Goal: Task Accomplishment & Management: Manage account settings

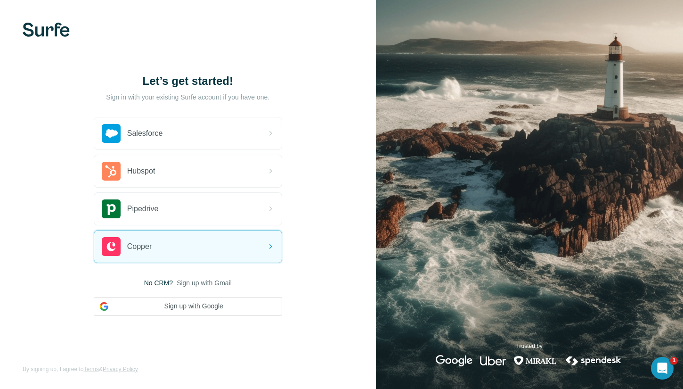
click at [198, 325] on div "Let’s get started! Sign in with your existing Surfe account if you have one. Sa…" at bounding box center [188, 194] width 376 height 389
click at [198, 312] on button "Sign up with Google" at bounding box center [188, 306] width 188 height 19
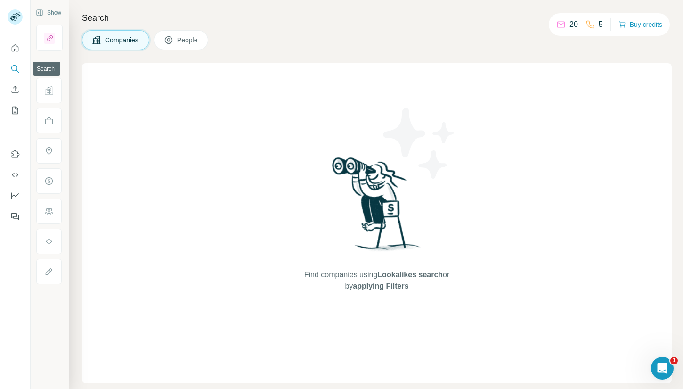
click at [15, 75] on button "Search" at bounding box center [15, 68] width 15 height 17
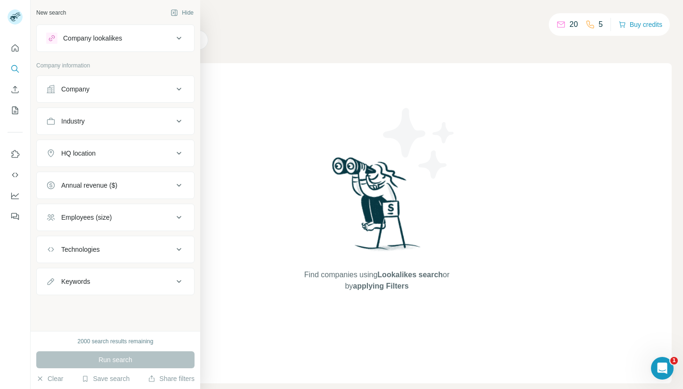
click at [117, 88] on div "Company" at bounding box center [109, 88] width 127 height 9
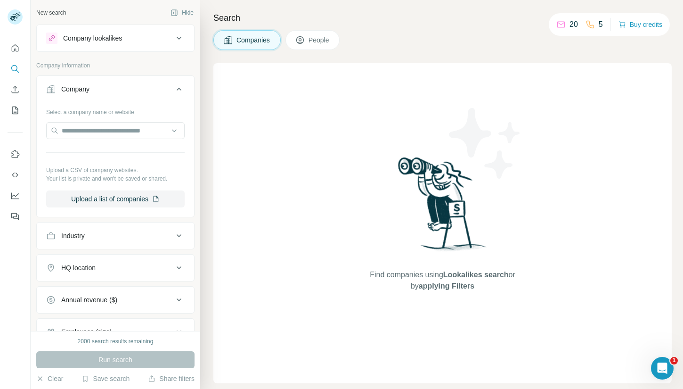
click at [117, 88] on div "Company" at bounding box center [109, 88] width 127 height 9
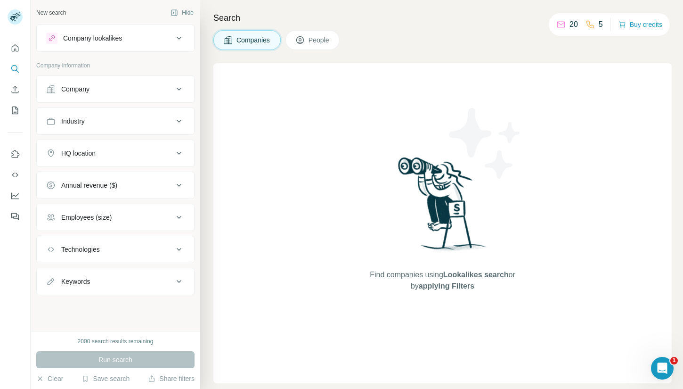
click at [122, 117] on div "Industry" at bounding box center [109, 120] width 127 height 9
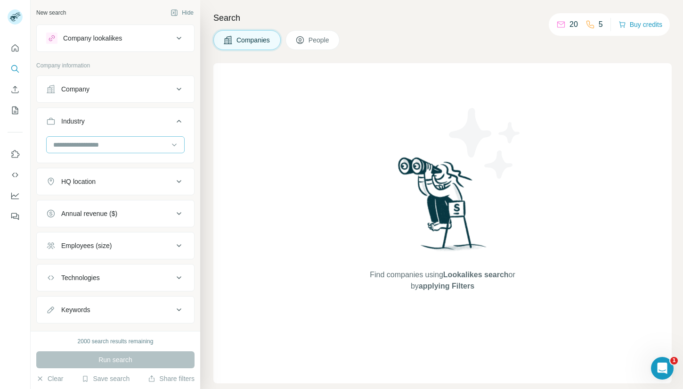
click at [123, 144] on input at bounding box center [110, 144] width 116 height 10
click at [198, 164] on div "New search Hide Company lookalikes Company information Company Industry HQ loca…" at bounding box center [116, 165] width 170 height 331
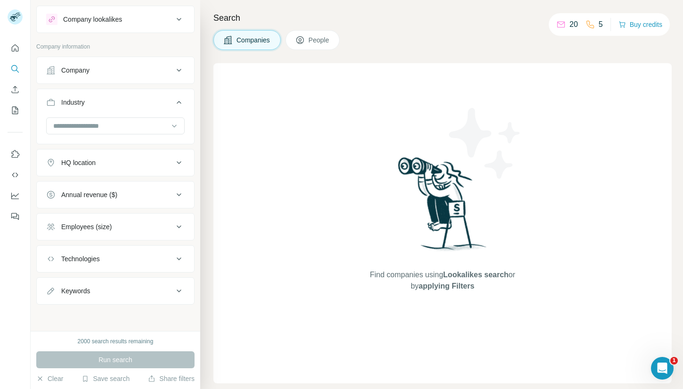
click at [147, 162] on div "HQ location" at bounding box center [109, 162] width 127 height 9
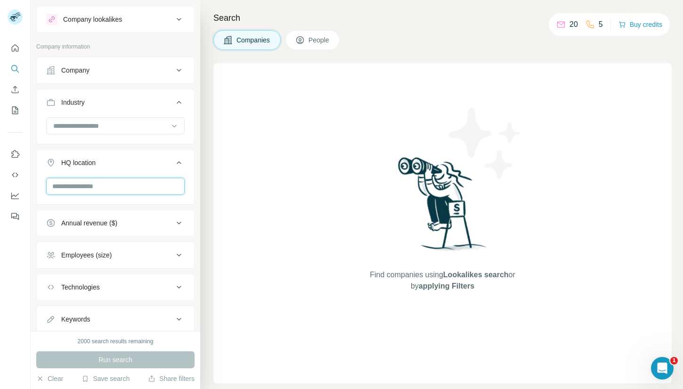
click at [133, 193] on input "text" at bounding box center [115, 186] width 139 height 17
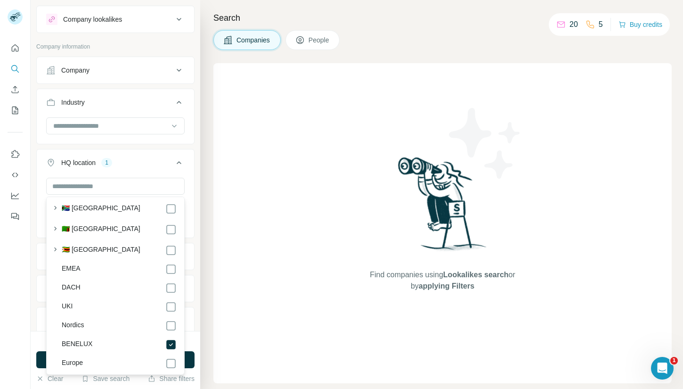
scroll to position [5068, 0]
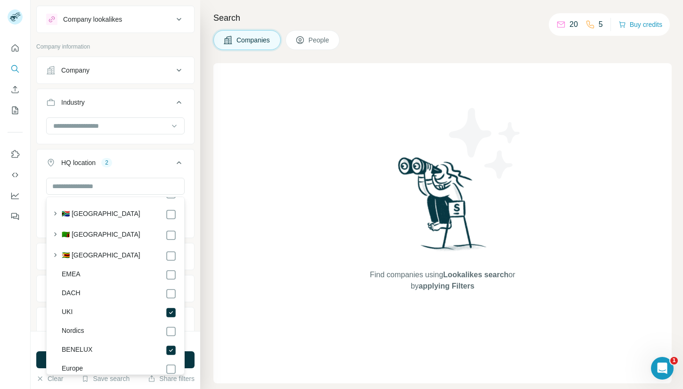
scroll to position [5065, 0]
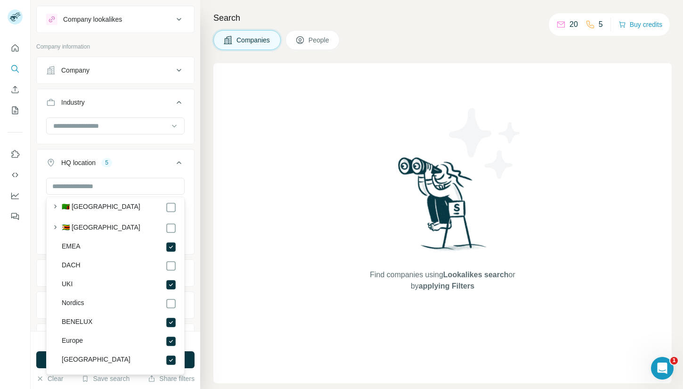
scroll to position [5078, 0]
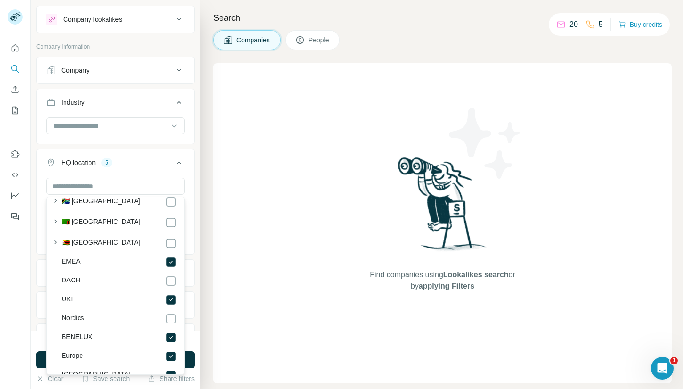
click at [200, 236] on div "New search Hide Company lookalikes Company information Company Industry HQ loca…" at bounding box center [116, 165] width 170 height 331
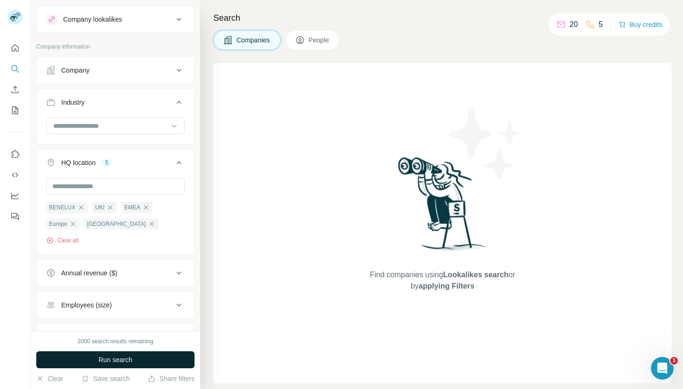
click at [138, 353] on button "Run search" at bounding box center [115, 359] width 158 height 17
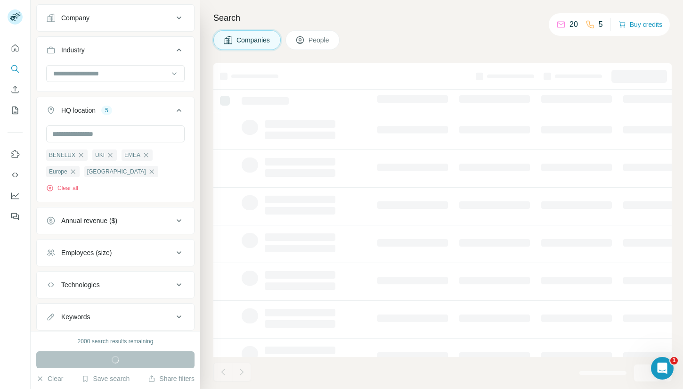
scroll to position [97, 0]
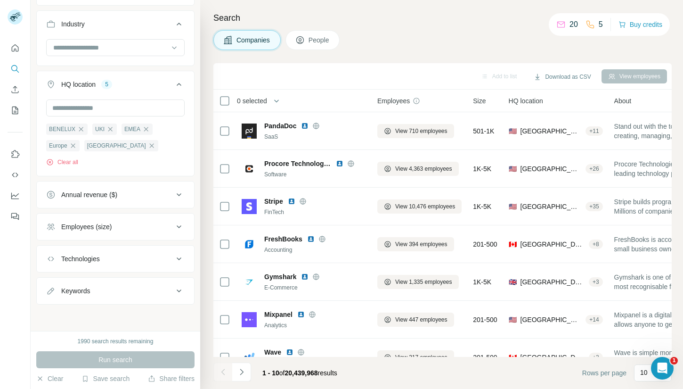
click at [181, 83] on icon at bounding box center [178, 84] width 11 height 11
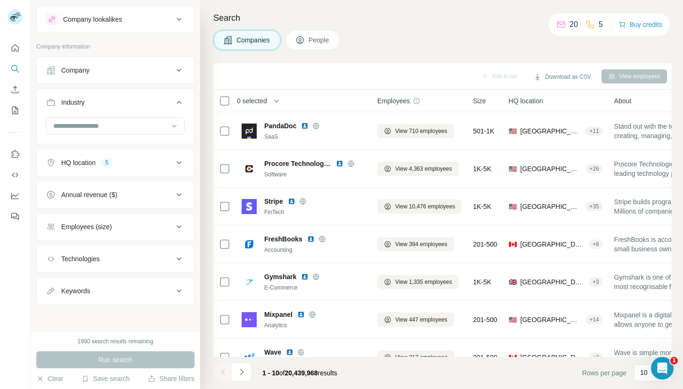
scroll to position [19, 0]
click at [149, 225] on div "Employees (size)" at bounding box center [109, 226] width 127 height 9
click at [52, 282] on icon at bounding box center [51, 282] width 11 height 11
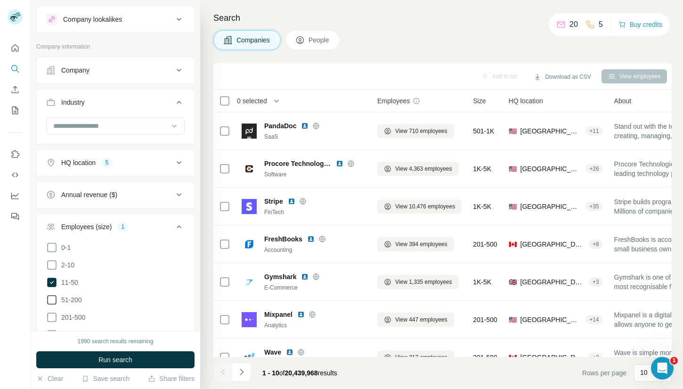
click at [52, 301] on icon at bounding box center [51, 299] width 11 height 11
click at [175, 358] on button "Run search" at bounding box center [115, 359] width 158 height 17
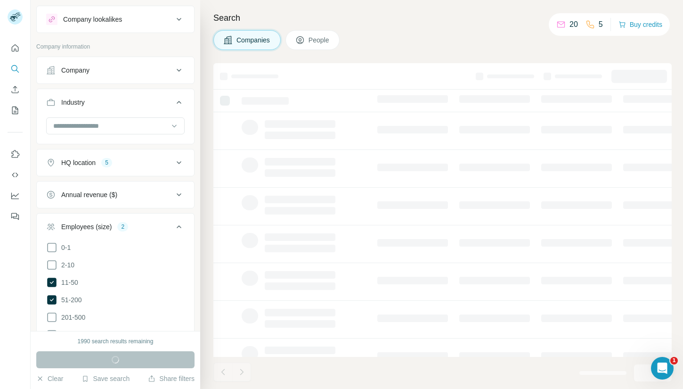
click at [177, 227] on icon at bounding box center [178, 226] width 11 height 11
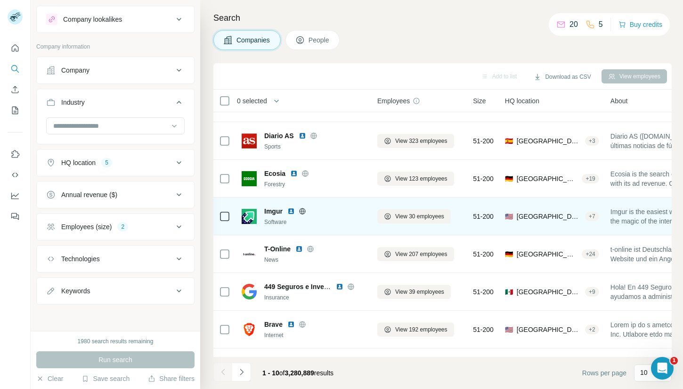
scroll to position [132, 0]
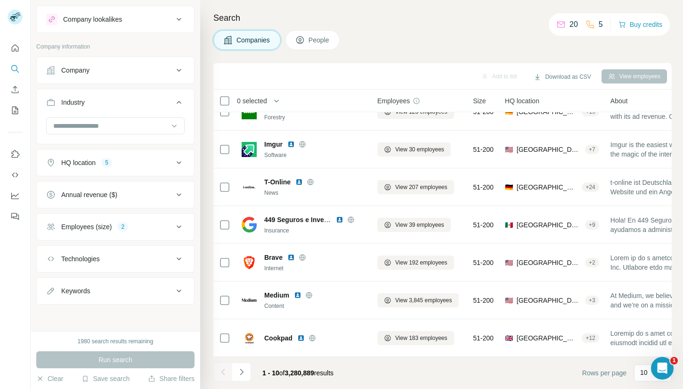
click at [179, 158] on icon at bounding box center [178, 162] width 11 height 11
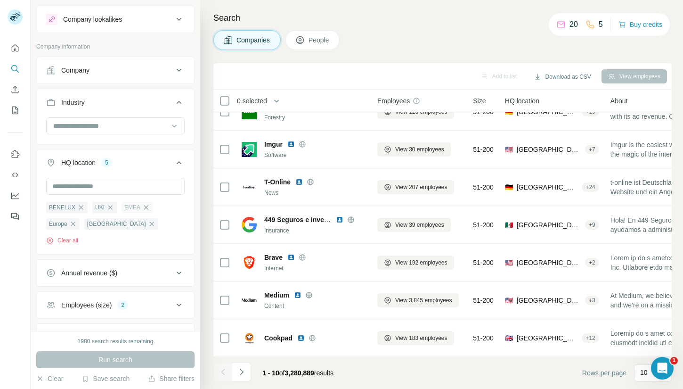
click at [146, 207] on icon "button" at bounding box center [146, 208] width 8 height 8
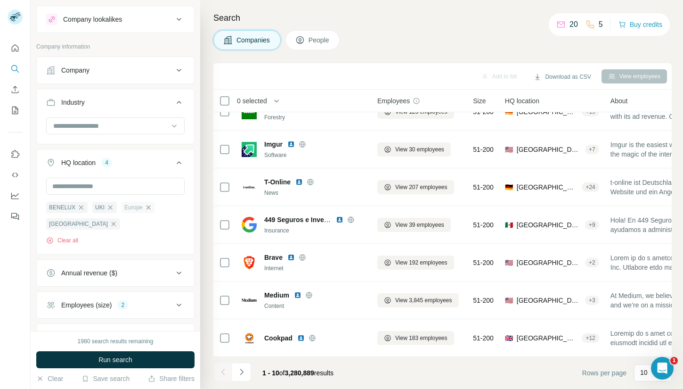
click at [147, 207] on icon "button" at bounding box center [148, 207] width 4 height 4
click at [129, 362] on span "Run search" at bounding box center [115, 359] width 34 height 9
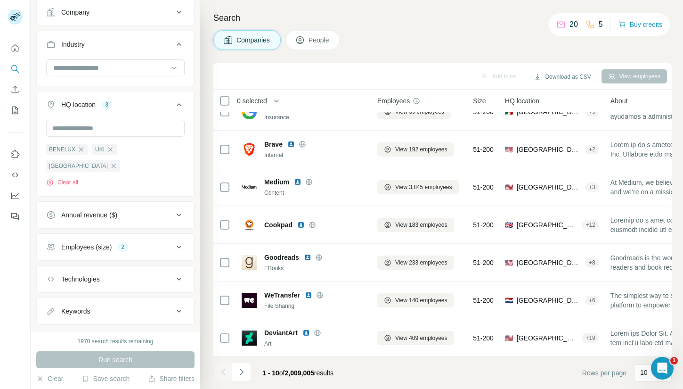
scroll to position [81, 0]
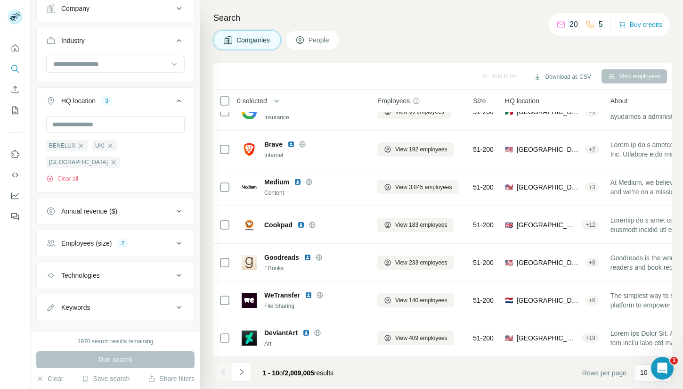
click at [123, 270] on div "Technologies" at bounding box center [109, 274] width 127 height 9
click at [120, 290] on input "text" at bounding box center [115, 298] width 139 height 17
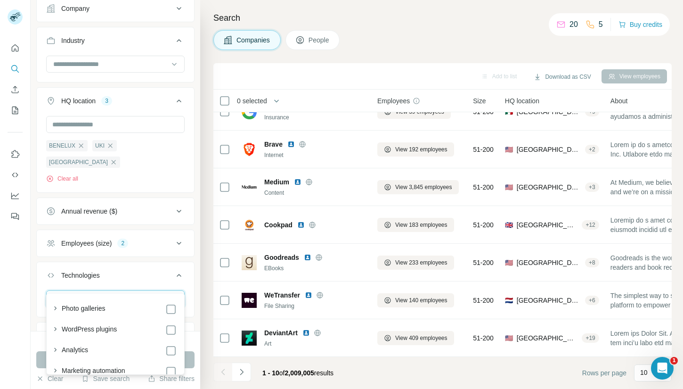
click at [120, 290] on input "text" at bounding box center [115, 298] width 139 height 17
click at [169, 270] on div "Technologies" at bounding box center [109, 274] width 127 height 9
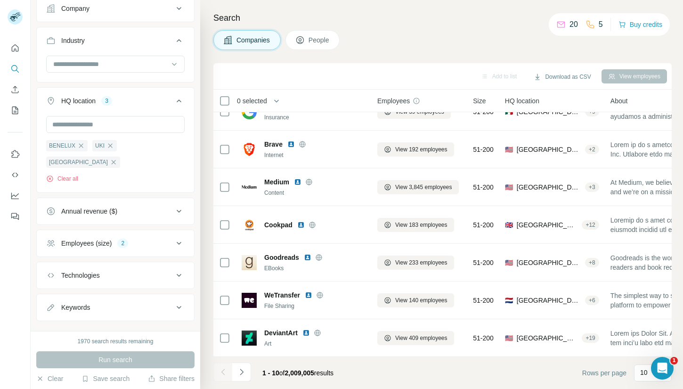
scroll to position [0, 0]
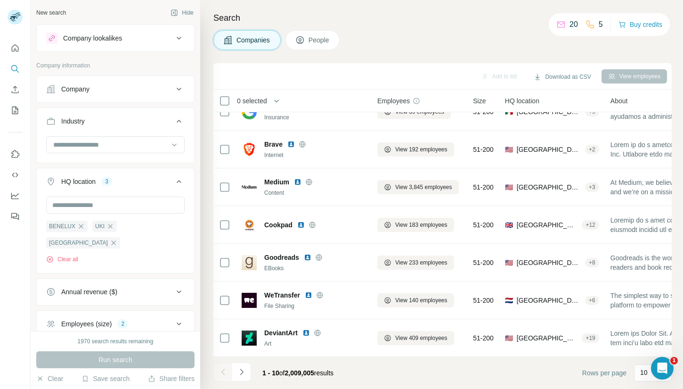
click at [181, 182] on icon at bounding box center [178, 181] width 11 height 11
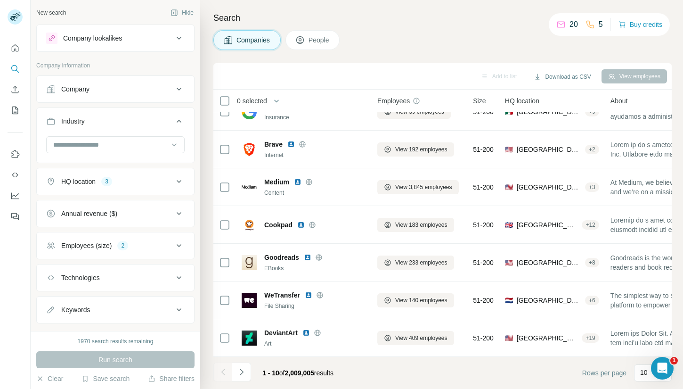
scroll to position [19, 0]
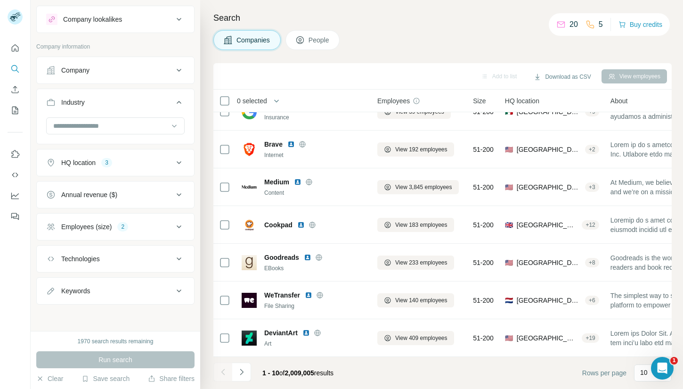
click at [131, 287] on div "Keywords" at bounding box center [109, 290] width 127 height 9
click at [114, 310] on input "text" at bounding box center [106, 314] width 120 height 17
click at [115, 317] on input "text" at bounding box center [106, 314] width 120 height 17
type input "********"
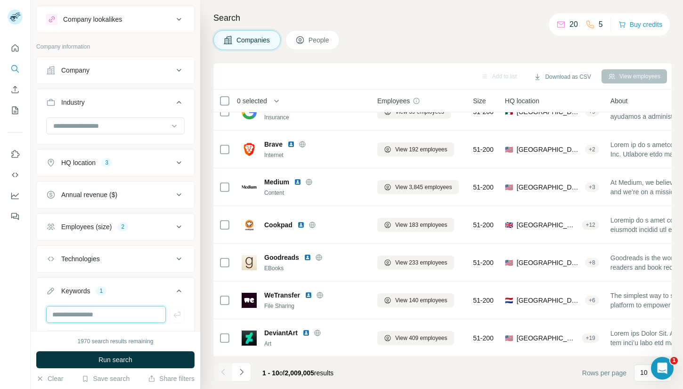
click at [92, 312] on input "text" at bounding box center [106, 314] width 120 height 17
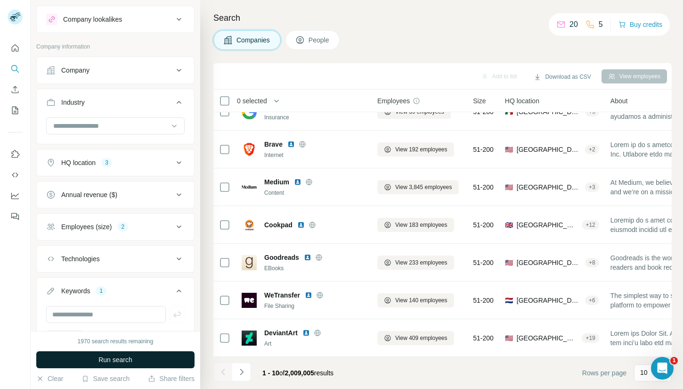
click at [75, 361] on button "Run search" at bounding box center [115, 359] width 158 height 17
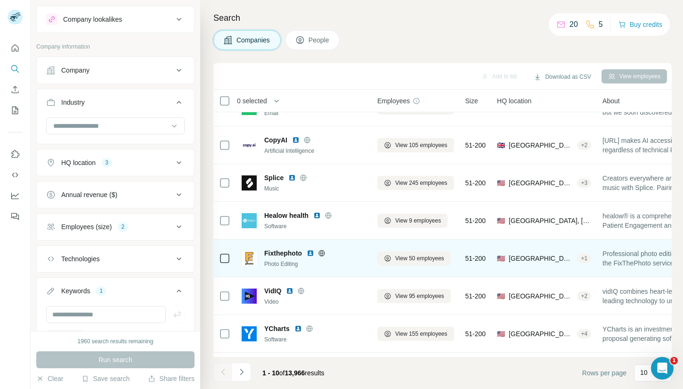
scroll to position [132, 0]
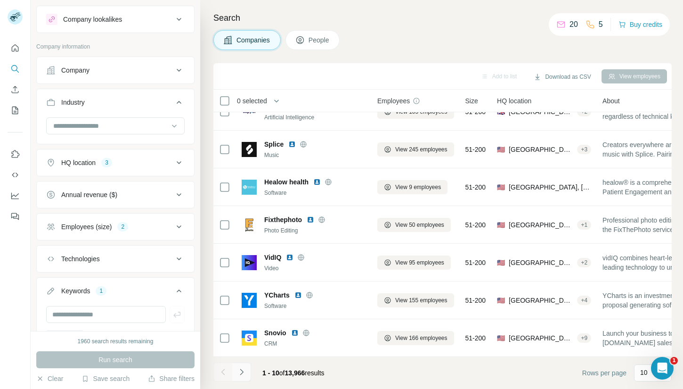
click at [242, 375] on icon "Navigate to next page" at bounding box center [241, 371] width 9 height 9
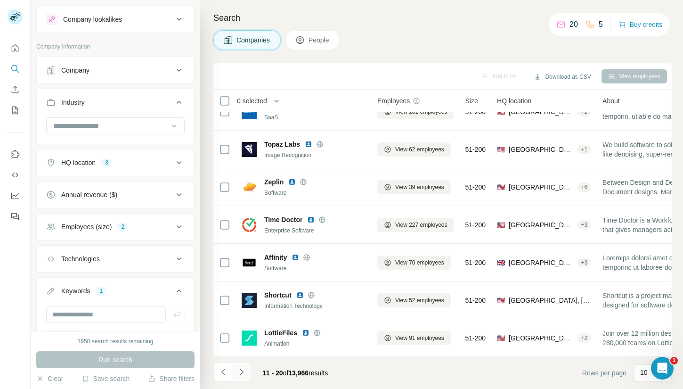
click at [246, 369] on icon "Navigate to next page" at bounding box center [241, 371] width 9 height 9
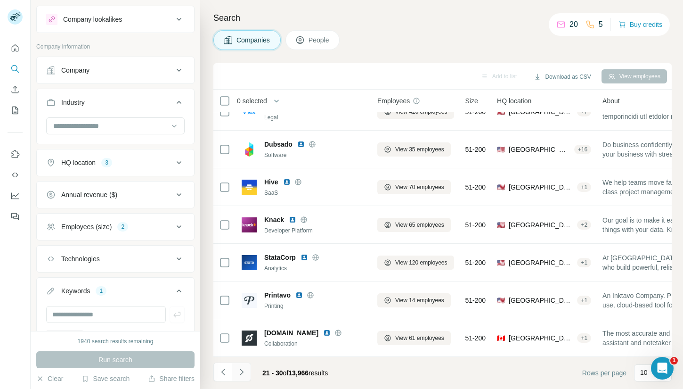
click at [242, 370] on icon "Navigate to next page" at bounding box center [241, 371] width 9 height 9
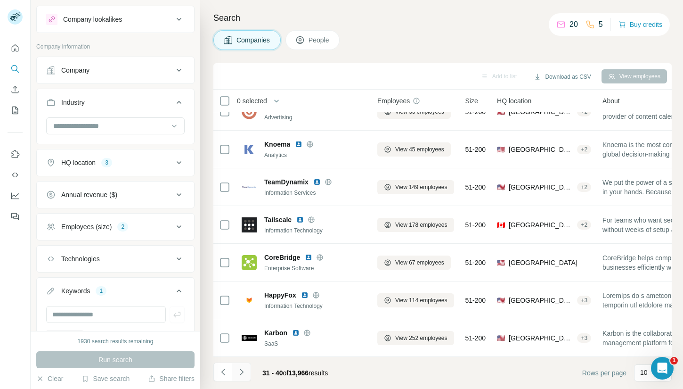
click at [242, 373] on icon "Navigate to next page" at bounding box center [241, 371] width 9 height 9
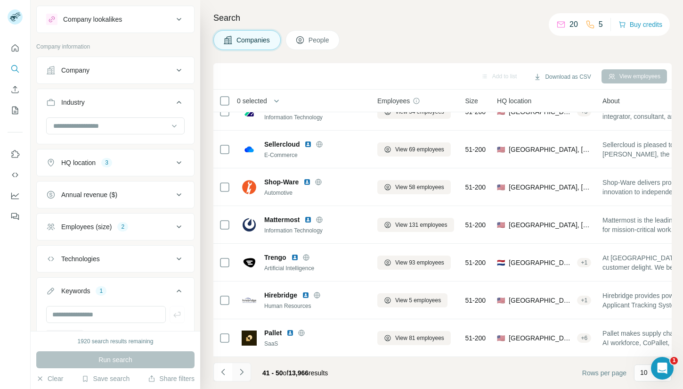
click at [240, 370] on icon "Navigate to next page" at bounding box center [241, 371] width 9 height 9
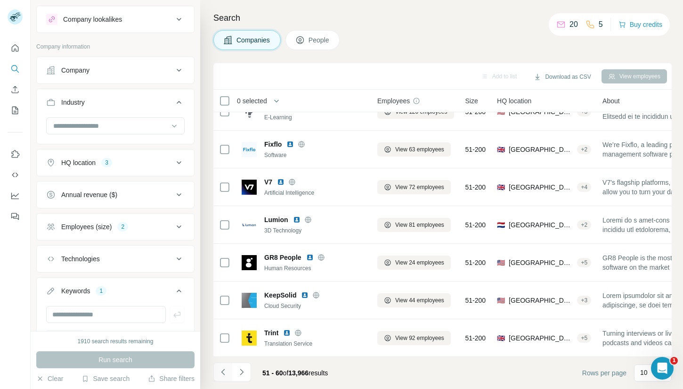
click at [223, 369] on icon "Navigate to previous page" at bounding box center [222, 371] width 3 height 6
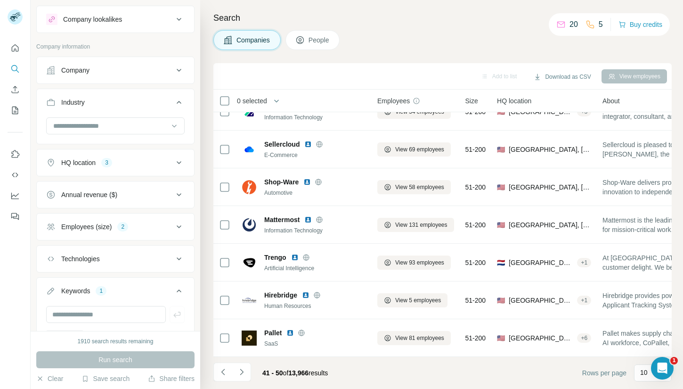
scroll to position [0, 0]
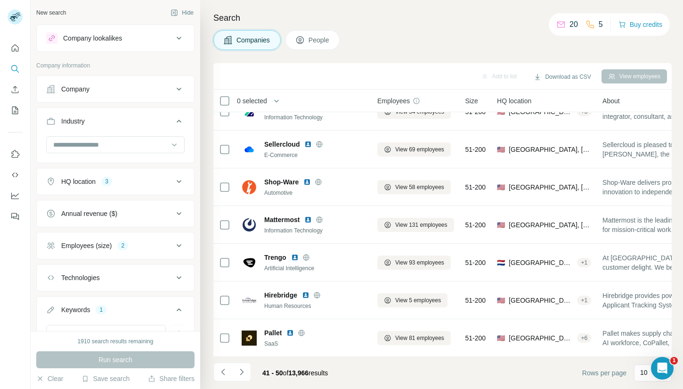
click at [181, 121] on icon at bounding box center [178, 120] width 11 height 11
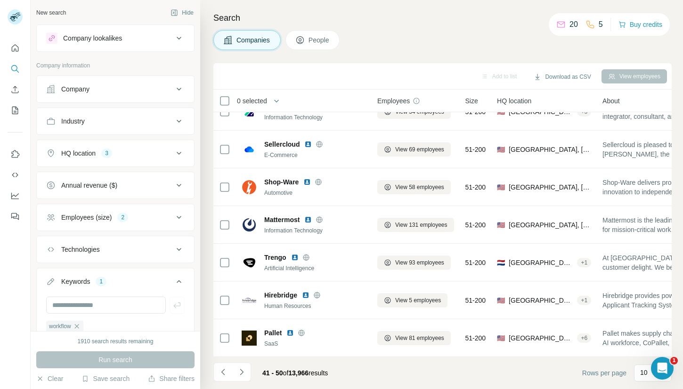
click at [181, 121] on icon at bounding box center [178, 120] width 11 height 11
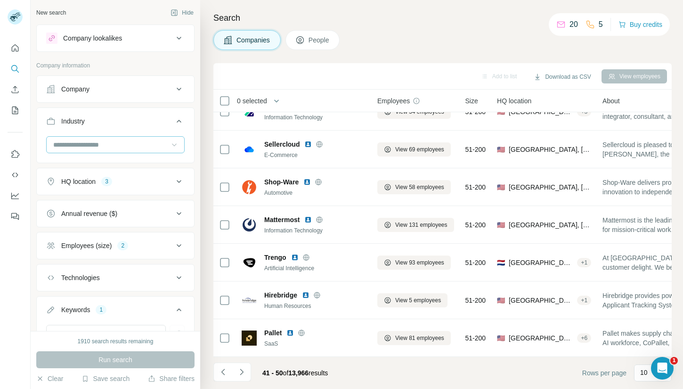
click at [170, 139] on div at bounding box center [174, 144] width 9 height 17
click at [170, 121] on div "Industry" at bounding box center [109, 120] width 127 height 9
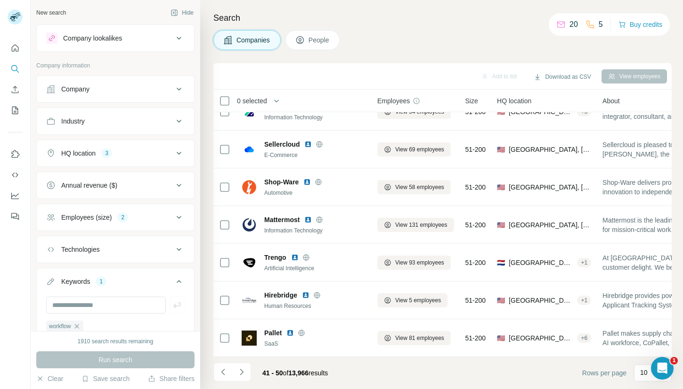
click at [313, 32] on button "People" at bounding box center [312, 40] width 55 height 20
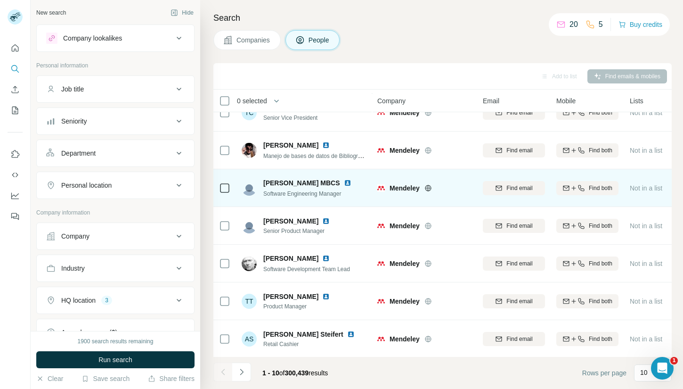
scroll to position [132, 0]
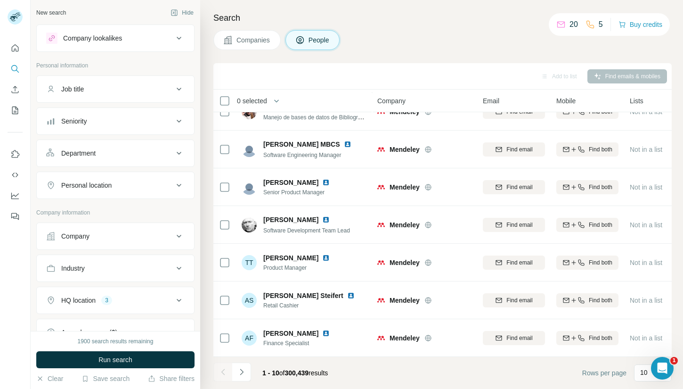
click at [142, 92] on div "Job title" at bounding box center [109, 88] width 127 height 9
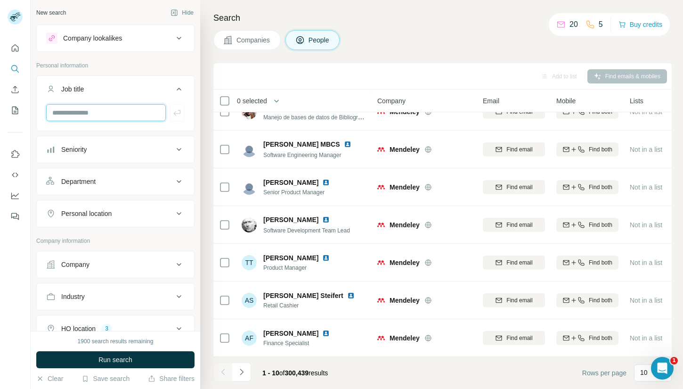
click at [122, 121] on input "text" at bounding box center [106, 112] width 120 height 17
type input "**********"
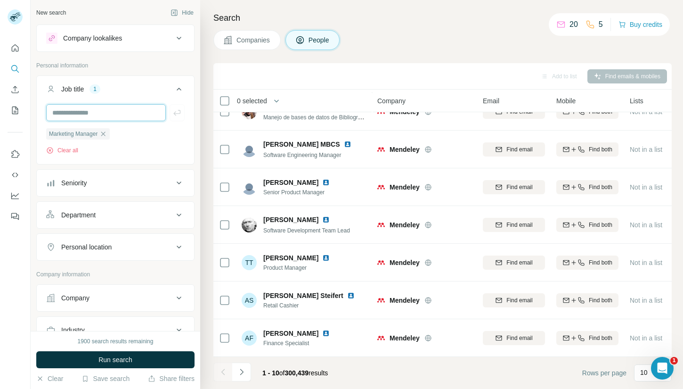
click at [139, 110] on input "text" at bounding box center [106, 112] width 120 height 17
type input "**********"
click at [174, 86] on icon at bounding box center [178, 88] width 11 height 11
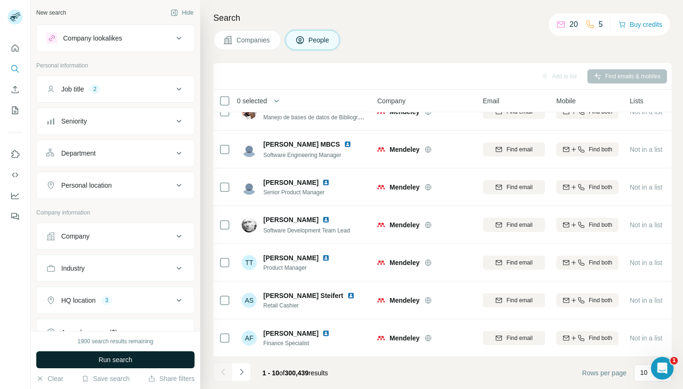
click at [130, 365] on button "Run search" at bounding box center [115, 359] width 158 height 17
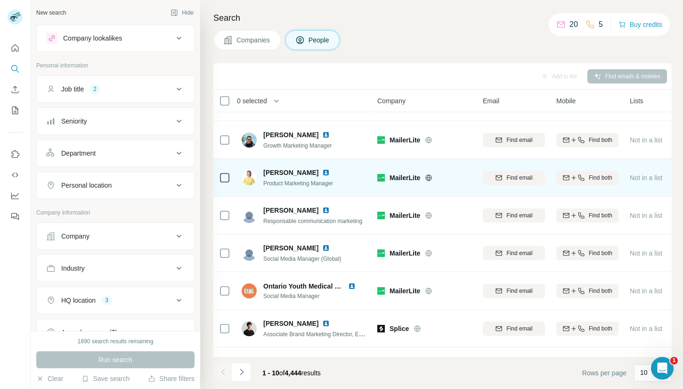
scroll to position [132, 0]
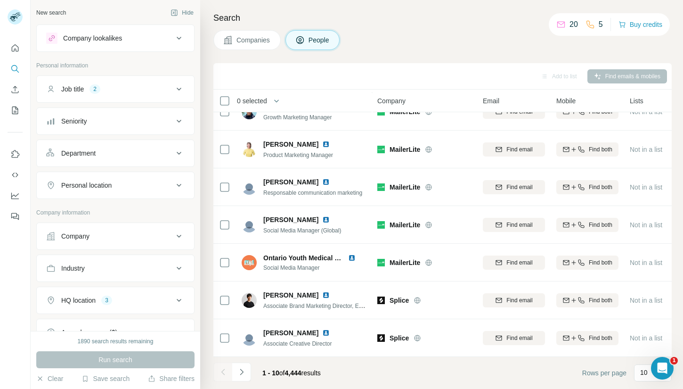
click at [167, 125] on div "Seniority" at bounding box center [109, 120] width 127 height 9
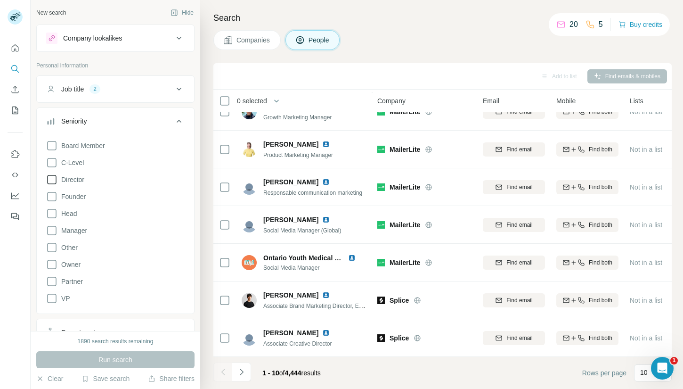
click at [55, 179] on icon at bounding box center [51, 179] width 11 height 11
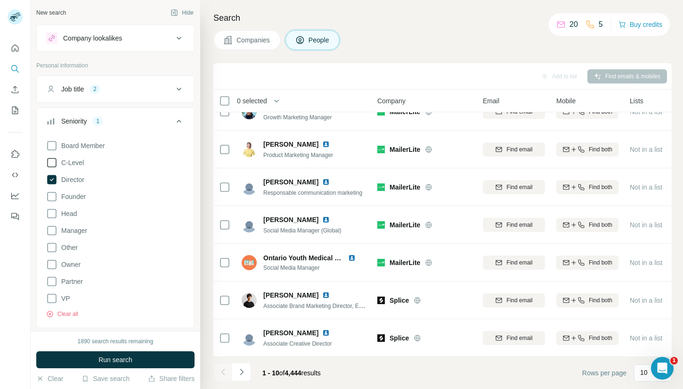
click at [54, 161] on icon at bounding box center [51, 162] width 11 height 11
click at [52, 214] on icon at bounding box center [51, 213] width 11 height 11
click at [137, 358] on button "Run search" at bounding box center [115, 359] width 158 height 17
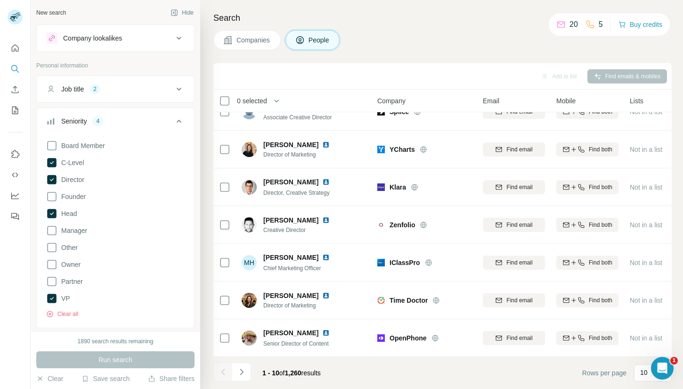
click at [174, 121] on icon at bounding box center [178, 120] width 11 height 11
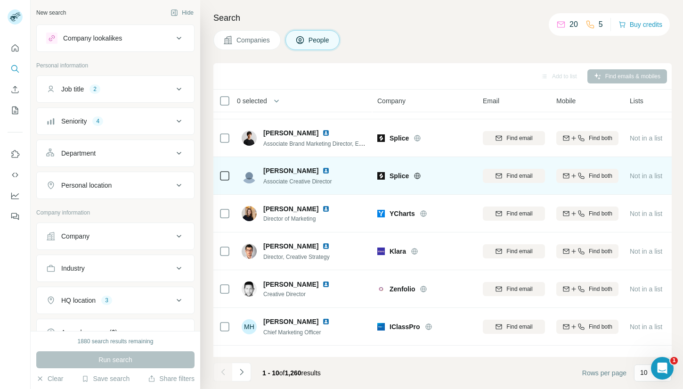
scroll to position [132, 0]
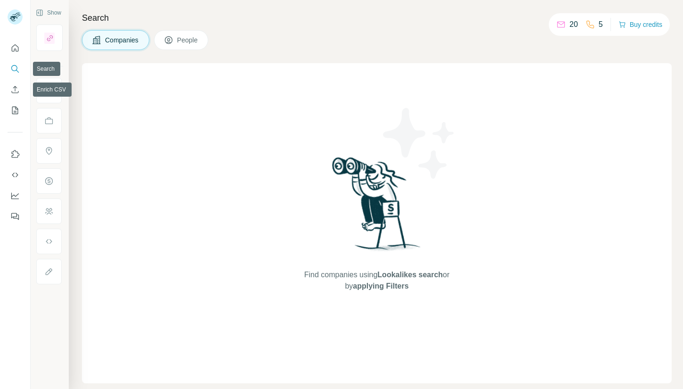
click at [15, 71] on icon "Search" at bounding box center [14, 68] width 6 height 6
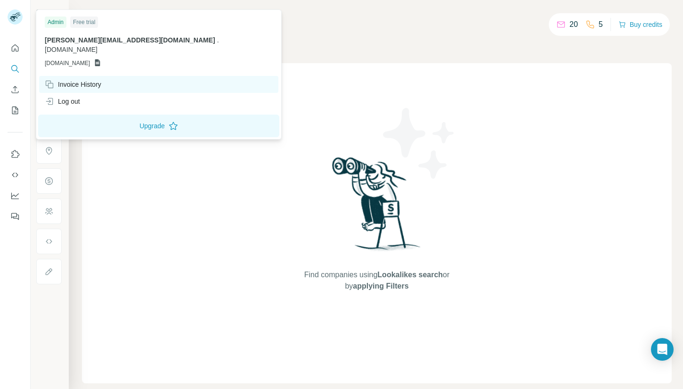
click at [94, 80] on div "Invoice History" at bounding box center [73, 84] width 57 height 9
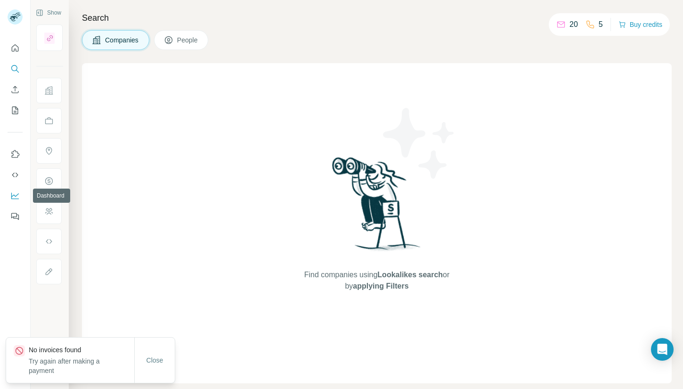
click at [15, 198] on icon "Dashboard" at bounding box center [14, 195] width 9 height 9
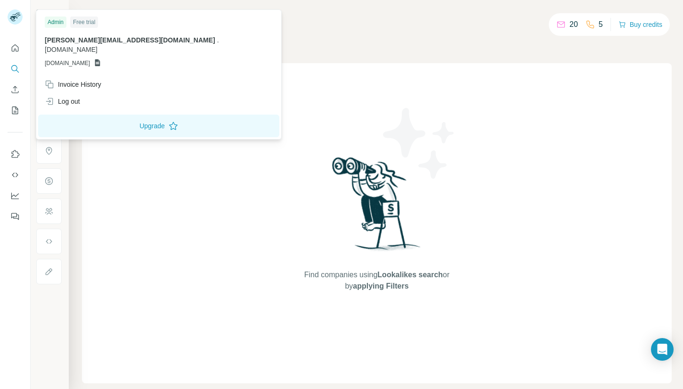
click at [8, 21] on div at bounding box center [15, 16] width 15 height 15
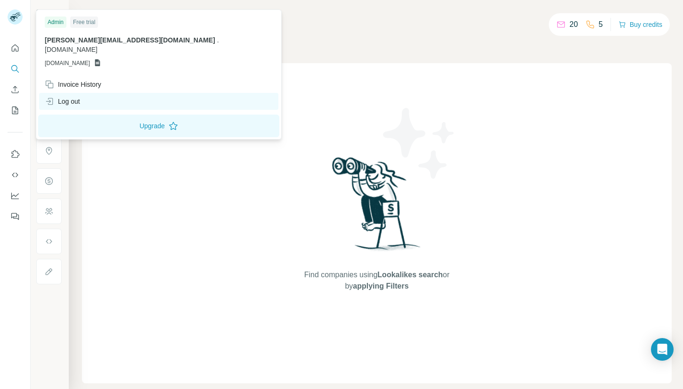
click at [91, 93] on div "Log out" at bounding box center [158, 101] width 239 height 17
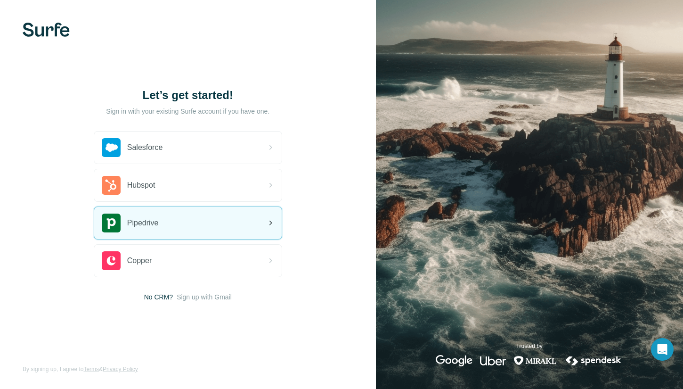
click at [204, 217] on div "Pipedrive" at bounding box center [187, 223] width 187 height 32
click at [271, 216] on div "Pipedrive" at bounding box center [187, 223] width 187 height 32
click at [272, 222] on icon at bounding box center [270, 222] width 3 height 5
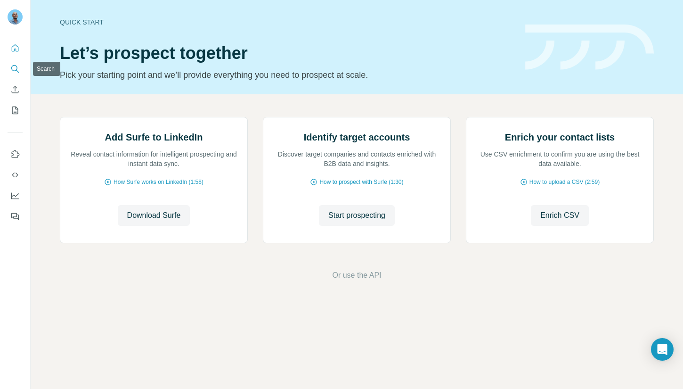
click at [17, 74] on button "Search" at bounding box center [15, 68] width 15 height 17
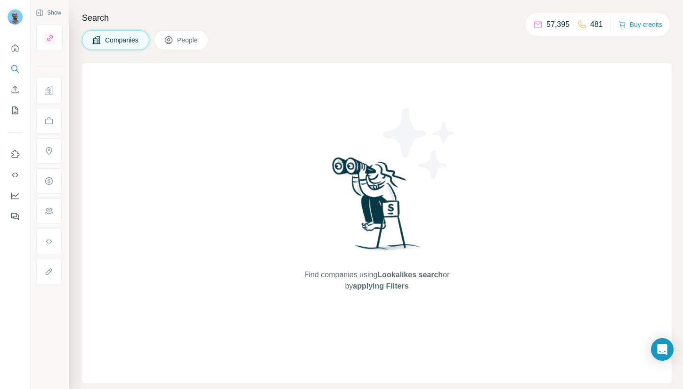
click at [188, 36] on span "People" at bounding box center [188, 39] width 22 height 9
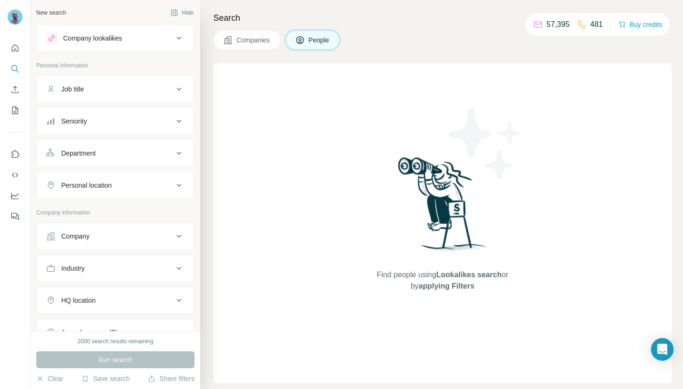
click at [247, 49] on button "Companies" at bounding box center [246, 40] width 67 height 20
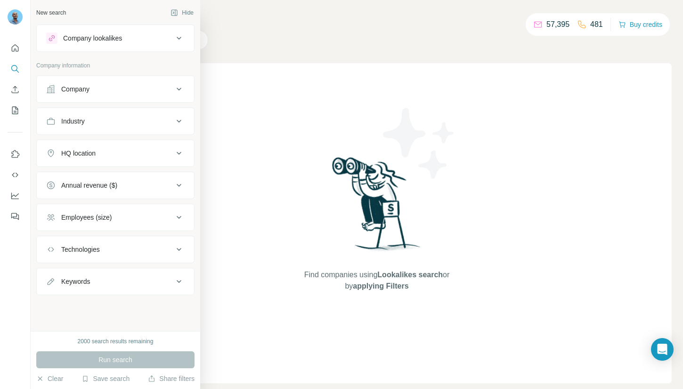
click at [111, 151] on div "HQ location" at bounding box center [109, 152] width 127 height 9
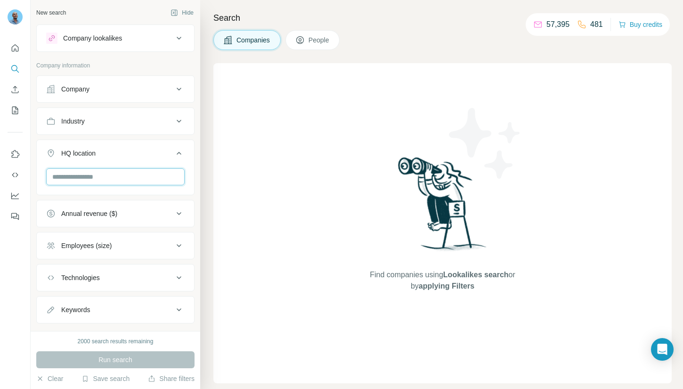
click at [115, 171] on input "text" at bounding box center [115, 176] width 139 height 17
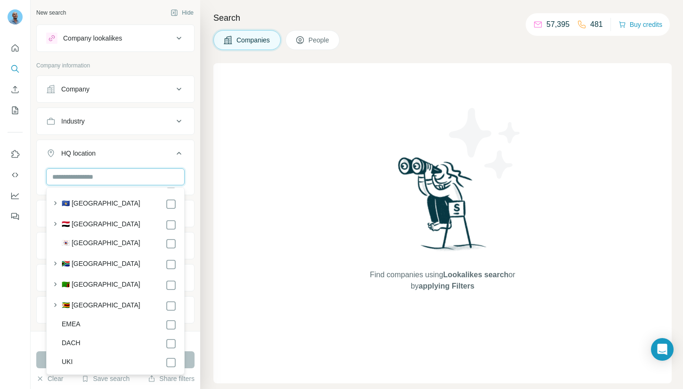
scroll to position [5084, 0]
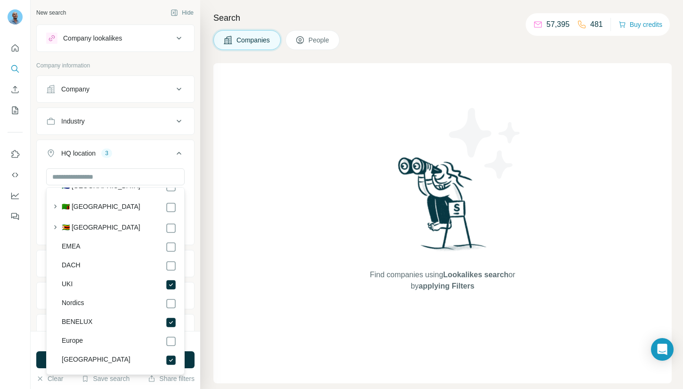
scroll to position [5078, 0]
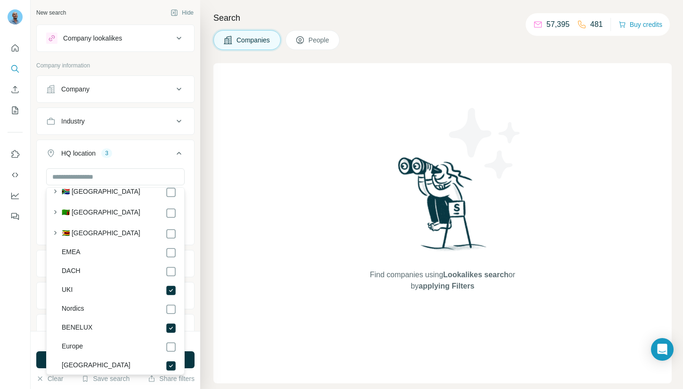
click at [177, 145] on button "HQ location 3" at bounding box center [115, 155] width 157 height 26
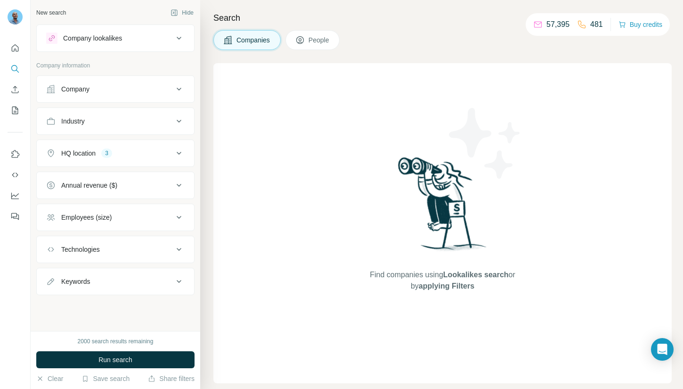
click at [159, 225] on button "Employees (size)" at bounding box center [115, 217] width 157 height 23
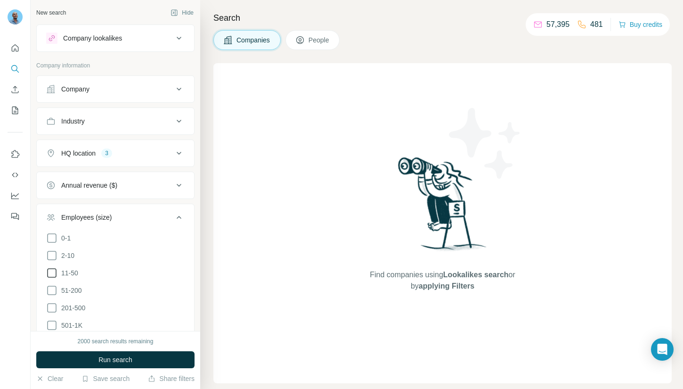
click at [53, 269] on icon at bounding box center [51, 272] width 11 height 11
click at [53, 285] on icon at bounding box center [51, 290] width 11 height 11
click at [180, 216] on icon at bounding box center [178, 217] width 11 height 11
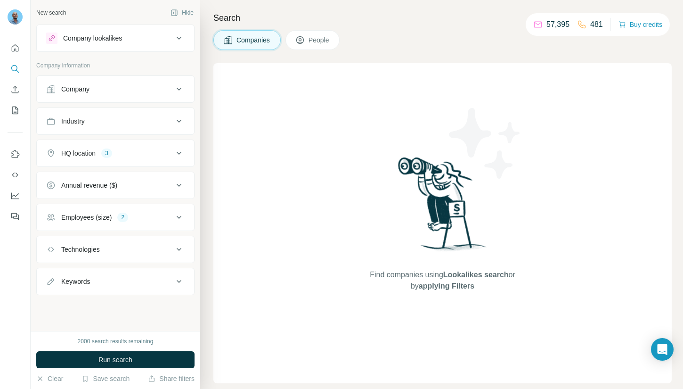
click at [152, 280] on div "Keywords" at bounding box center [109, 281] width 127 height 9
click at [124, 304] on input "text" at bounding box center [106, 304] width 120 height 17
type input "********"
click at [180, 283] on icon at bounding box center [178, 281] width 11 height 11
click at [126, 353] on button "Run search" at bounding box center [115, 359] width 158 height 17
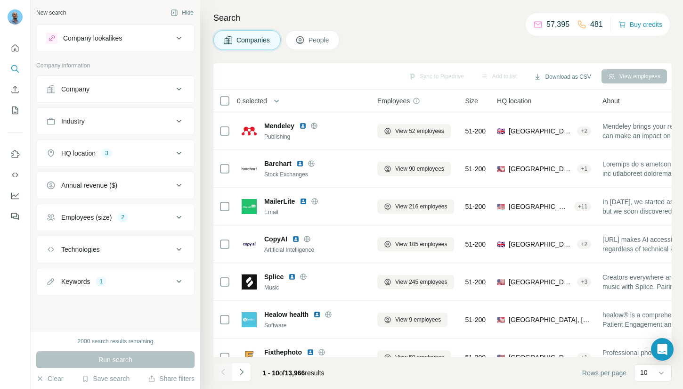
click at [315, 42] on span "People" at bounding box center [320, 39] width 22 height 9
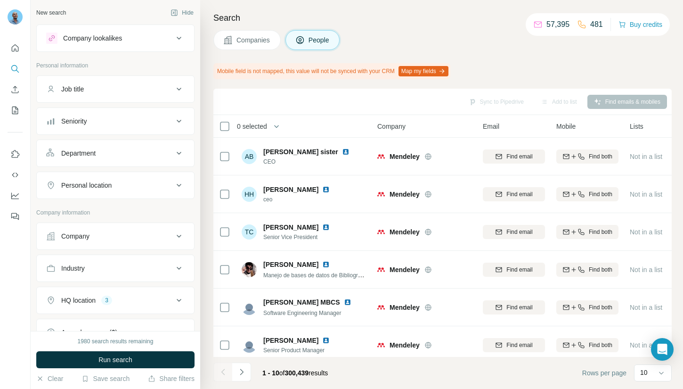
click at [146, 90] on div "Job title" at bounding box center [109, 88] width 127 height 9
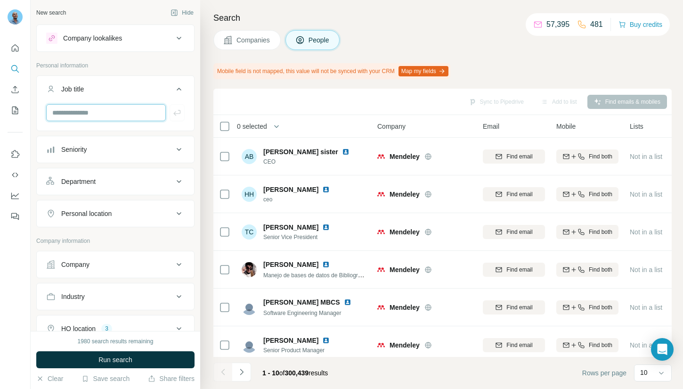
click at [135, 115] on input "text" at bounding box center [106, 112] width 120 height 17
type input "**********"
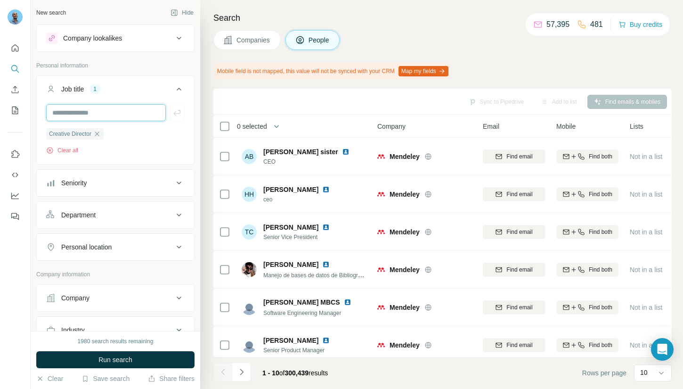
click at [110, 111] on input "text" at bounding box center [106, 112] width 120 height 17
type input "**********"
click at [178, 89] on icon at bounding box center [179, 89] width 5 height 3
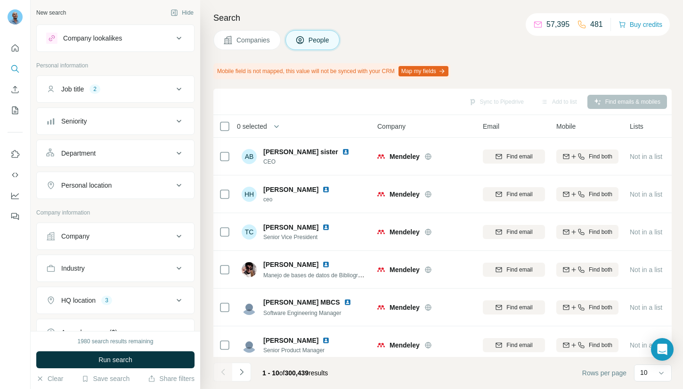
click at [120, 126] on button "Seniority" at bounding box center [115, 121] width 157 height 23
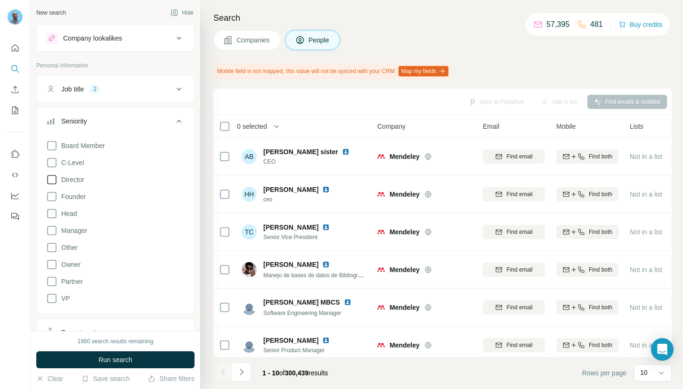
click at [54, 180] on icon at bounding box center [51, 179] width 11 height 11
click at [53, 211] on icon at bounding box center [51, 213] width 11 height 11
click at [52, 294] on icon at bounding box center [51, 298] width 11 height 11
click at [54, 164] on icon at bounding box center [51, 162] width 11 height 11
click at [115, 355] on span "Run search" at bounding box center [115, 359] width 34 height 9
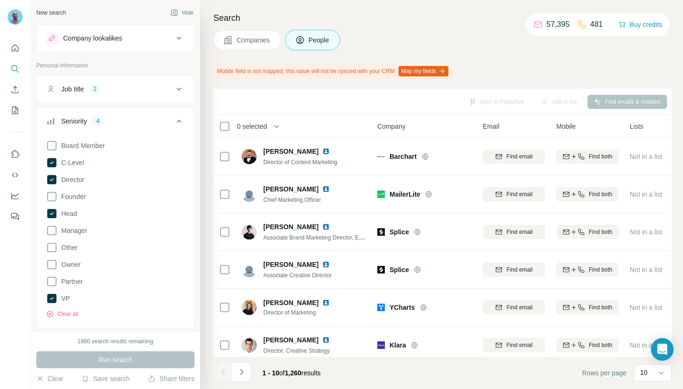
click at [177, 118] on icon at bounding box center [178, 120] width 11 height 11
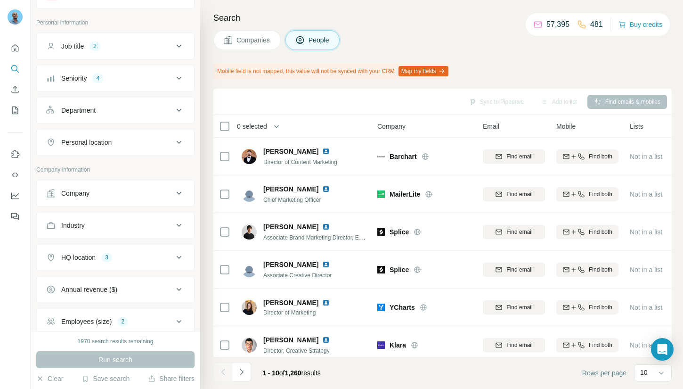
scroll to position [42, 0]
click at [142, 111] on div "Department" at bounding box center [109, 110] width 127 height 9
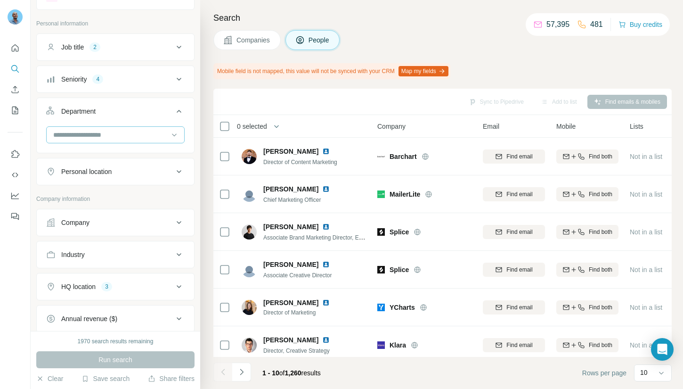
click at [137, 140] on div at bounding box center [110, 135] width 116 height 16
type input "*****"
click at [138, 153] on div "Marketing and Advertising" at bounding box center [115, 155] width 122 height 9
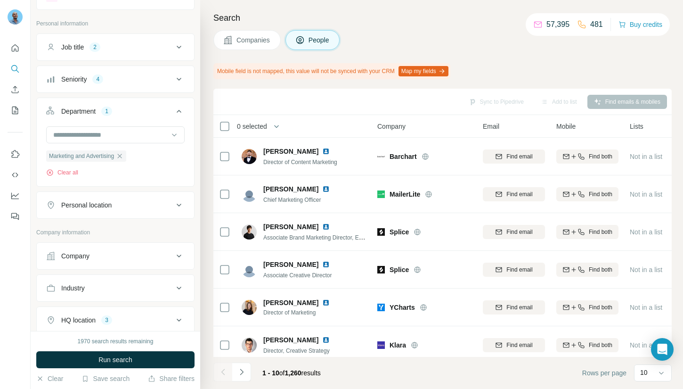
click at [176, 110] on icon at bounding box center [178, 111] width 11 height 11
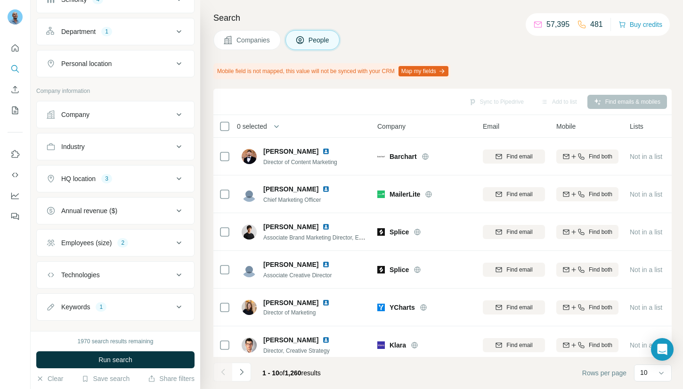
scroll to position [138, 0]
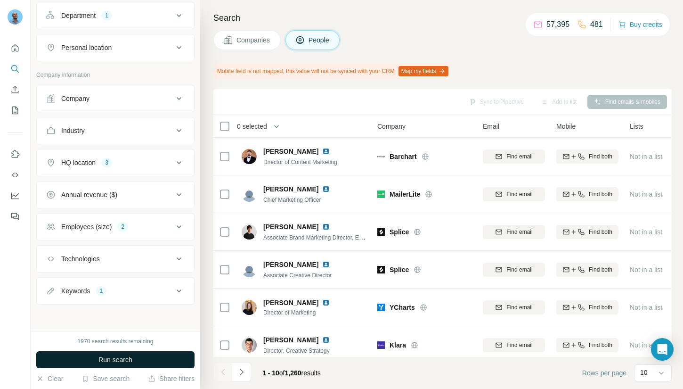
click at [125, 360] on span "Run search" at bounding box center [115, 359] width 34 height 9
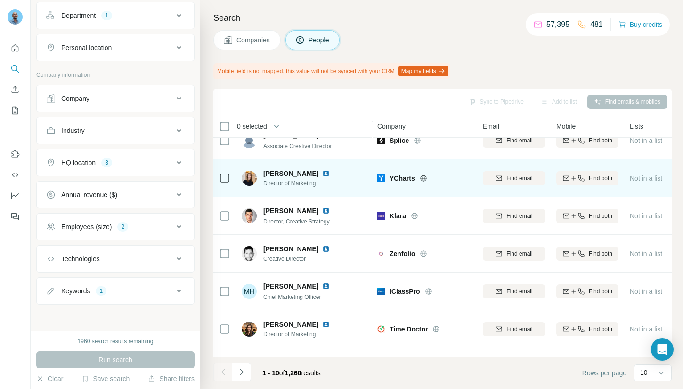
scroll to position [158, 0]
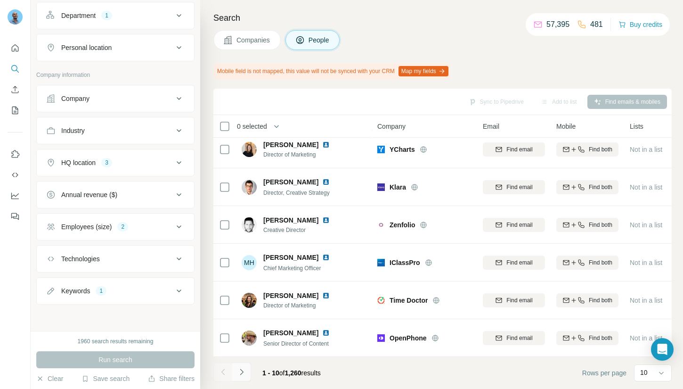
click at [243, 371] on icon "Navigate to next page" at bounding box center [241, 371] width 9 height 9
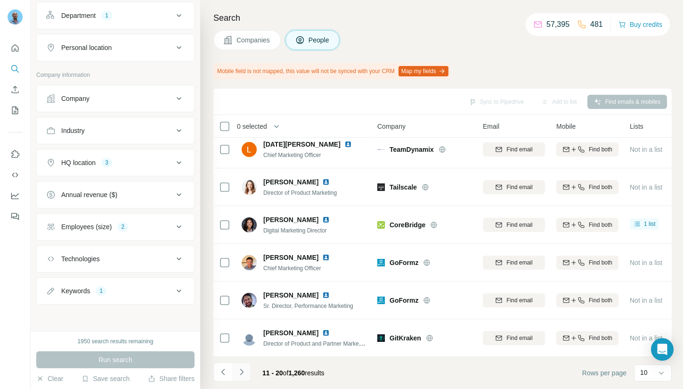
click at [241, 370] on icon "Navigate to next page" at bounding box center [241, 371] width 3 height 6
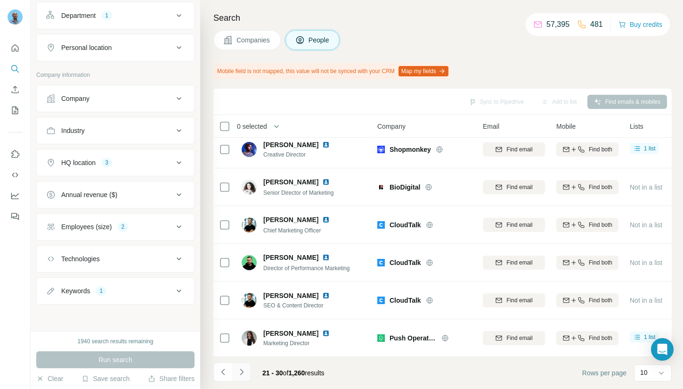
click at [244, 370] on icon "Navigate to next page" at bounding box center [241, 371] width 9 height 9
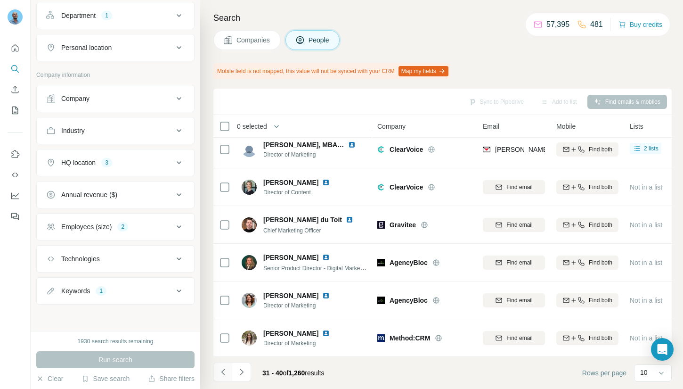
click at [222, 368] on icon "Navigate to previous page" at bounding box center [223, 371] width 9 height 9
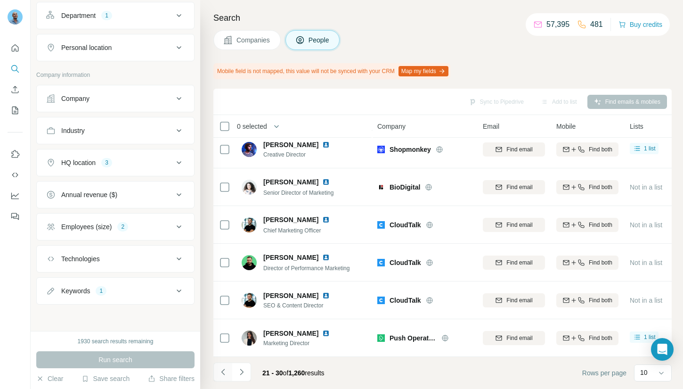
click at [222, 368] on icon "Navigate to previous page" at bounding box center [223, 371] width 9 height 9
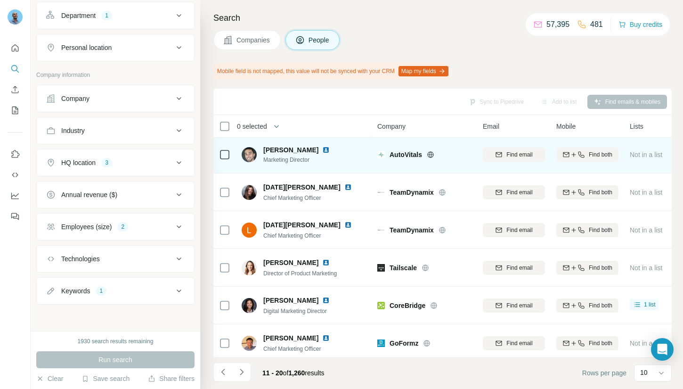
scroll to position [75, 0]
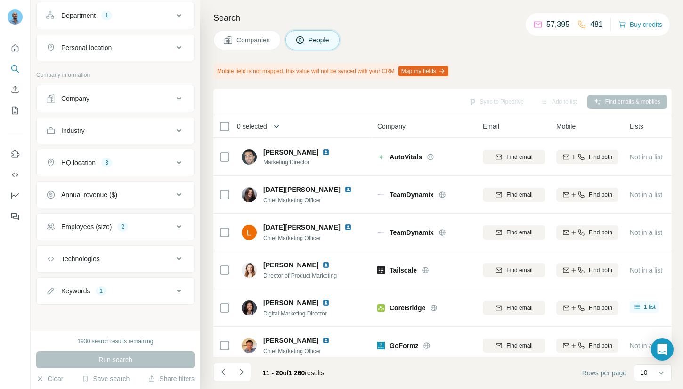
click at [269, 122] on button "button" at bounding box center [276, 126] width 19 height 19
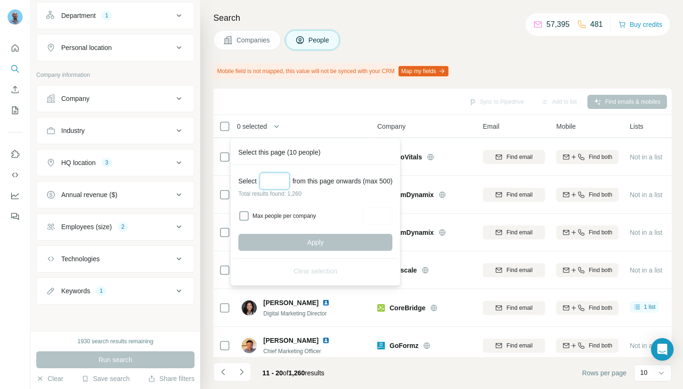
click at [275, 174] on input "Select a number (up to 500)" at bounding box center [275, 180] width 30 height 17
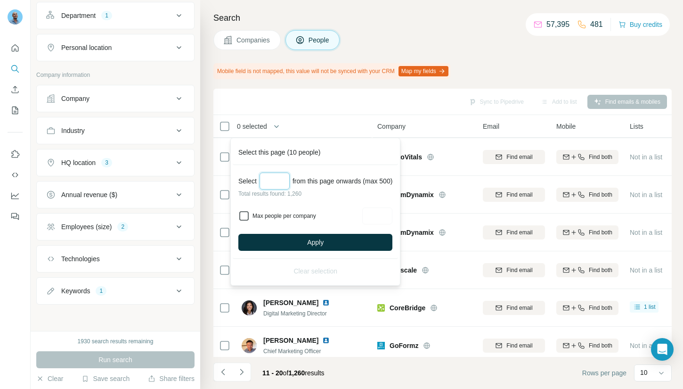
type input "***"
click at [366, 215] on input "Max people per company" at bounding box center [377, 215] width 30 height 17
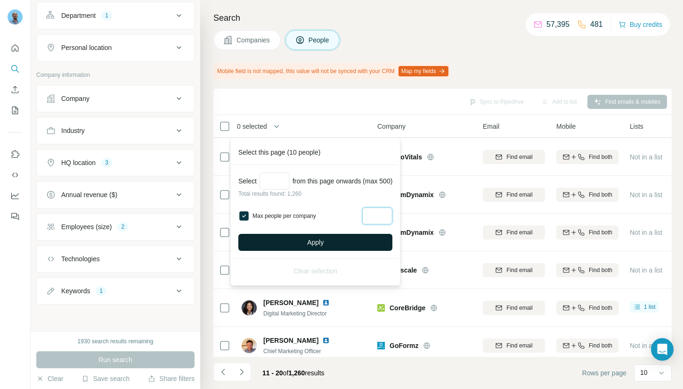
type input "*"
click at [312, 241] on span "Apply" at bounding box center [315, 241] width 16 height 9
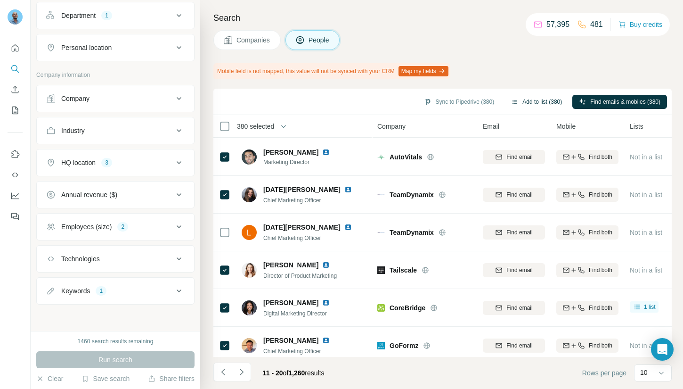
click at [532, 102] on button "Add to list (380)" at bounding box center [537, 102] width 64 height 14
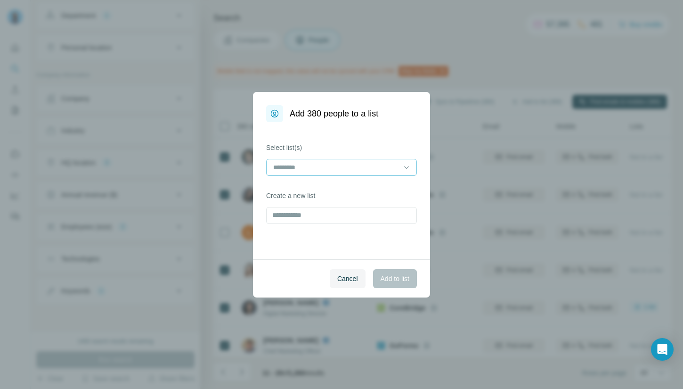
click at [341, 166] on input at bounding box center [335, 167] width 127 height 10
click at [348, 145] on label "Select list(s)" at bounding box center [341, 147] width 151 height 9
click at [329, 213] on input "text" at bounding box center [341, 215] width 151 height 17
type input "**********"
click at [396, 275] on span "Add to list" at bounding box center [395, 278] width 29 height 9
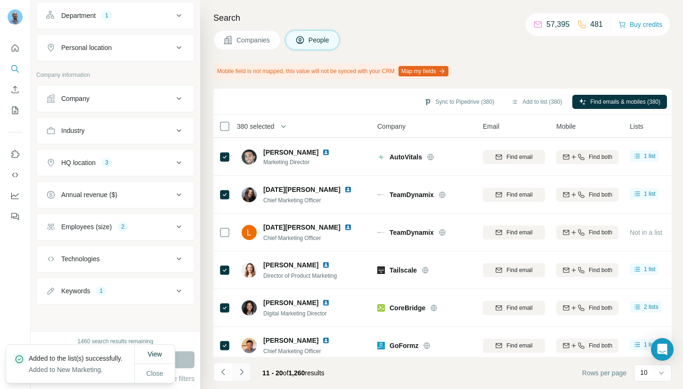
click at [239, 372] on icon "Navigate to next page" at bounding box center [241, 371] width 9 height 9
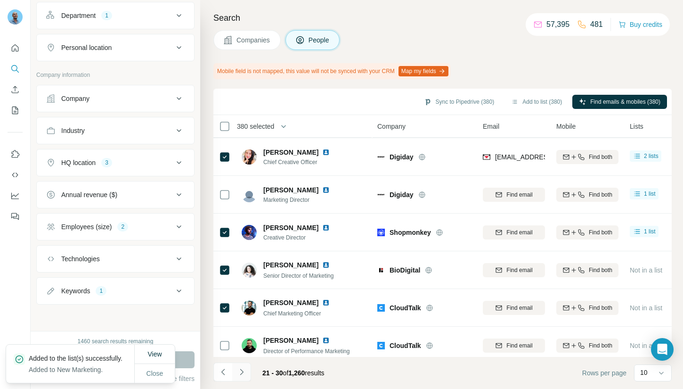
click at [239, 372] on icon "Navigate to next page" at bounding box center [241, 371] width 9 height 9
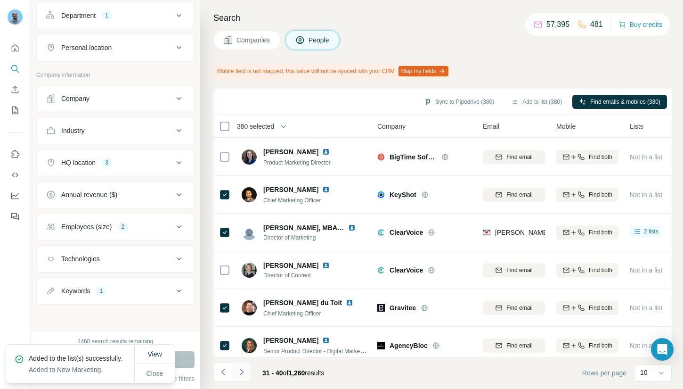
click at [239, 372] on icon "Navigate to next page" at bounding box center [241, 371] width 9 height 9
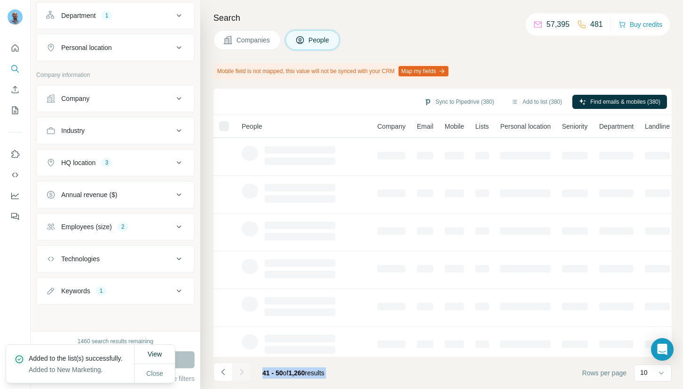
click at [239, 372] on div at bounding box center [241, 371] width 19 height 19
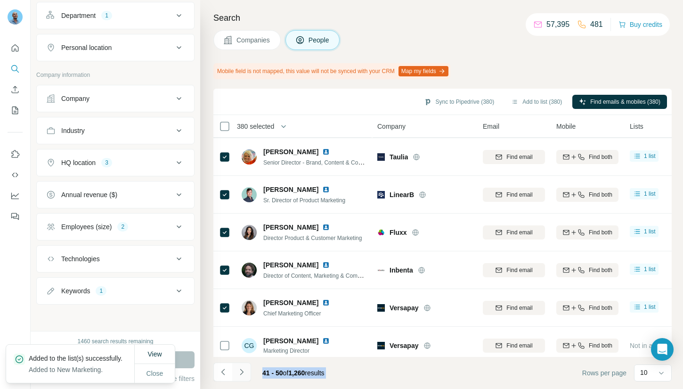
click at [239, 372] on icon "Navigate to next page" at bounding box center [241, 371] width 9 height 9
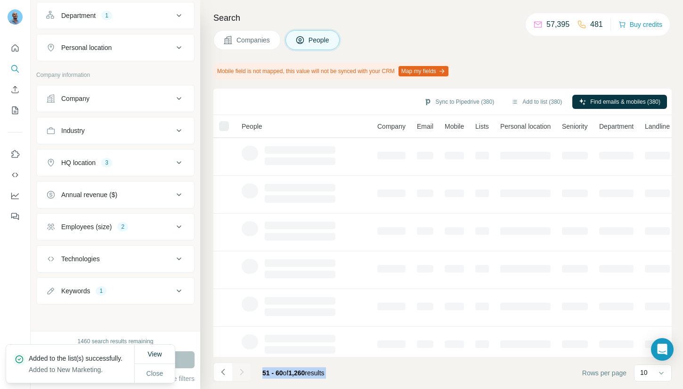
click at [239, 372] on div at bounding box center [241, 371] width 19 height 19
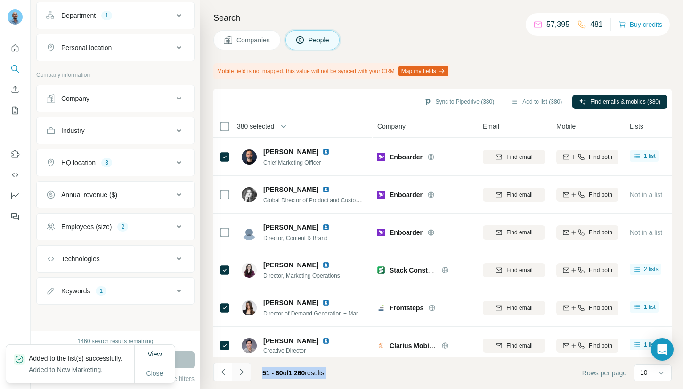
click at [239, 372] on icon "Navigate to next page" at bounding box center [241, 371] width 9 height 9
click at [239, 372] on div at bounding box center [241, 371] width 19 height 19
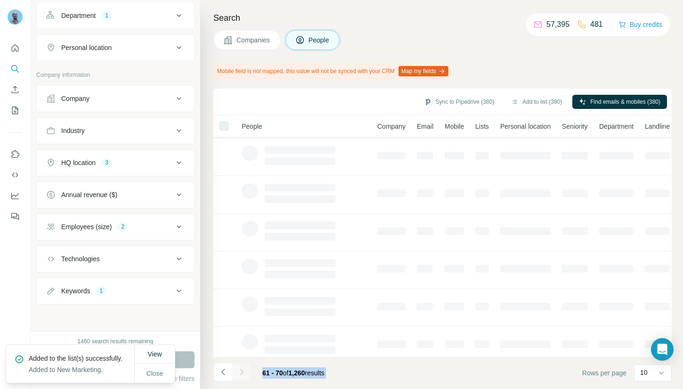
click at [239, 372] on div at bounding box center [241, 371] width 19 height 19
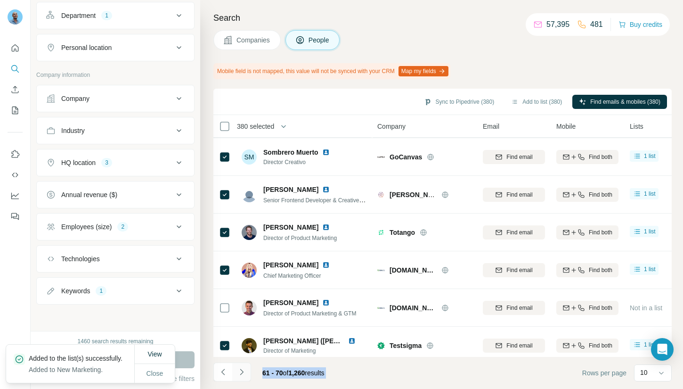
click at [239, 372] on icon "Navigate to next page" at bounding box center [241, 371] width 9 height 9
click at [239, 372] on div at bounding box center [241, 371] width 19 height 19
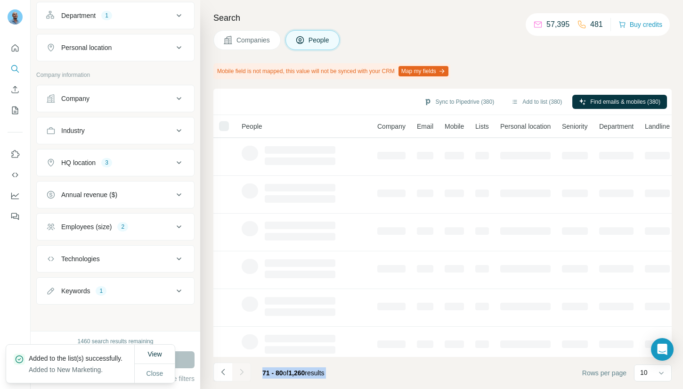
click at [239, 372] on div at bounding box center [241, 371] width 19 height 19
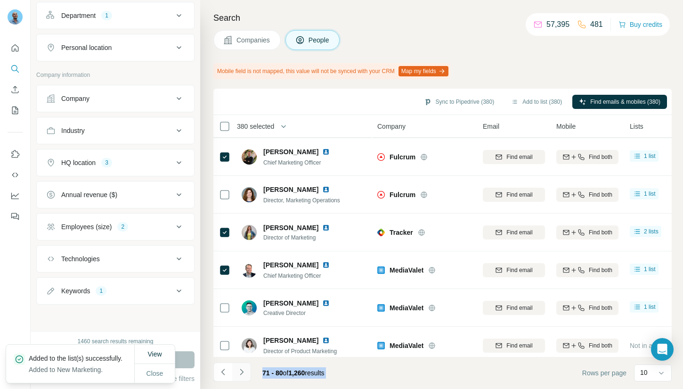
click at [239, 372] on icon "Navigate to next page" at bounding box center [241, 371] width 9 height 9
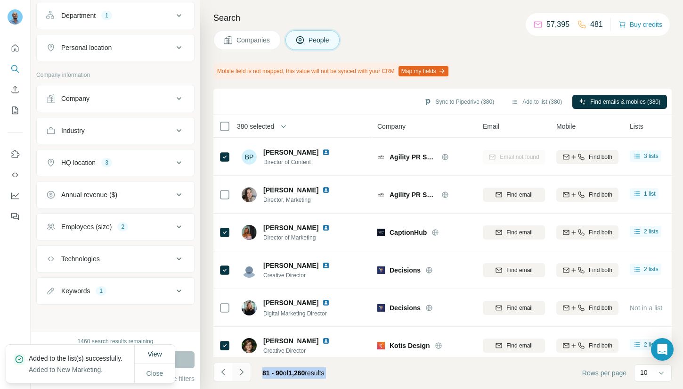
click at [239, 372] on div at bounding box center [241, 371] width 19 height 19
click at [239, 372] on icon "Navigate to next page" at bounding box center [241, 371] width 9 height 9
click at [239, 372] on div at bounding box center [241, 371] width 19 height 19
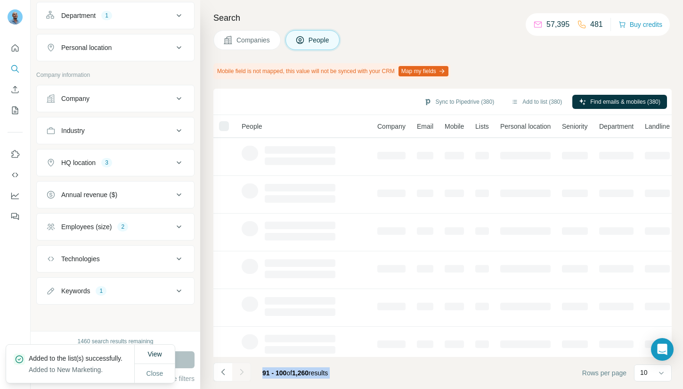
click at [239, 372] on div at bounding box center [241, 371] width 19 height 19
click at [239, 372] on icon "Navigate to next page" at bounding box center [241, 371] width 9 height 9
click at [239, 372] on div at bounding box center [241, 371] width 19 height 19
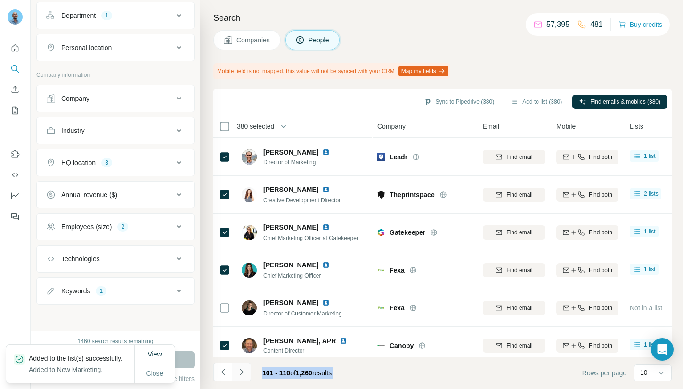
click at [239, 372] on icon "Navigate to next page" at bounding box center [241, 371] width 9 height 9
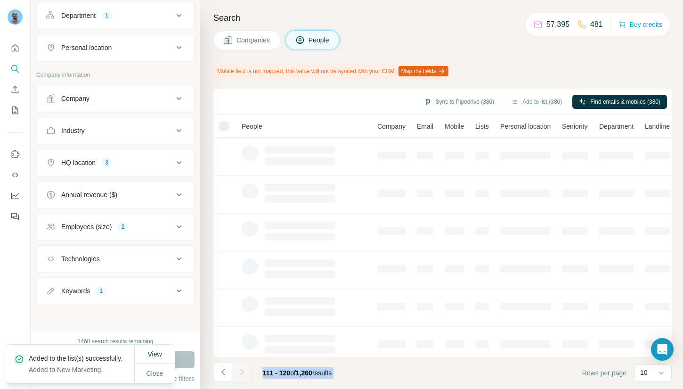
click at [239, 372] on div at bounding box center [241, 371] width 19 height 19
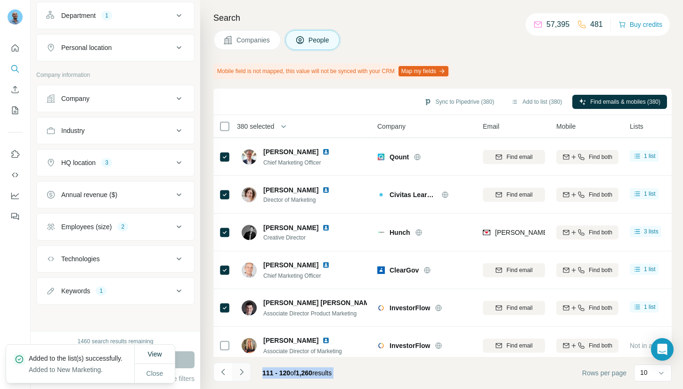
click at [239, 372] on icon "Navigate to next page" at bounding box center [241, 371] width 9 height 9
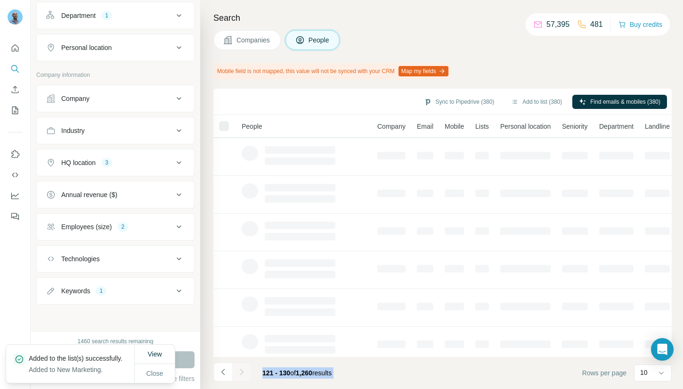
click at [239, 372] on div at bounding box center [241, 371] width 19 height 19
click at [239, 372] on icon "Navigate to next page" at bounding box center [241, 371] width 9 height 9
click at [239, 372] on div at bounding box center [241, 371] width 19 height 19
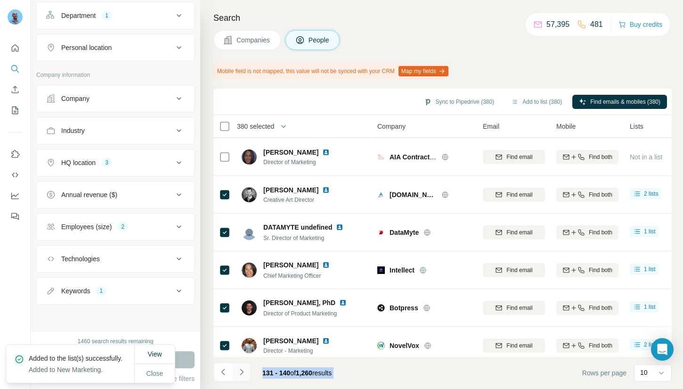
click at [239, 372] on icon "Navigate to next page" at bounding box center [241, 371] width 9 height 9
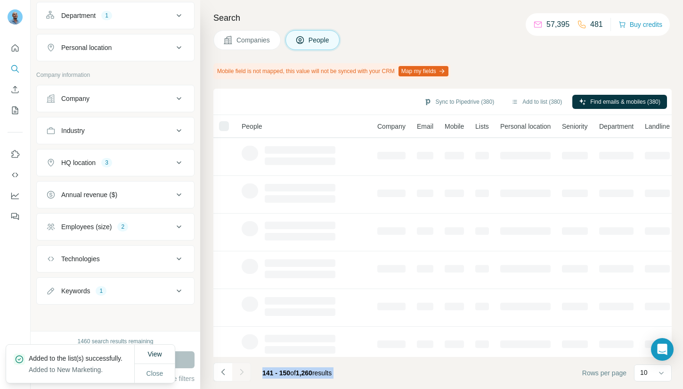
click at [239, 372] on div at bounding box center [241, 371] width 19 height 19
click at [239, 372] on icon "Navigate to next page" at bounding box center [241, 371] width 9 height 9
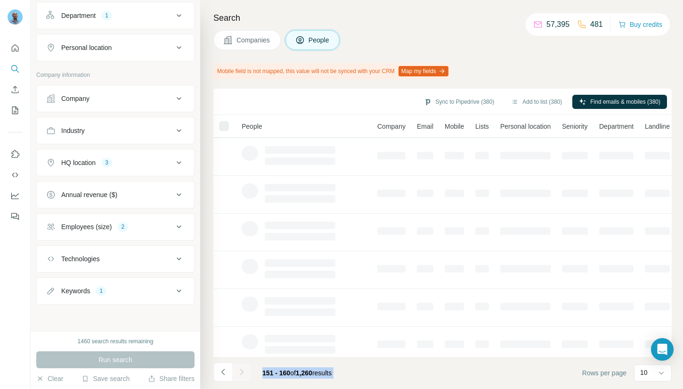
click at [239, 372] on div at bounding box center [241, 371] width 19 height 19
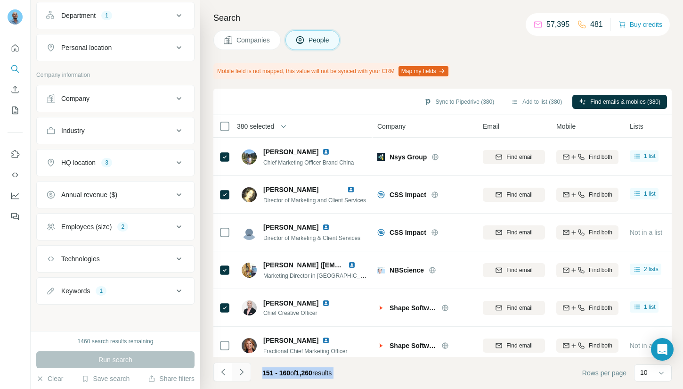
click at [239, 372] on div at bounding box center [241, 371] width 19 height 19
click at [239, 372] on icon "Navigate to next page" at bounding box center [241, 371] width 9 height 9
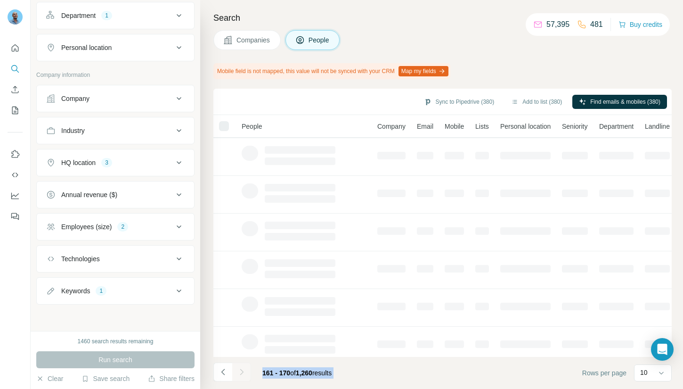
click at [239, 372] on div at bounding box center [241, 371] width 19 height 19
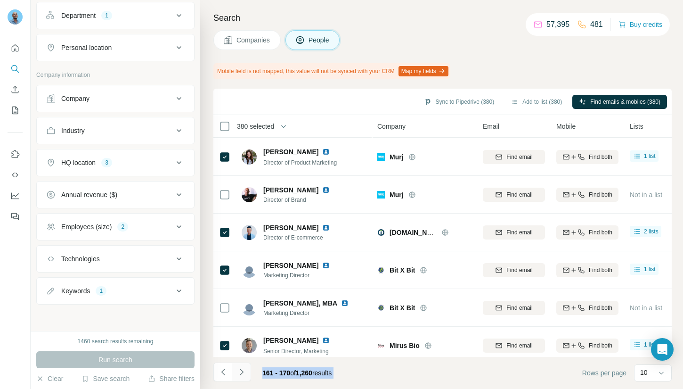
click at [239, 372] on icon "Navigate to next page" at bounding box center [241, 371] width 9 height 9
click at [239, 372] on div at bounding box center [241, 371] width 19 height 19
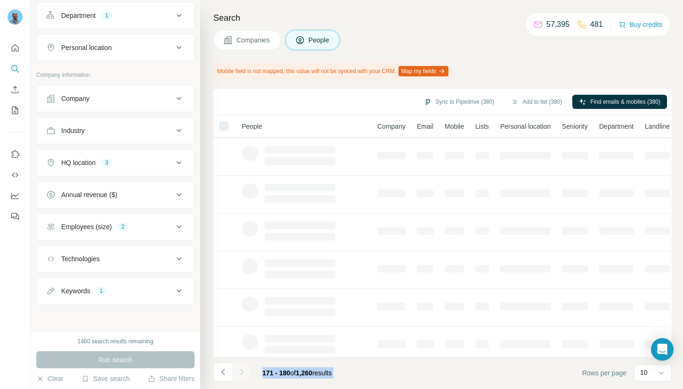
click at [239, 372] on icon "Navigate to next page" at bounding box center [241, 371] width 9 height 9
click at [239, 372] on div at bounding box center [241, 371] width 19 height 19
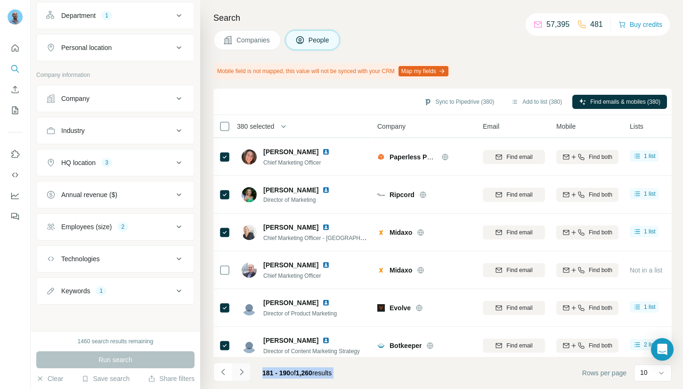
click at [239, 372] on div at bounding box center [241, 371] width 19 height 19
click at [239, 372] on icon "Navigate to next page" at bounding box center [241, 371] width 9 height 9
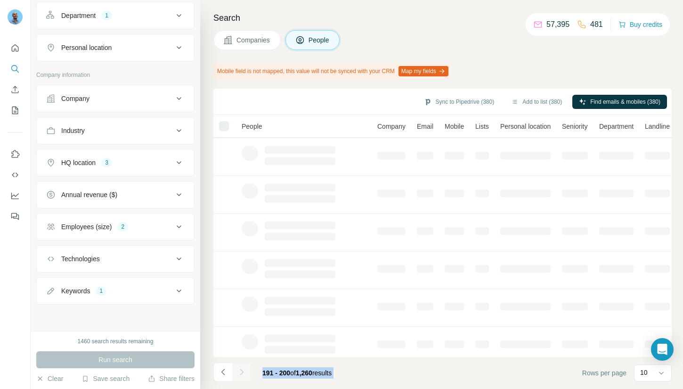
click at [239, 372] on div at bounding box center [241, 371] width 19 height 19
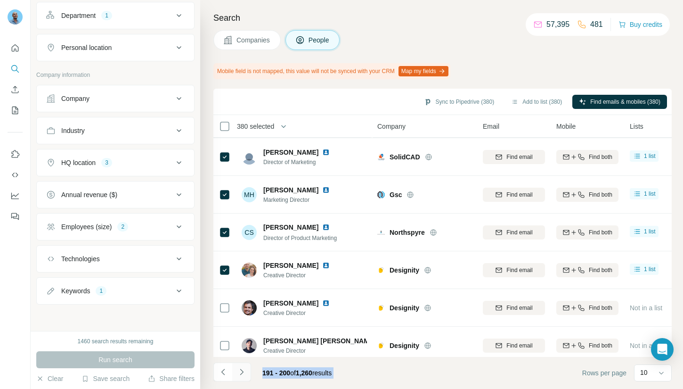
click at [239, 372] on icon "Navigate to next page" at bounding box center [241, 371] width 9 height 9
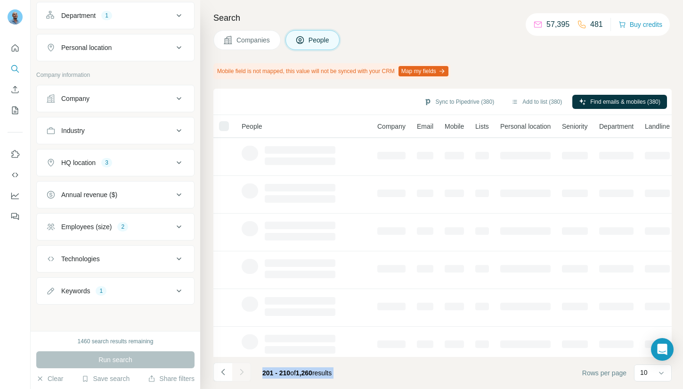
click at [239, 372] on div at bounding box center [241, 371] width 19 height 19
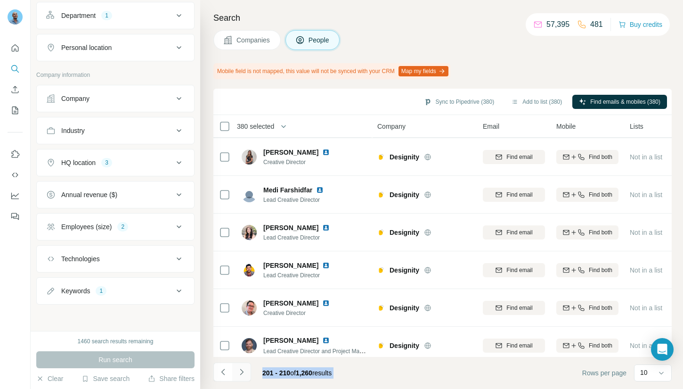
click at [239, 372] on icon "Navigate to next page" at bounding box center [241, 371] width 9 height 9
click at [239, 372] on div at bounding box center [241, 371] width 19 height 19
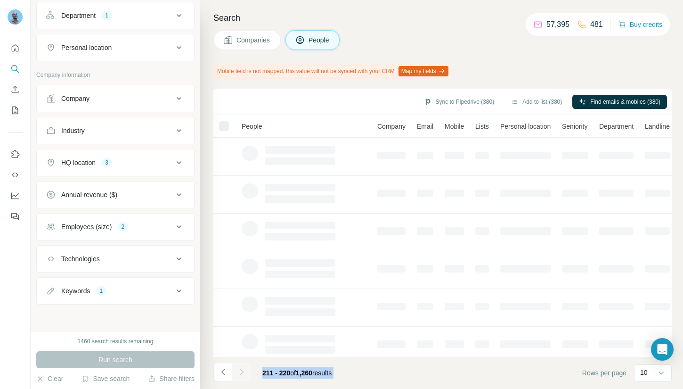
click at [239, 372] on div at bounding box center [241, 371] width 19 height 19
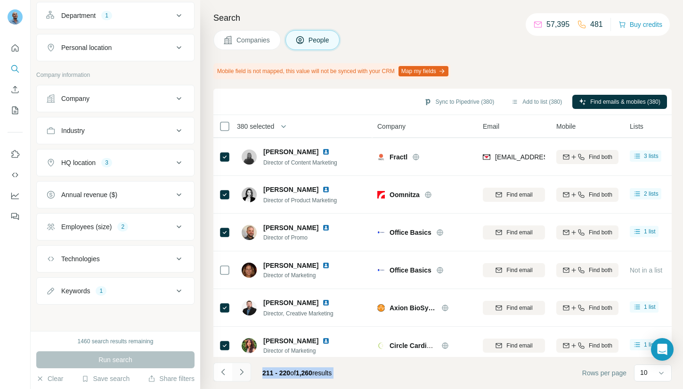
click at [239, 372] on icon "Navigate to next page" at bounding box center [241, 371] width 9 height 9
click at [239, 372] on div at bounding box center [241, 371] width 19 height 19
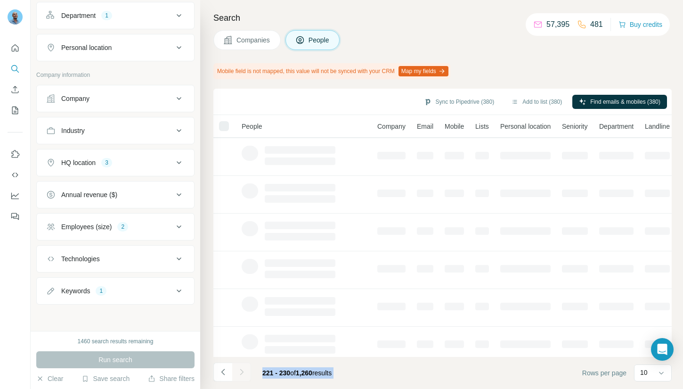
click at [239, 372] on div at bounding box center [241, 371] width 19 height 19
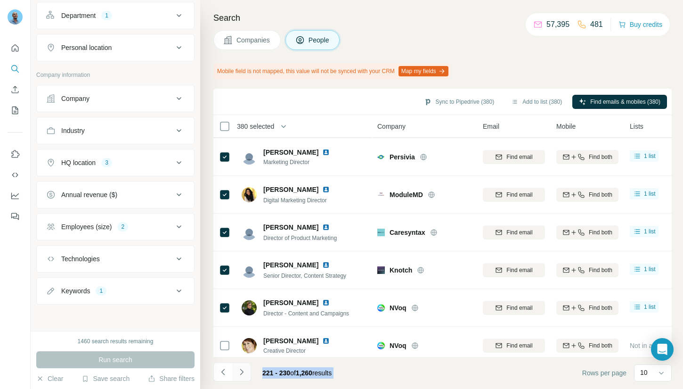
click at [239, 372] on icon "Navigate to next page" at bounding box center [241, 371] width 9 height 9
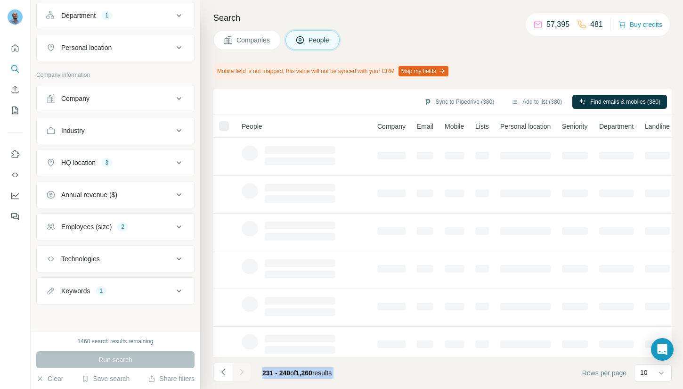
click at [239, 372] on div at bounding box center [241, 371] width 19 height 19
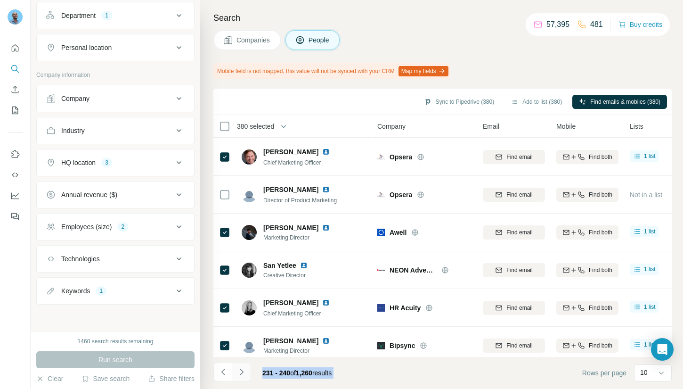
click at [239, 372] on icon "Navigate to next page" at bounding box center [241, 371] width 9 height 9
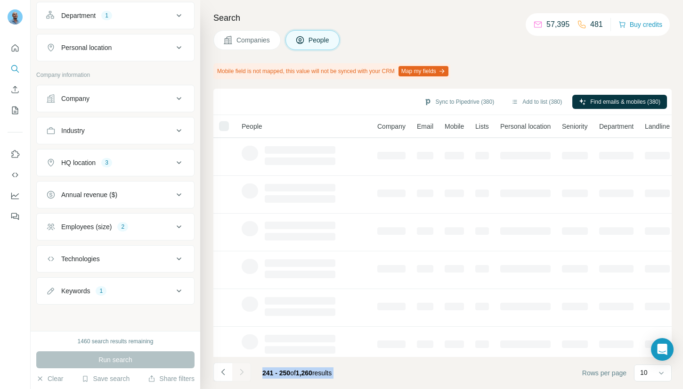
click at [239, 372] on div at bounding box center [241, 371] width 19 height 19
click at [239, 372] on icon "Navigate to next page" at bounding box center [241, 371] width 9 height 9
click at [239, 372] on div at bounding box center [241, 371] width 19 height 19
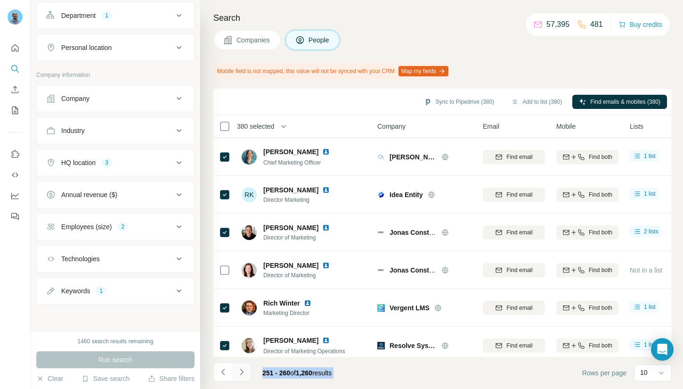
click at [239, 372] on div at bounding box center [241, 371] width 19 height 19
click at [239, 372] on icon "Navigate to next page" at bounding box center [241, 371] width 9 height 9
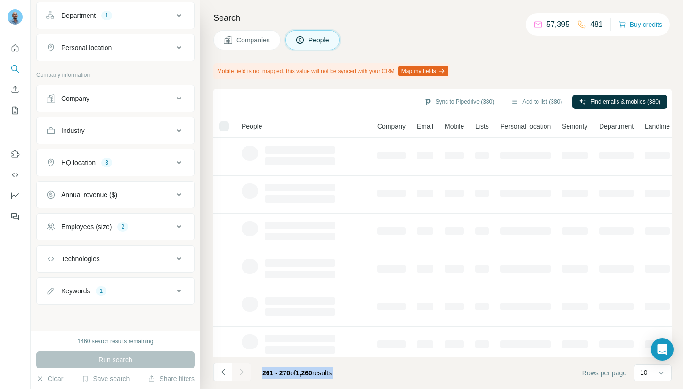
click at [239, 372] on div at bounding box center [241, 371] width 19 height 19
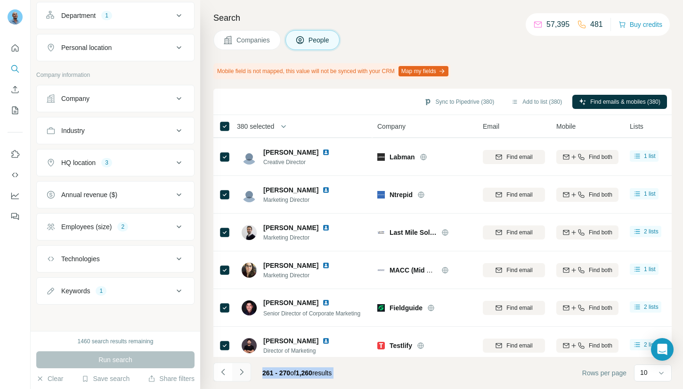
click at [239, 372] on icon "Navigate to next page" at bounding box center [241, 371] width 9 height 9
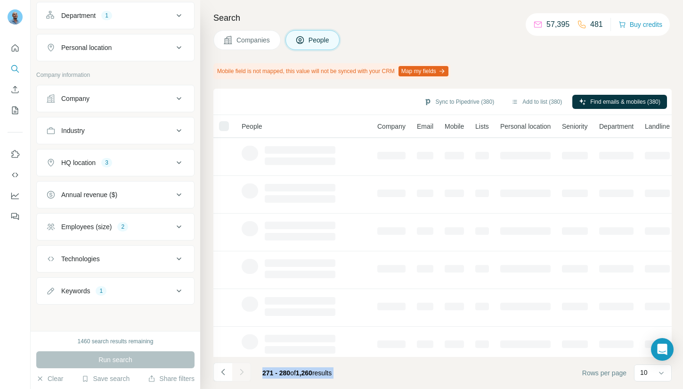
click at [239, 372] on div at bounding box center [241, 371] width 19 height 19
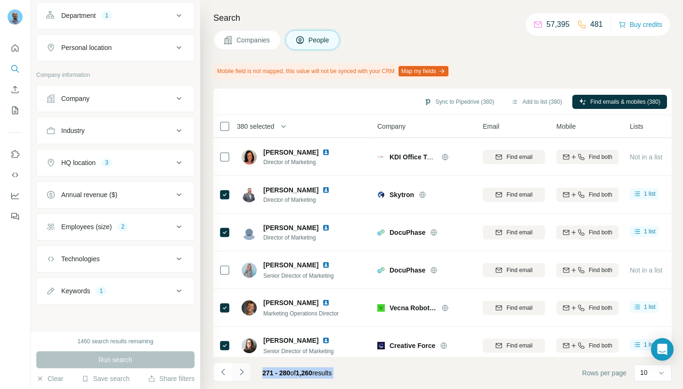
click at [239, 372] on icon "Navigate to next page" at bounding box center [241, 371] width 9 height 9
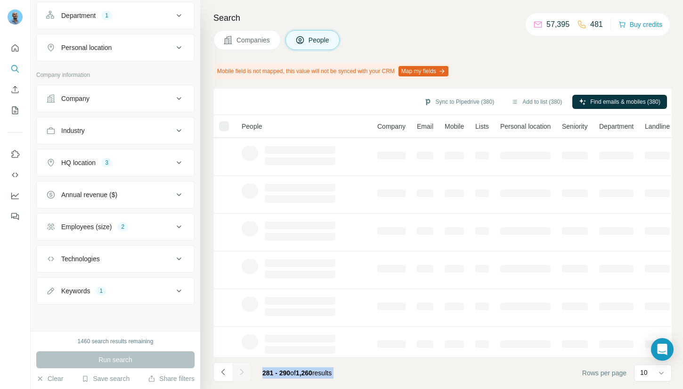
click at [239, 372] on div at bounding box center [241, 371] width 19 height 19
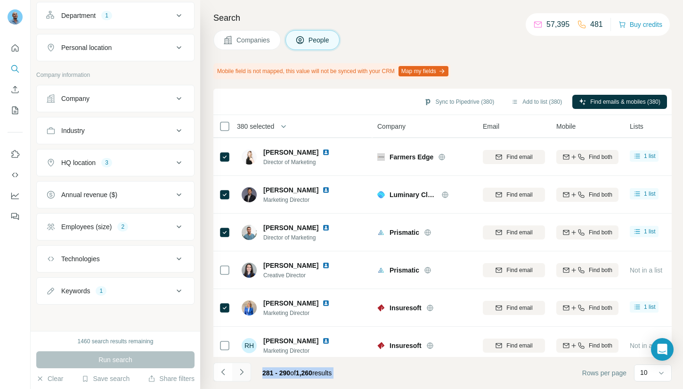
click at [239, 372] on div at bounding box center [241, 371] width 19 height 19
click at [239, 372] on icon "Navigate to next page" at bounding box center [241, 371] width 9 height 9
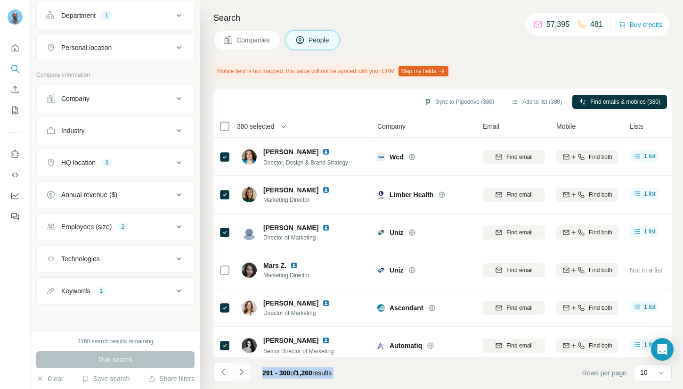
click at [239, 372] on icon "Navigate to next page" at bounding box center [241, 371] width 9 height 9
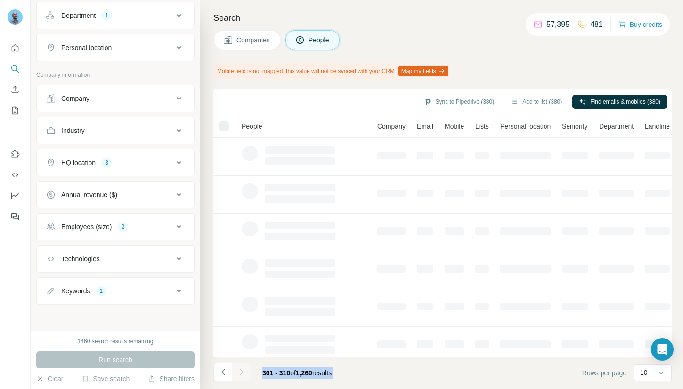
click at [239, 372] on div at bounding box center [241, 371] width 19 height 19
click at [239, 372] on icon "Navigate to next page" at bounding box center [241, 371] width 9 height 9
click at [239, 372] on div at bounding box center [241, 371] width 19 height 19
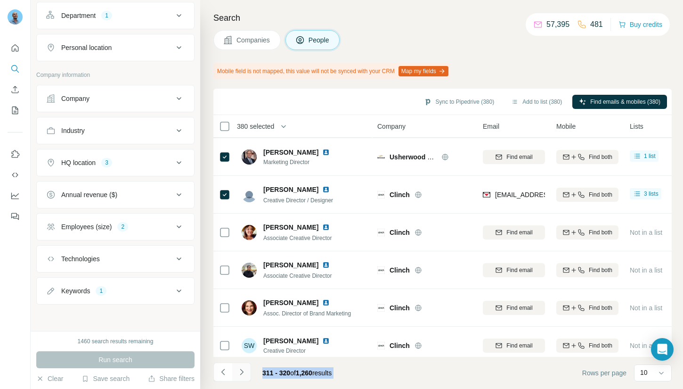
click at [239, 372] on div at bounding box center [241, 371] width 19 height 19
click at [239, 372] on icon "Navigate to next page" at bounding box center [241, 371] width 9 height 9
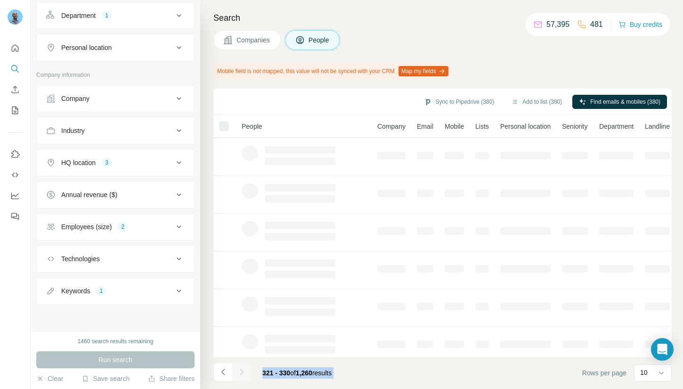
click at [239, 372] on div at bounding box center [241, 371] width 19 height 19
click at [239, 372] on icon "Navigate to next page" at bounding box center [241, 371] width 9 height 9
click at [239, 372] on div at bounding box center [241, 371] width 19 height 19
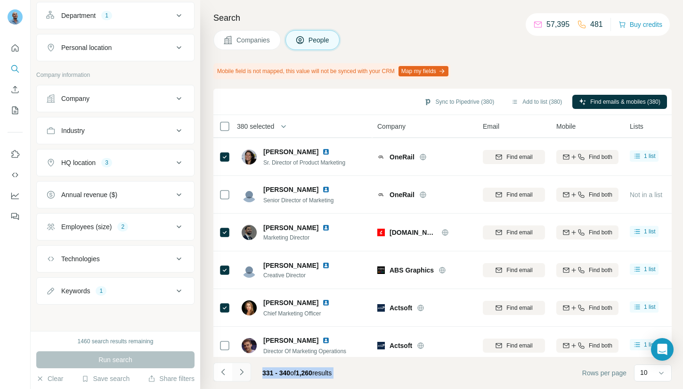
click at [239, 372] on div at bounding box center [241, 371] width 19 height 19
click at [239, 372] on icon "Navigate to next page" at bounding box center [241, 371] width 9 height 9
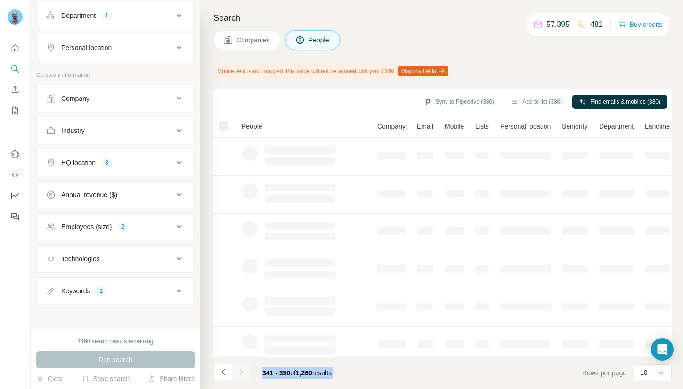
click at [239, 372] on div at bounding box center [241, 371] width 19 height 19
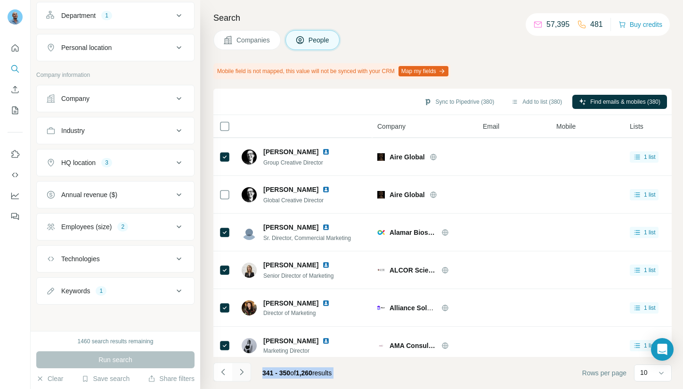
click at [239, 372] on div at bounding box center [241, 371] width 19 height 19
click at [239, 372] on icon "Navigate to next page" at bounding box center [241, 371] width 9 height 9
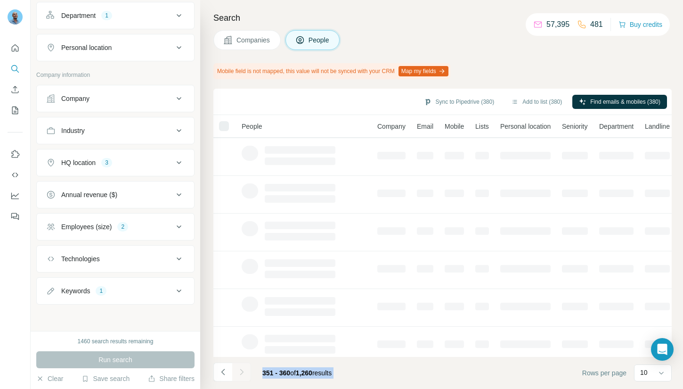
click at [239, 372] on div at bounding box center [241, 371] width 19 height 19
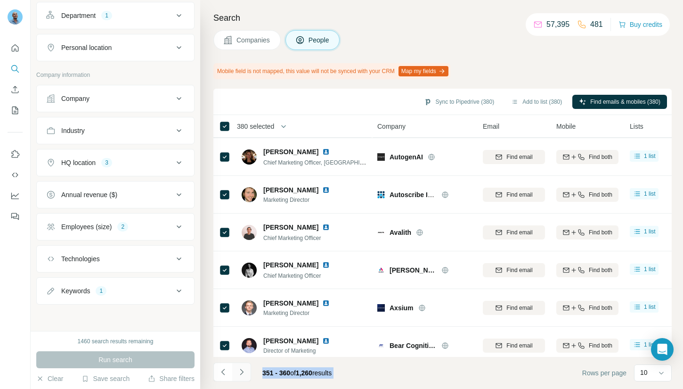
click at [239, 372] on icon "Navigate to next page" at bounding box center [241, 371] width 9 height 9
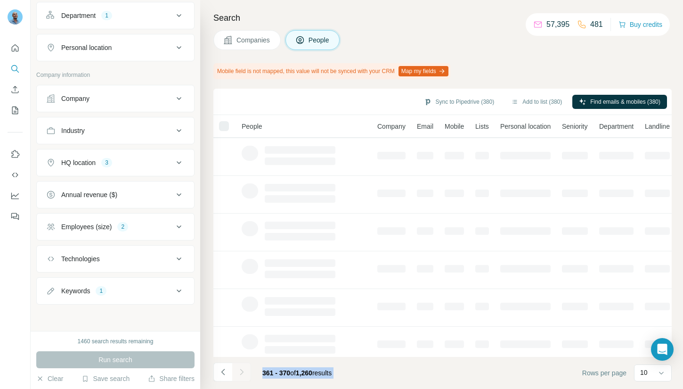
click at [239, 372] on div at bounding box center [241, 371] width 19 height 19
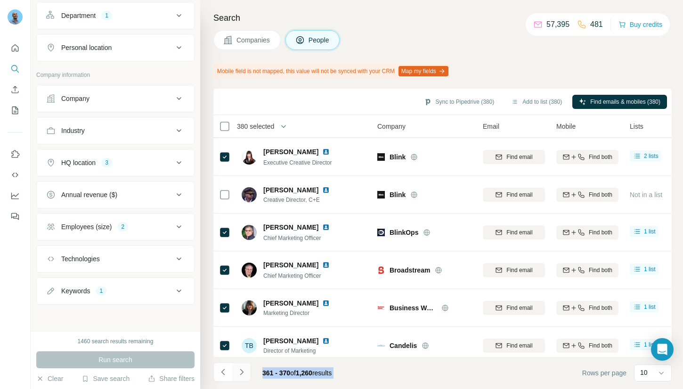
click at [239, 372] on icon "Navigate to next page" at bounding box center [241, 371] width 9 height 9
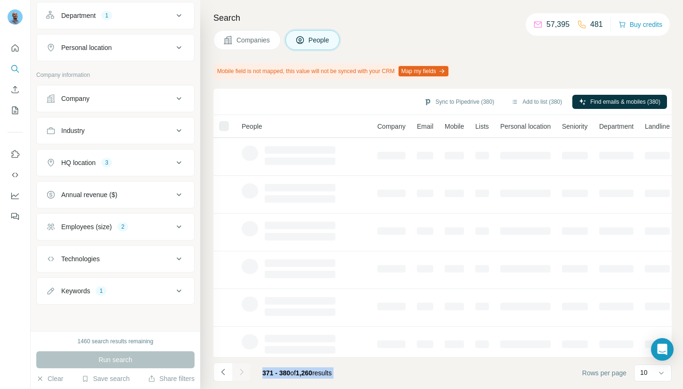
click at [239, 372] on div at bounding box center [241, 371] width 19 height 19
click at [239, 372] on icon "Navigate to next page" at bounding box center [241, 371] width 9 height 9
click at [239, 372] on div at bounding box center [241, 371] width 19 height 19
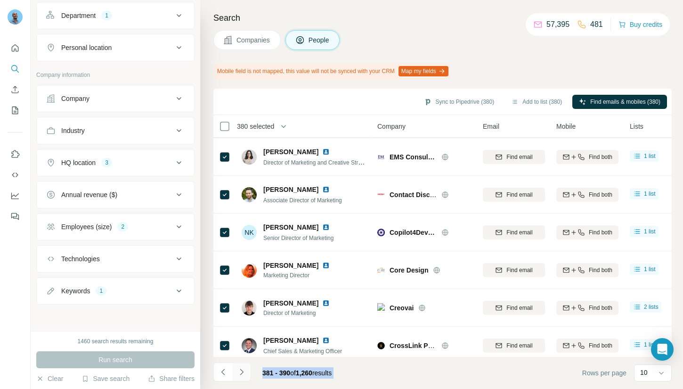
click at [239, 372] on icon "Navigate to next page" at bounding box center [241, 371] width 9 height 9
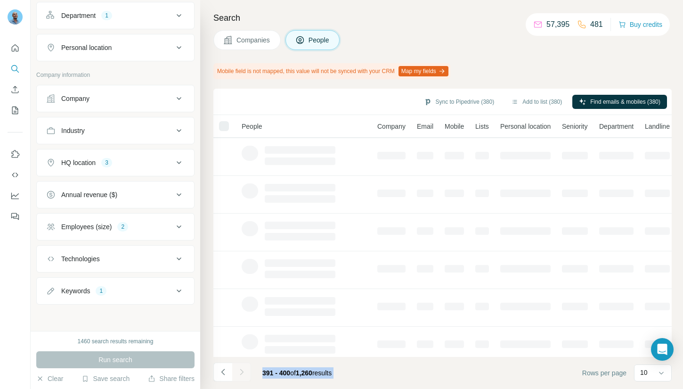
click at [239, 372] on div at bounding box center [241, 371] width 19 height 19
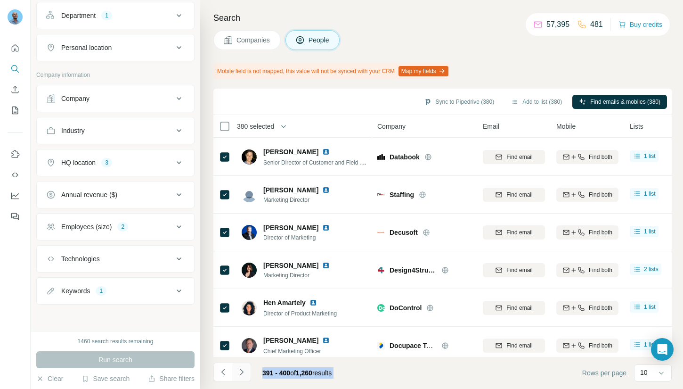
click at [239, 372] on icon "Navigate to next page" at bounding box center [241, 371] width 9 height 9
click at [239, 372] on div at bounding box center [241, 371] width 19 height 19
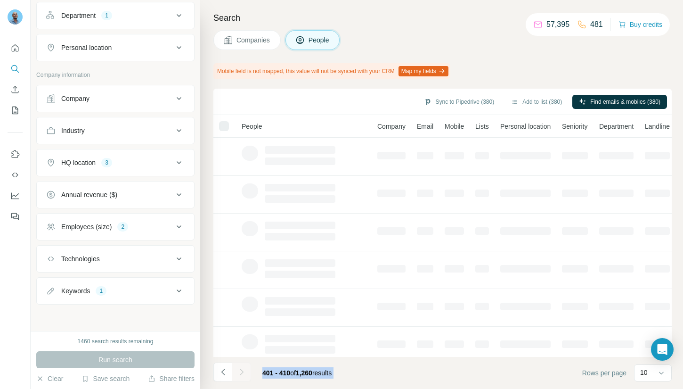
click at [239, 372] on div at bounding box center [241, 371] width 19 height 19
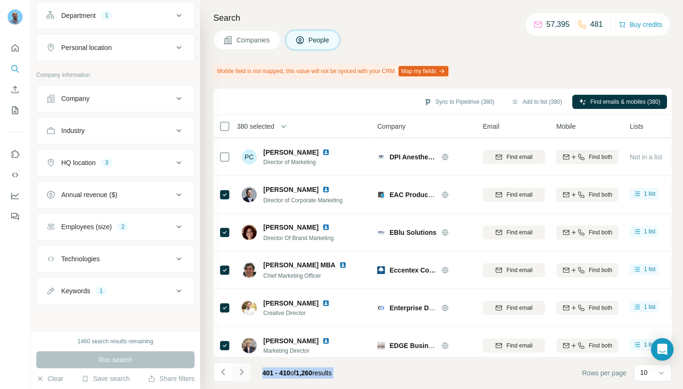
click at [239, 372] on icon "Navigate to next page" at bounding box center [241, 371] width 9 height 9
click at [239, 372] on div at bounding box center [241, 371] width 19 height 19
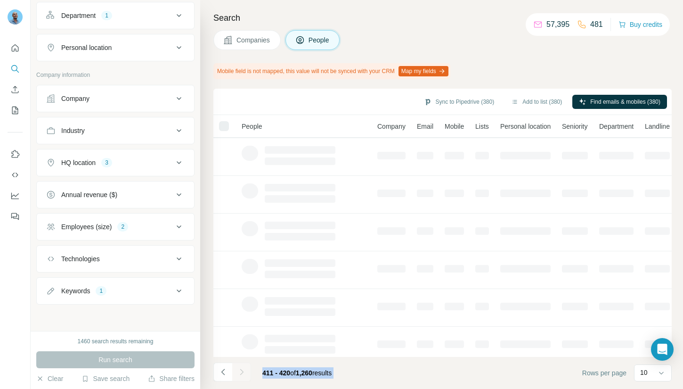
click at [239, 372] on div at bounding box center [241, 371] width 19 height 19
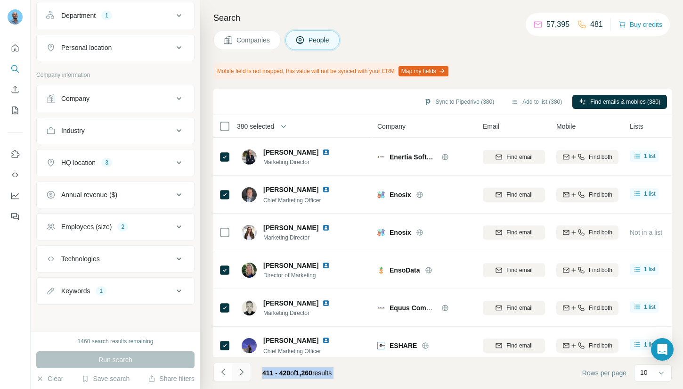
click at [239, 372] on icon "Navigate to next page" at bounding box center [241, 371] width 9 height 9
click at [239, 372] on div at bounding box center [241, 371] width 19 height 19
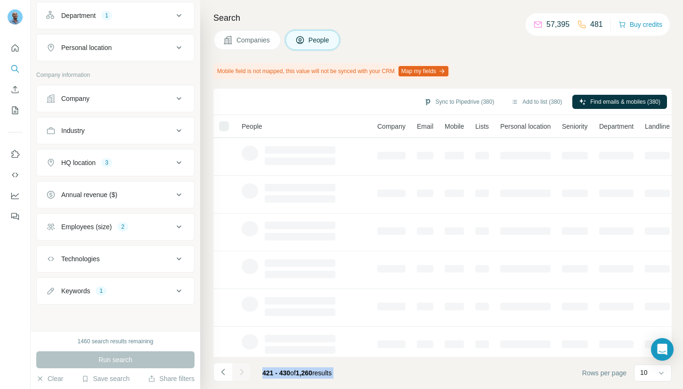
click at [239, 372] on div at bounding box center [241, 371] width 19 height 19
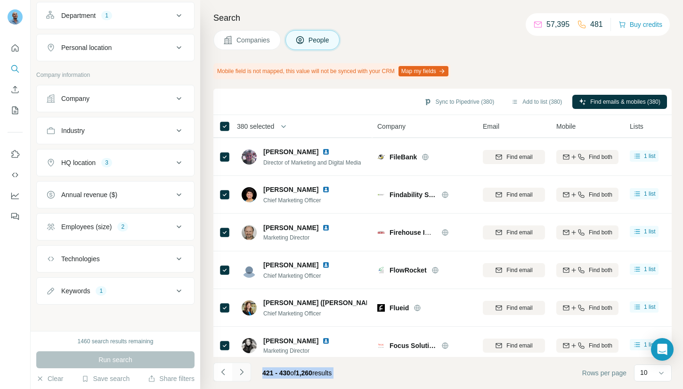
click at [239, 372] on icon "Navigate to next page" at bounding box center [241, 371] width 9 height 9
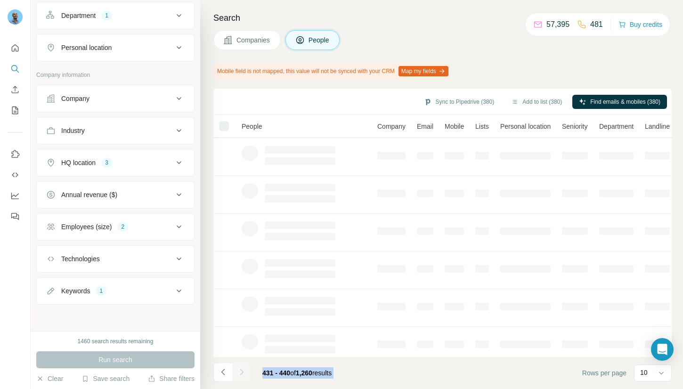
click at [239, 372] on div at bounding box center [241, 371] width 19 height 19
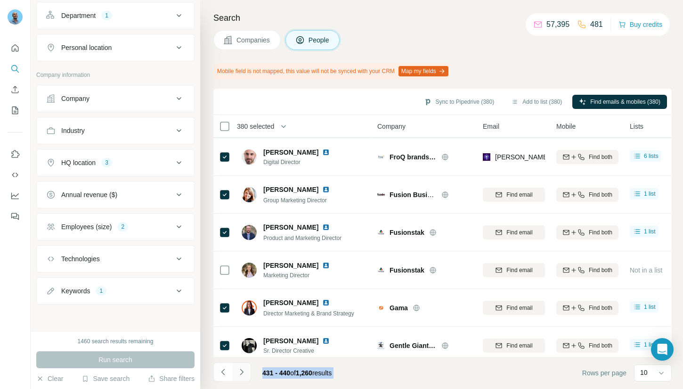
click at [239, 372] on icon "Navigate to next page" at bounding box center [241, 371] width 9 height 9
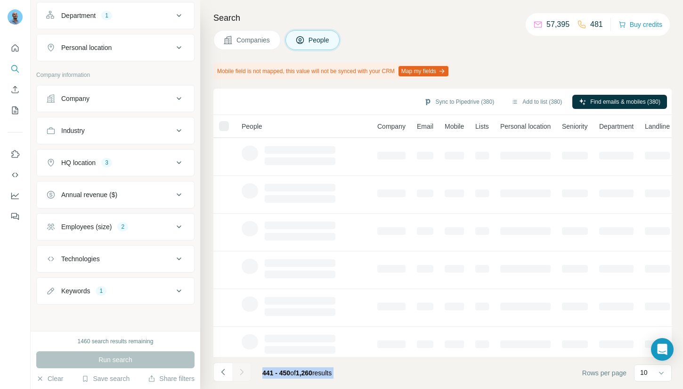
click at [239, 372] on div at bounding box center [241, 371] width 19 height 19
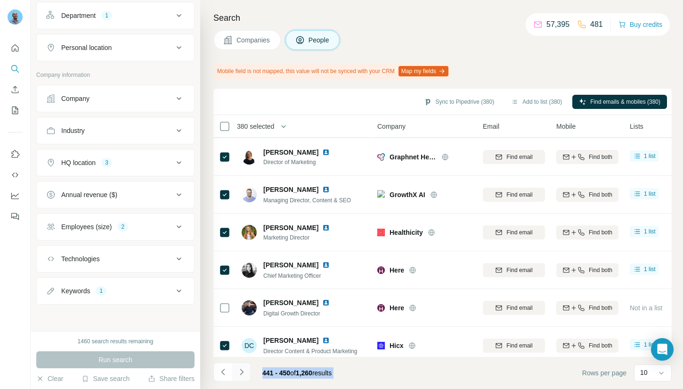
click at [239, 372] on icon "Navigate to next page" at bounding box center [241, 371] width 9 height 9
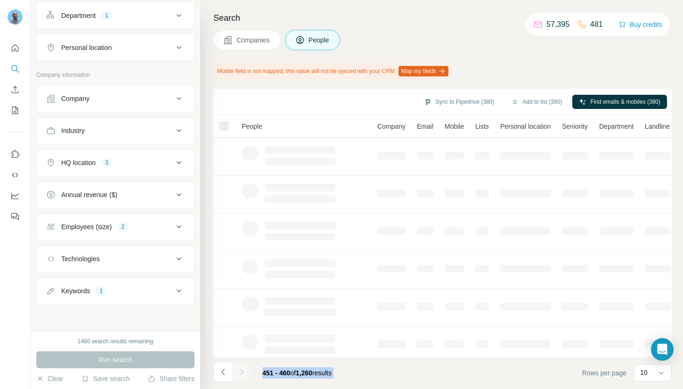
click at [239, 372] on div at bounding box center [241, 371] width 19 height 19
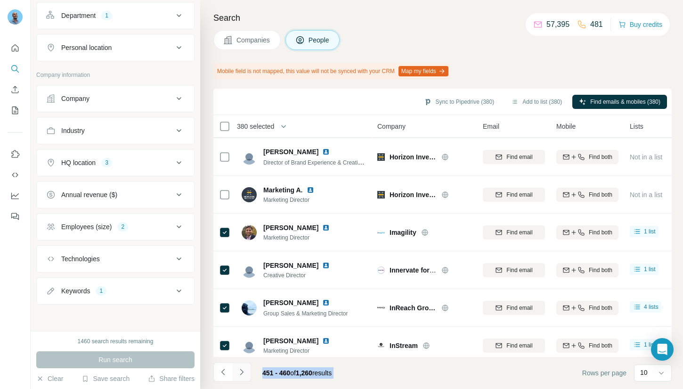
click at [239, 372] on div at bounding box center [241, 371] width 19 height 19
click at [239, 372] on icon "Navigate to next page" at bounding box center [241, 371] width 9 height 9
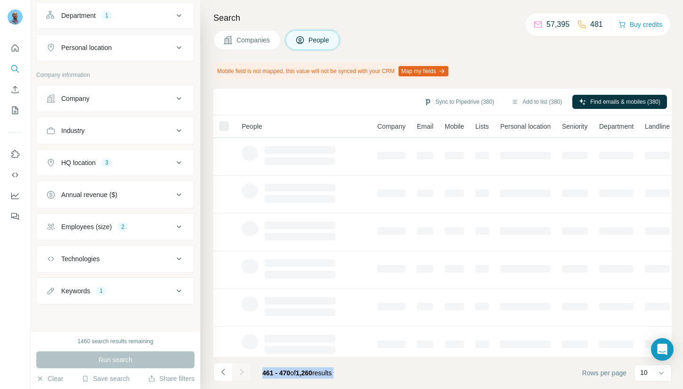
click at [239, 372] on div at bounding box center [241, 371] width 19 height 19
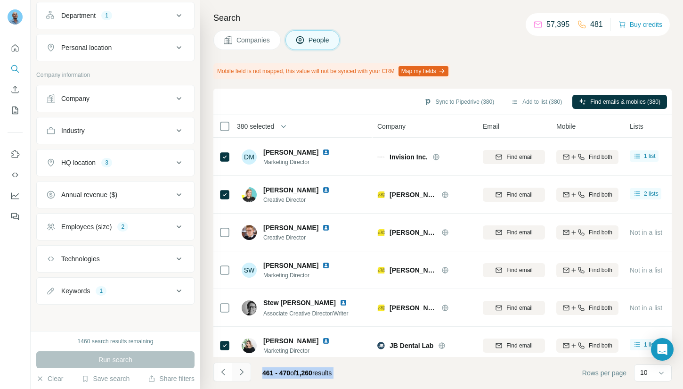
click at [239, 372] on icon "Navigate to next page" at bounding box center [241, 371] width 9 height 9
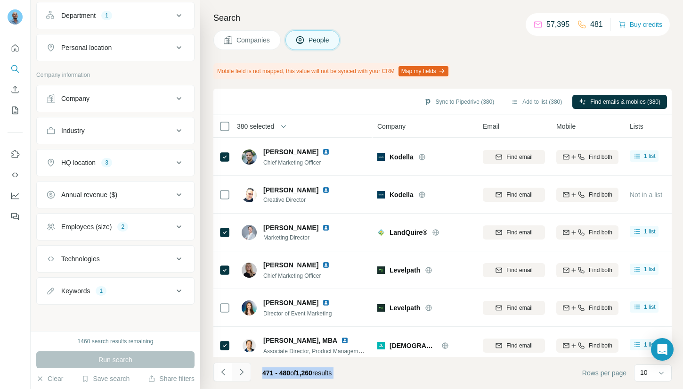
click at [239, 372] on icon "Navigate to next page" at bounding box center [241, 371] width 9 height 9
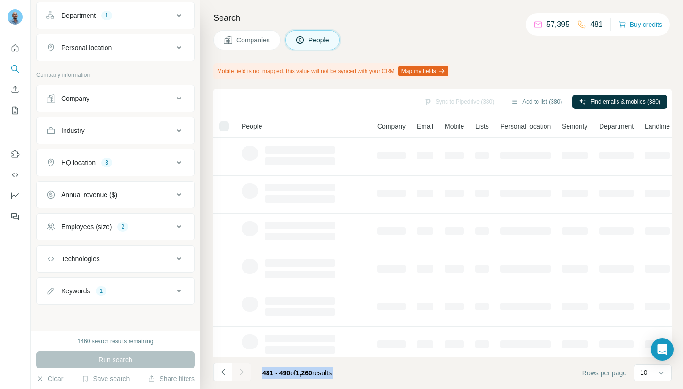
click at [239, 372] on div at bounding box center [241, 371] width 19 height 19
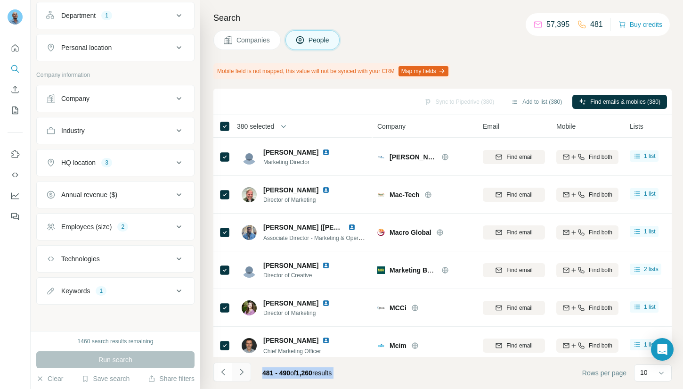
click at [239, 372] on icon "Navigate to next page" at bounding box center [241, 371] width 9 height 9
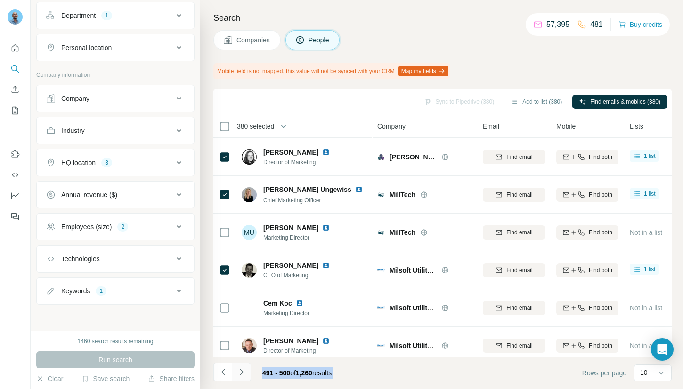
click at [242, 372] on icon "Navigate to next page" at bounding box center [241, 371] width 9 height 9
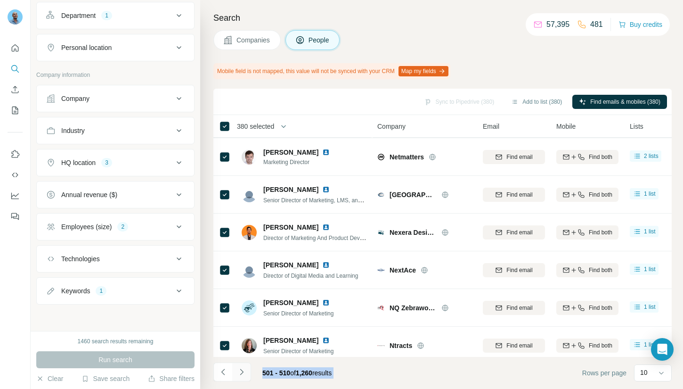
click at [240, 372] on icon "Navigate to next page" at bounding box center [241, 371] width 9 height 9
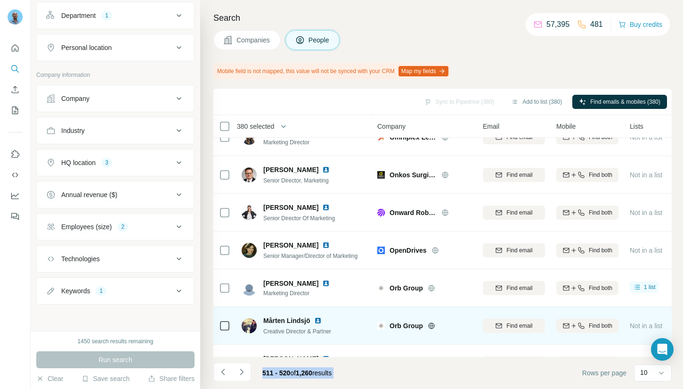
scroll to position [0, 0]
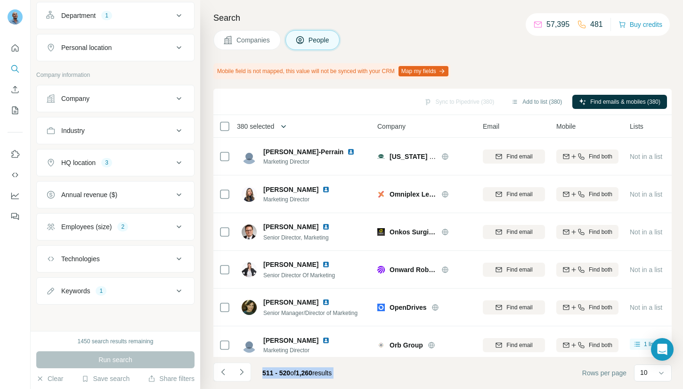
click at [282, 124] on icon "button" at bounding box center [283, 126] width 9 height 9
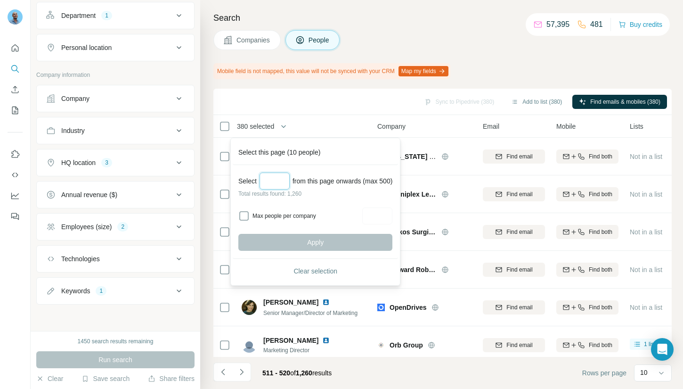
click at [269, 178] on input "Select a number (up to 500)" at bounding box center [275, 180] width 30 height 17
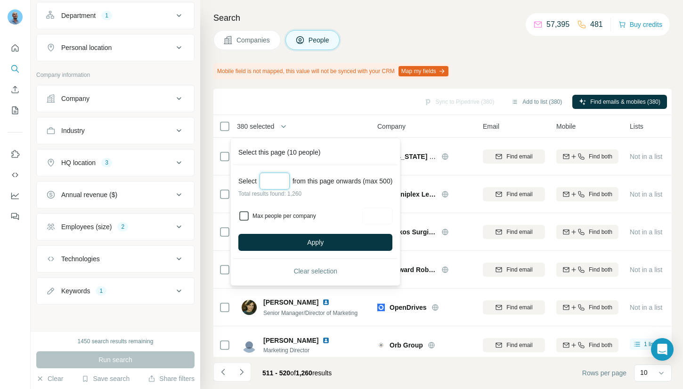
type input "***"
click at [382, 217] on input "Max people per company" at bounding box center [377, 215] width 30 height 17
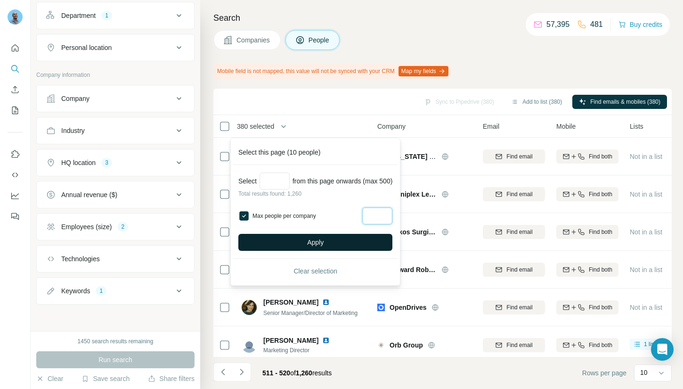
type input "*"
click at [352, 237] on button "Apply" at bounding box center [315, 242] width 154 height 17
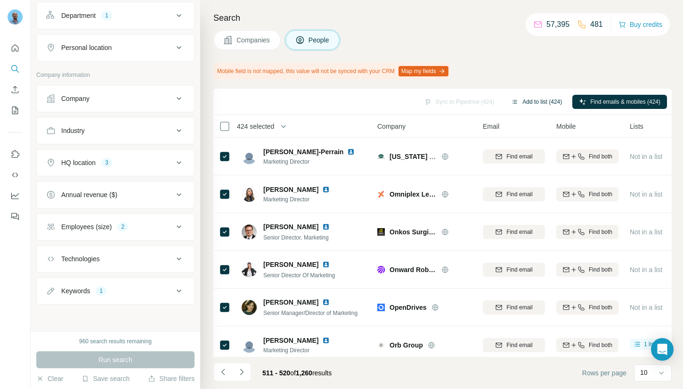
click at [537, 105] on button "Add to list (424)" at bounding box center [537, 102] width 64 height 14
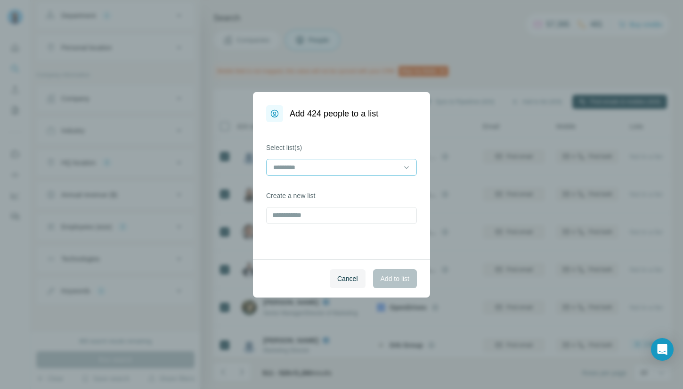
click at [340, 169] on input at bounding box center [335, 167] width 127 height 10
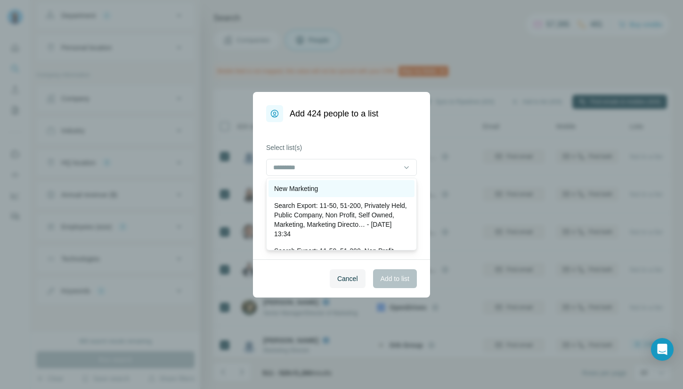
click at [324, 189] on div "New Marketing" at bounding box center [341, 188] width 135 height 9
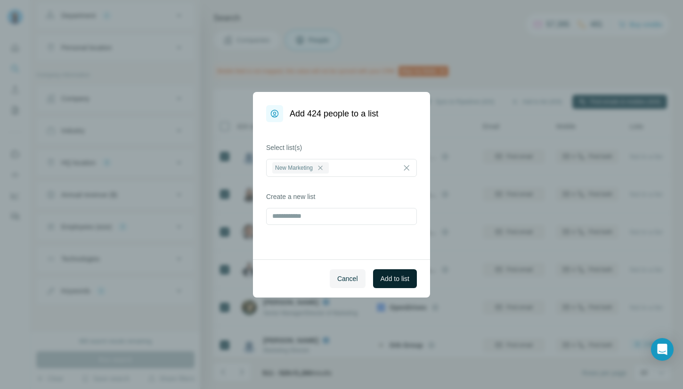
click at [388, 278] on span "Add to list" at bounding box center [395, 278] width 29 height 9
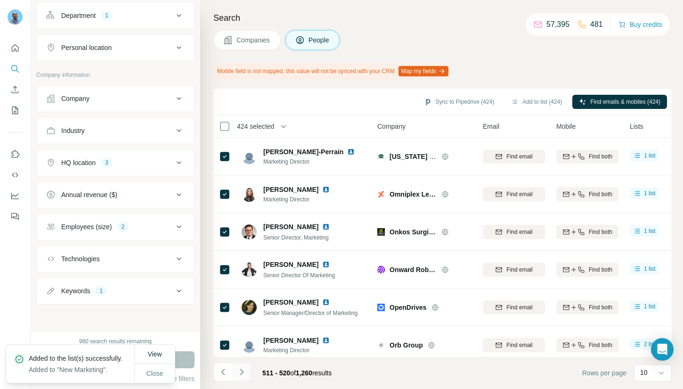
click at [246, 372] on button "Navigate to next page" at bounding box center [241, 371] width 19 height 19
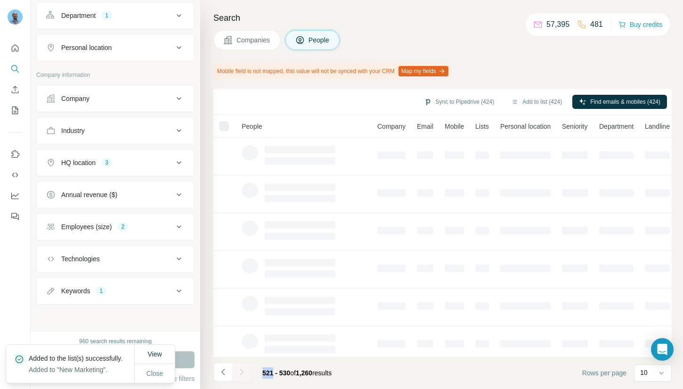
click at [246, 372] on div at bounding box center [241, 371] width 19 height 19
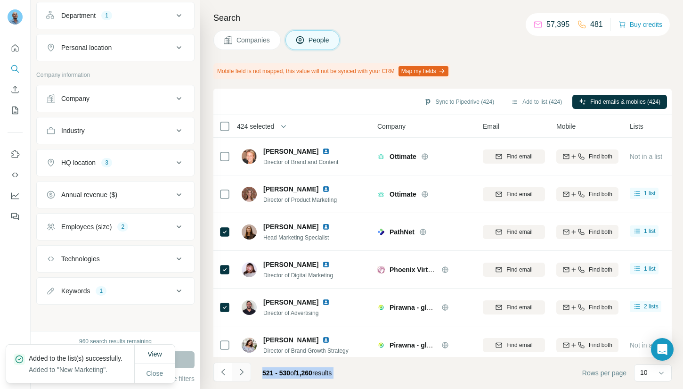
click at [246, 372] on button "Navigate to next page" at bounding box center [241, 371] width 19 height 19
click at [246, 372] on div at bounding box center [241, 371] width 19 height 19
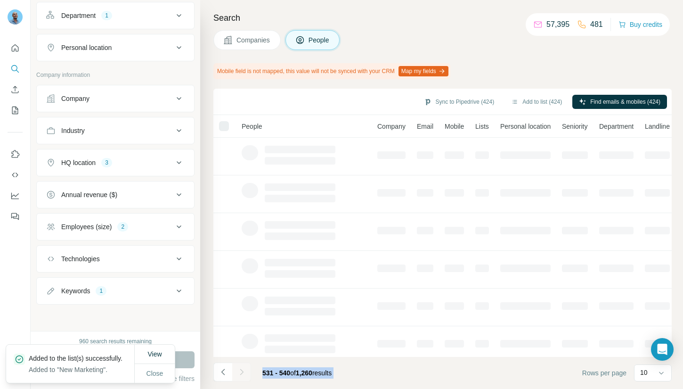
click at [246, 372] on div at bounding box center [241, 371] width 19 height 19
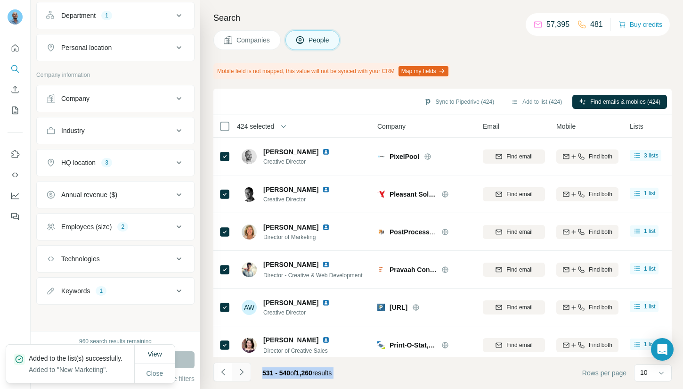
click at [246, 372] on button "Navigate to next page" at bounding box center [241, 371] width 19 height 19
click at [246, 372] on div at bounding box center [241, 371] width 19 height 19
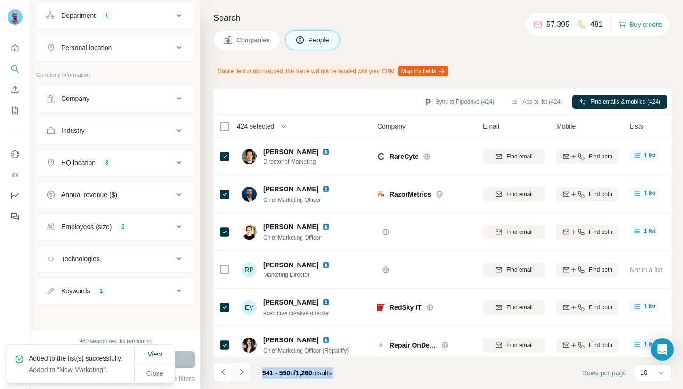
click at [246, 372] on div at bounding box center [241, 371] width 19 height 19
click at [246, 372] on button "Navigate to next page" at bounding box center [241, 371] width 19 height 19
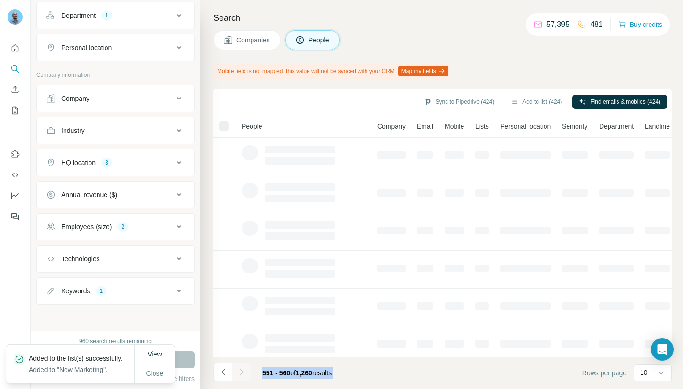
click at [246, 372] on div at bounding box center [241, 371] width 19 height 19
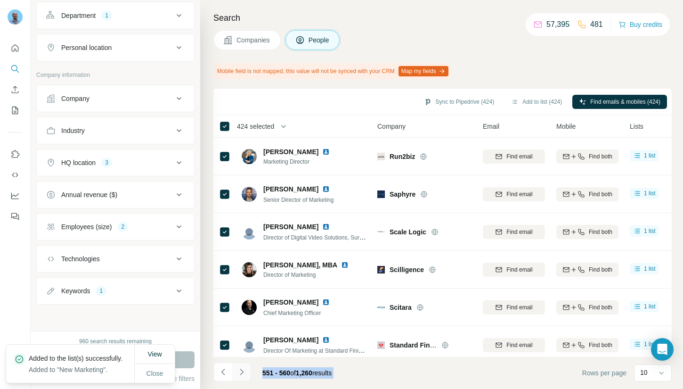
click at [246, 372] on button "Navigate to next page" at bounding box center [241, 371] width 19 height 19
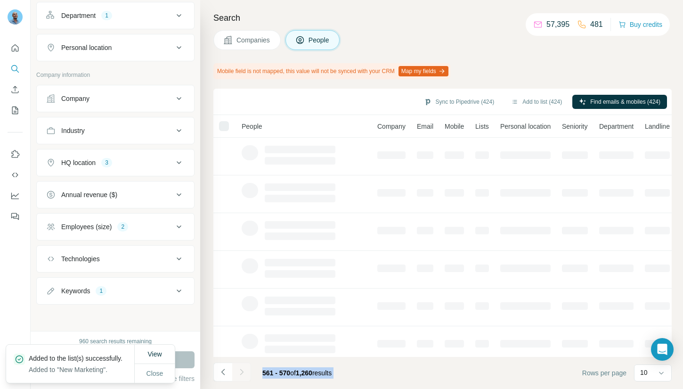
click at [246, 372] on div at bounding box center [241, 371] width 19 height 19
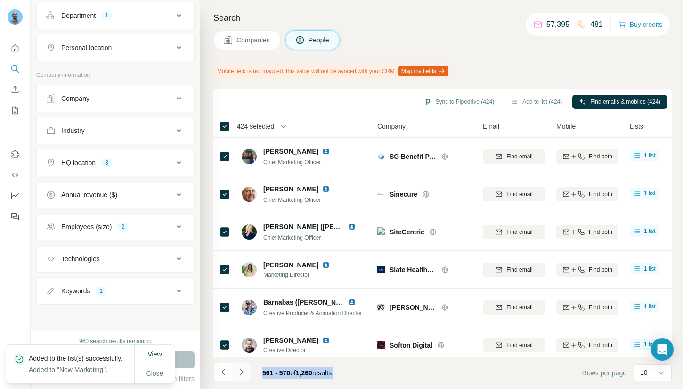
click at [246, 372] on button "Navigate to next page" at bounding box center [241, 371] width 19 height 19
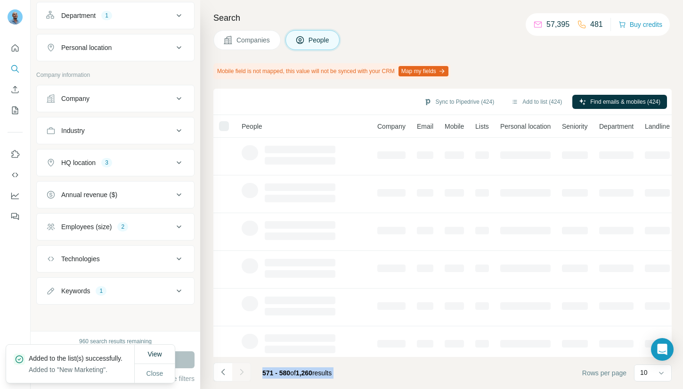
click at [246, 372] on div at bounding box center [241, 371] width 19 height 19
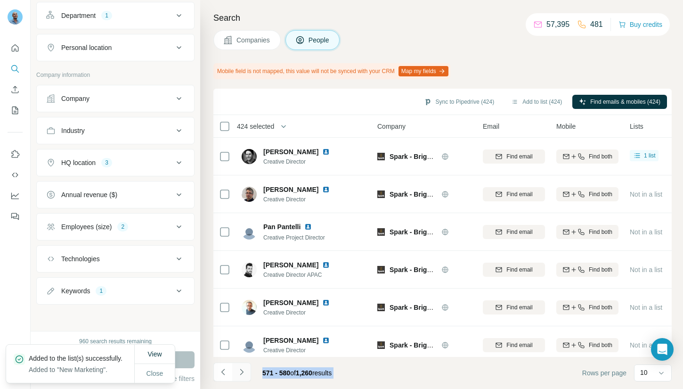
click at [246, 372] on button "Navigate to next page" at bounding box center [241, 371] width 19 height 19
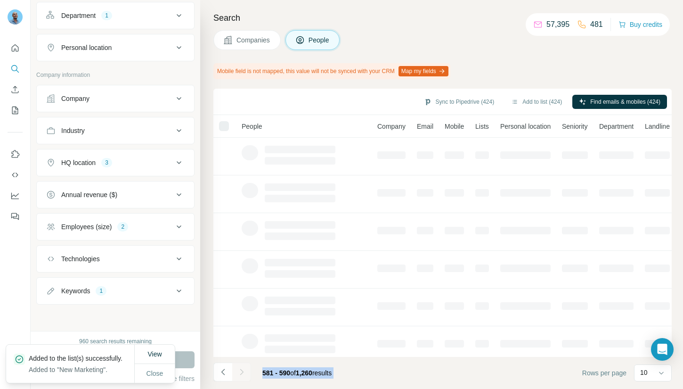
click at [246, 372] on div at bounding box center [241, 371] width 19 height 19
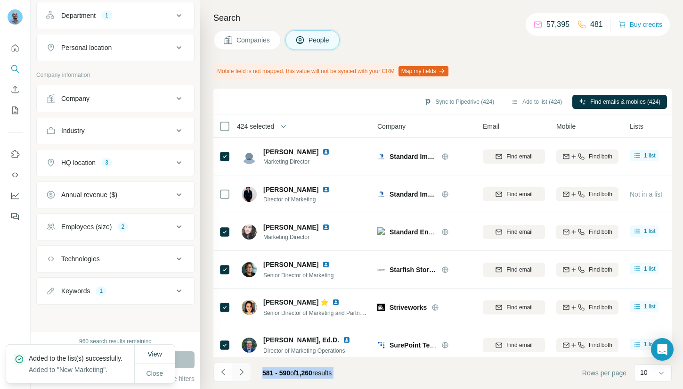
click at [246, 372] on div at bounding box center [241, 371] width 19 height 19
click at [246, 372] on button "Navigate to next page" at bounding box center [241, 371] width 19 height 19
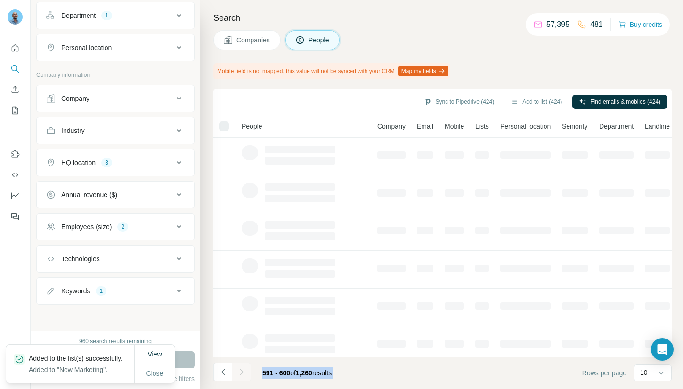
click at [246, 372] on div at bounding box center [241, 371] width 19 height 19
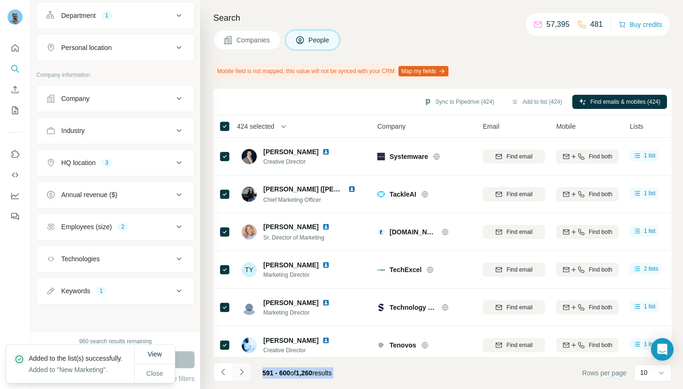
click at [246, 372] on div at bounding box center [241, 371] width 19 height 19
click at [246, 372] on button "Navigate to next page" at bounding box center [241, 371] width 19 height 19
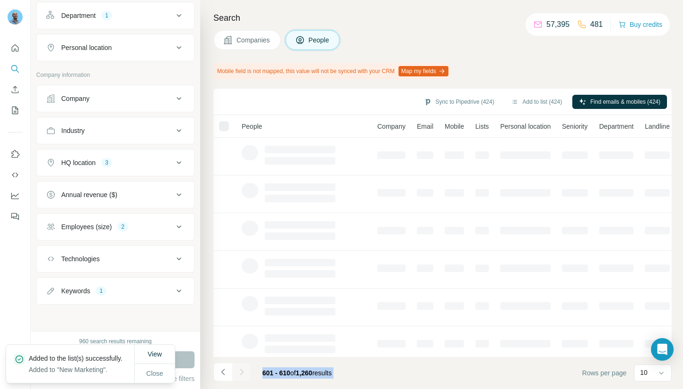
click at [246, 372] on div at bounding box center [241, 371] width 19 height 19
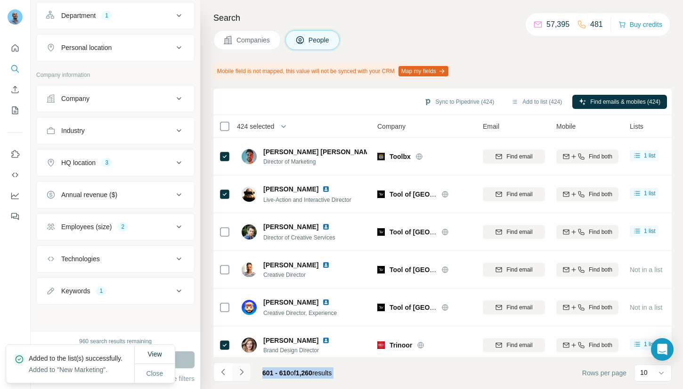
click at [246, 372] on button "Navigate to next page" at bounding box center [241, 371] width 19 height 19
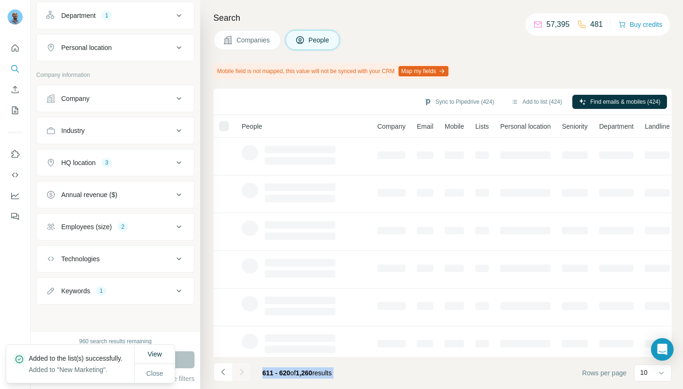
click at [246, 372] on div at bounding box center [241, 371] width 19 height 19
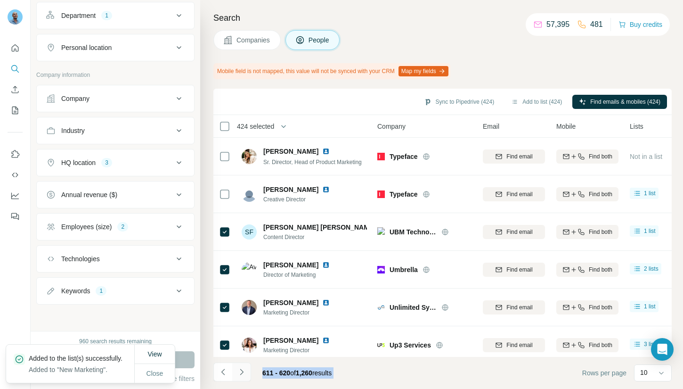
click at [246, 372] on button "Navigate to next page" at bounding box center [241, 371] width 19 height 19
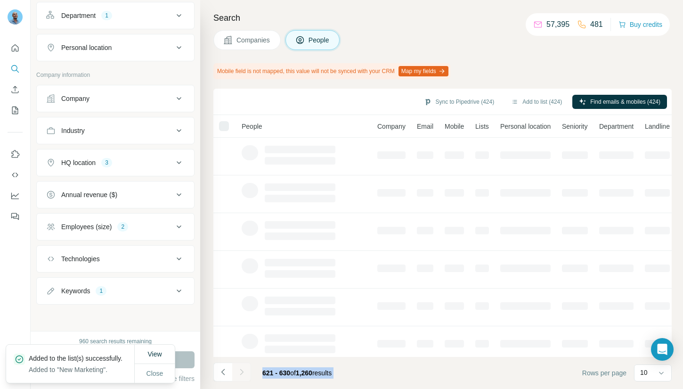
click at [246, 372] on div at bounding box center [241, 371] width 19 height 19
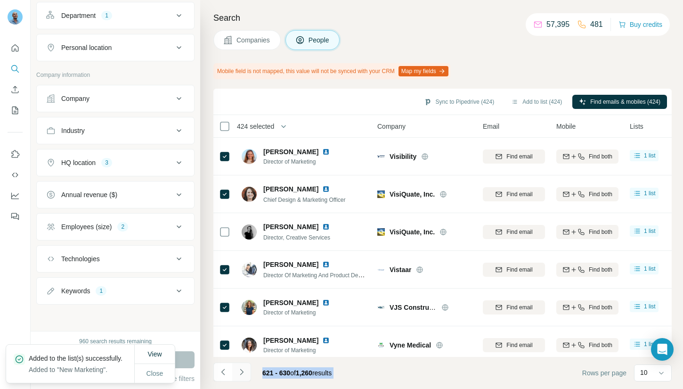
click at [246, 372] on div at bounding box center [241, 371] width 19 height 19
click at [246, 372] on button "Navigate to next page" at bounding box center [241, 371] width 19 height 19
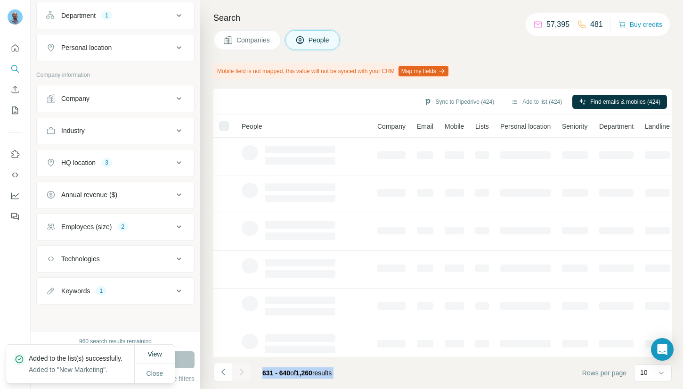
click at [246, 372] on div at bounding box center [241, 371] width 19 height 19
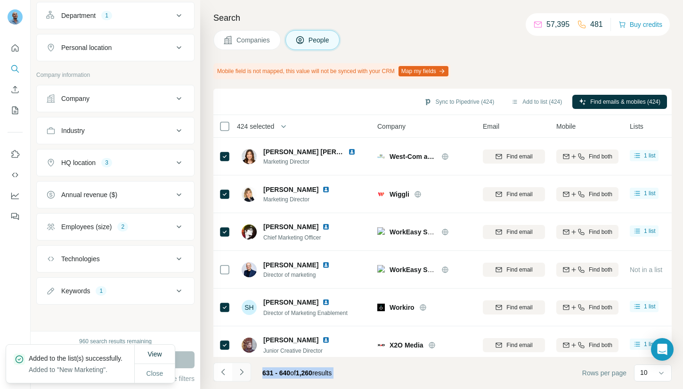
click at [246, 372] on button "Navigate to next page" at bounding box center [241, 371] width 19 height 19
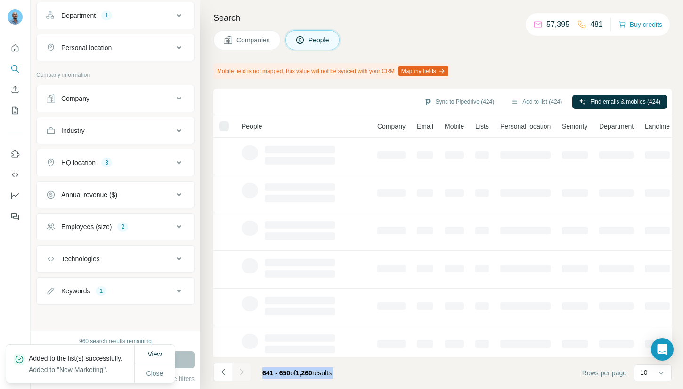
click at [246, 372] on div at bounding box center [241, 371] width 19 height 19
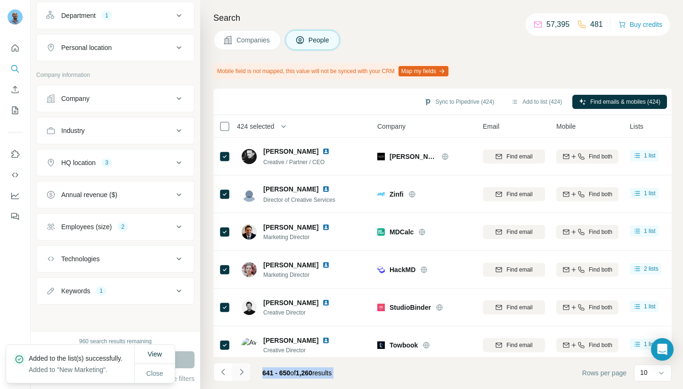
click at [246, 372] on button "Navigate to next page" at bounding box center [241, 371] width 19 height 19
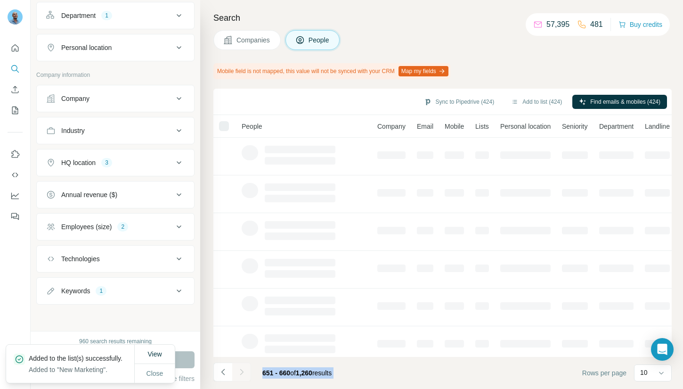
click at [246, 372] on div at bounding box center [241, 371] width 19 height 19
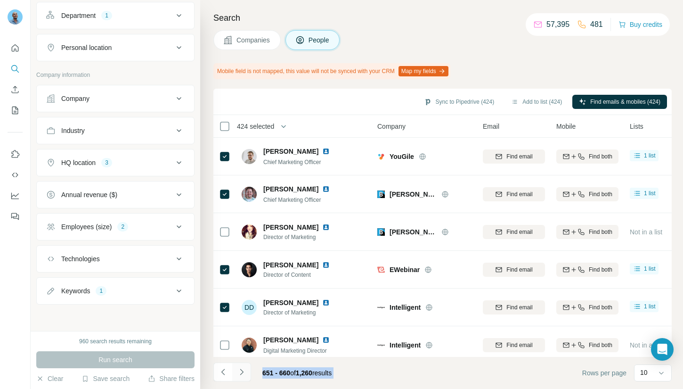
click at [246, 372] on button "Navigate to next page" at bounding box center [241, 371] width 19 height 19
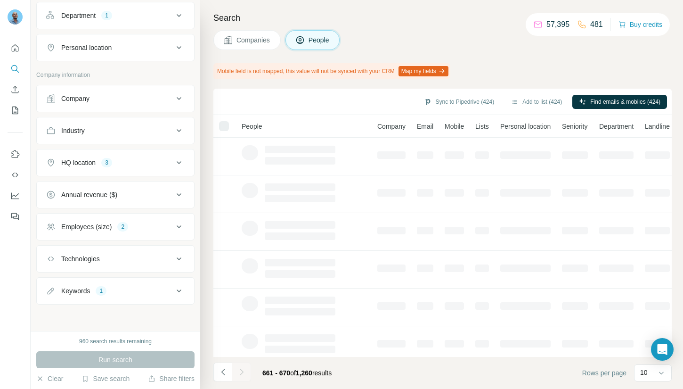
click at [246, 372] on div at bounding box center [241, 371] width 19 height 19
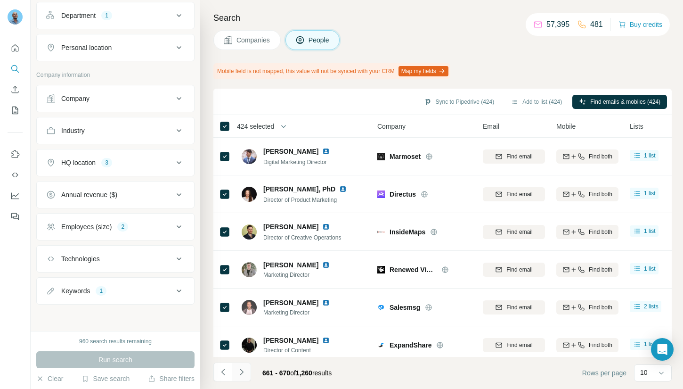
click at [246, 372] on div at bounding box center [241, 371] width 19 height 19
click at [246, 372] on button "Navigate to next page" at bounding box center [241, 371] width 19 height 19
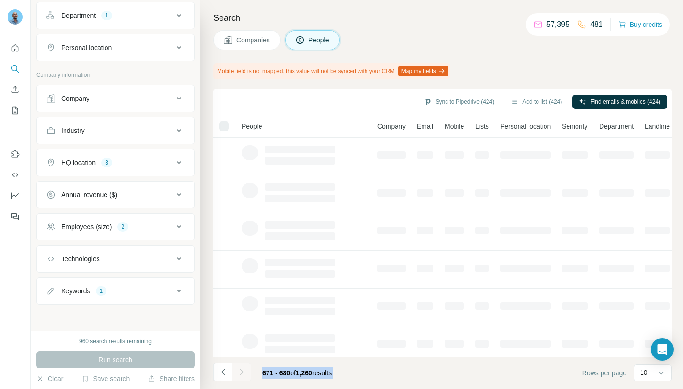
click at [246, 372] on div at bounding box center [241, 371] width 19 height 19
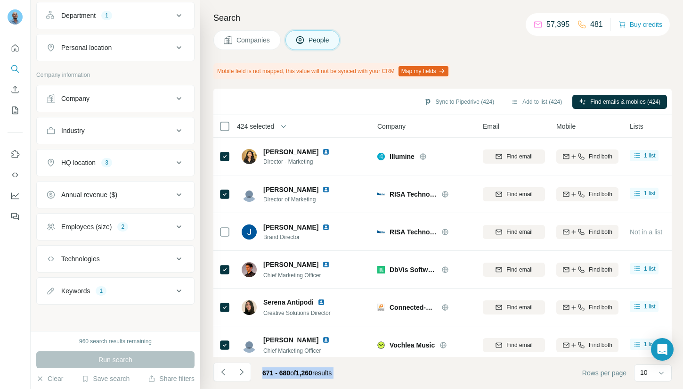
click at [246, 372] on button "Navigate to next page" at bounding box center [241, 371] width 19 height 19
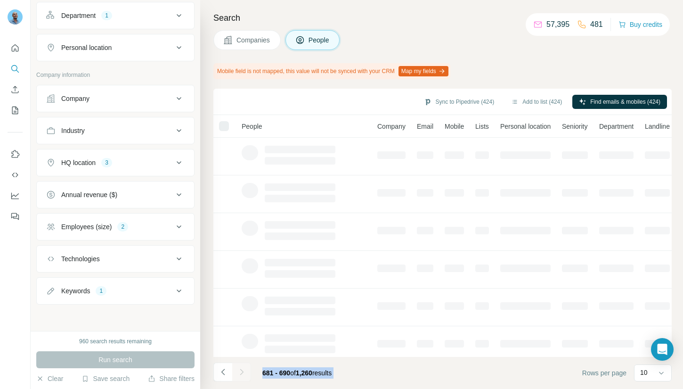
click at [246, 372] on div at bounding box center [241, 371] width 19 height 19
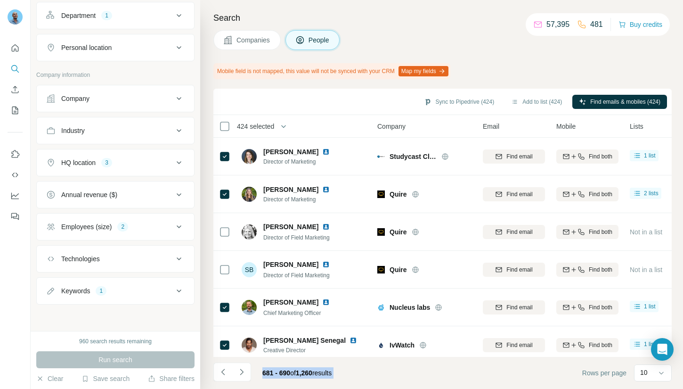
click at [246, 372] on button "Navigate to next page" at bounding box center [241, 371] width 19 height 19
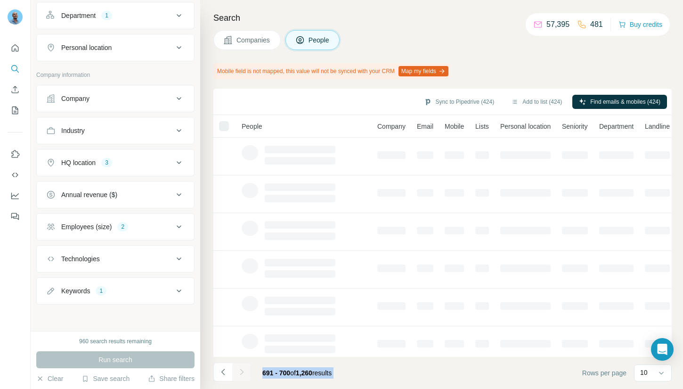
click at [246, 372] on div at bounding box center [241, 371] width 19 height 19
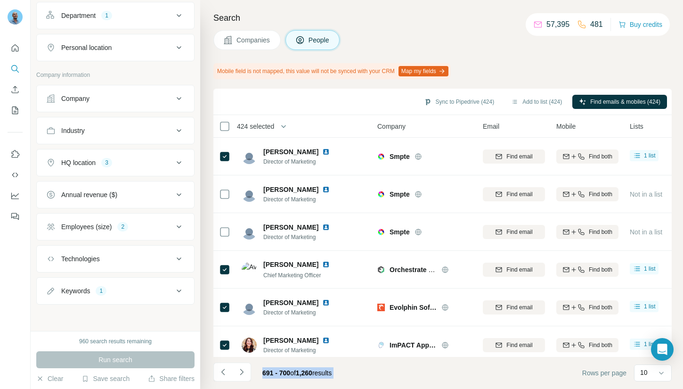
click at [246, 372] on button "Navigate to next page" at bounding box center [241, 371] width 19 height 19
click at [246, 372] on div at bounding box center [241, 371] width 19 height 19
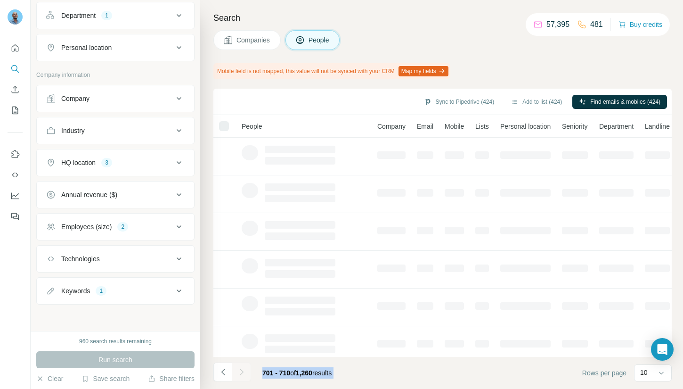
click at [246, 372] on div at bounding box center [241, 371] width 19 height 19
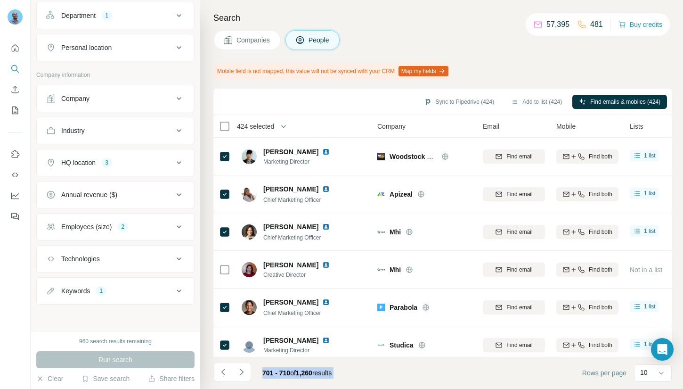
click at [246, 372] on button "Navigate to next page" at bounding box center [241, 371] width 19 height 19
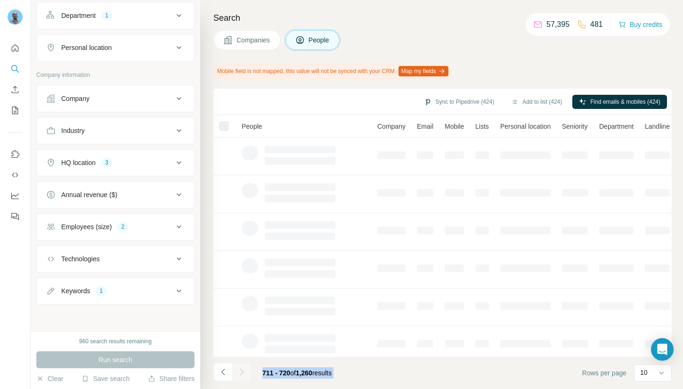
click at [246, 372] on div at bounding box center [241, 371] width 19 height 19
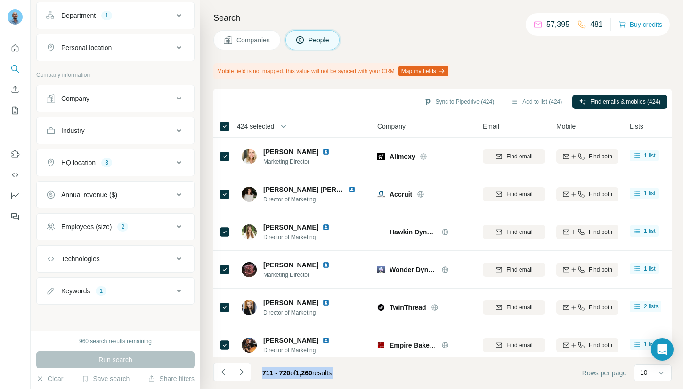
click at [246, 372] on button "Navigate to next page" at bounding box center [241, 371] width 19 height 19
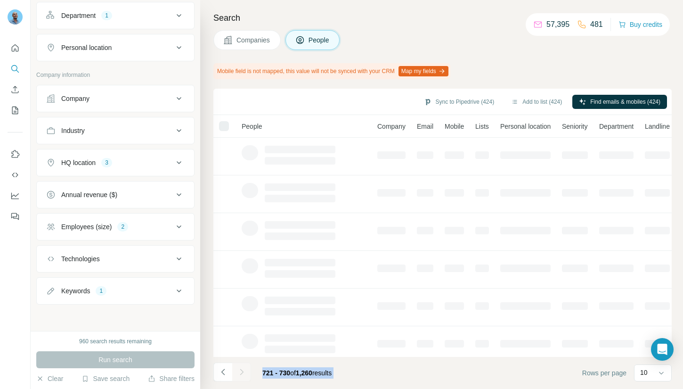
click at [246, 372] on div at bounding box center [241, 371] width 19 height 19
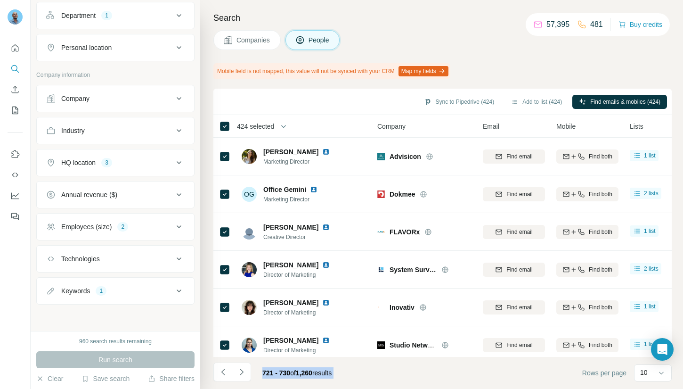
click at [246, 372] on button "Navigate to next page" at bounding box center [241, 371] width 19 height 19
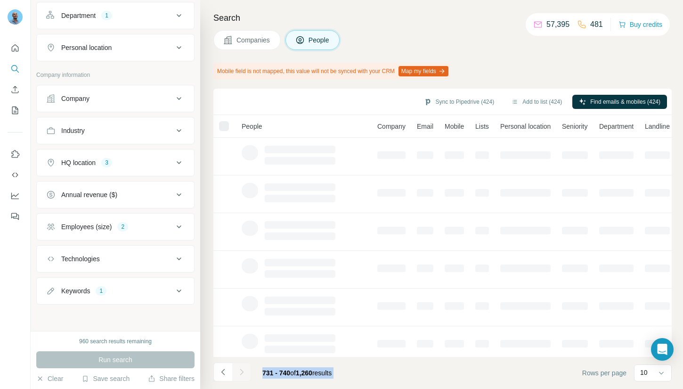
click at [246, 372] on div at bounding box center [241, 371] width 19 height 19
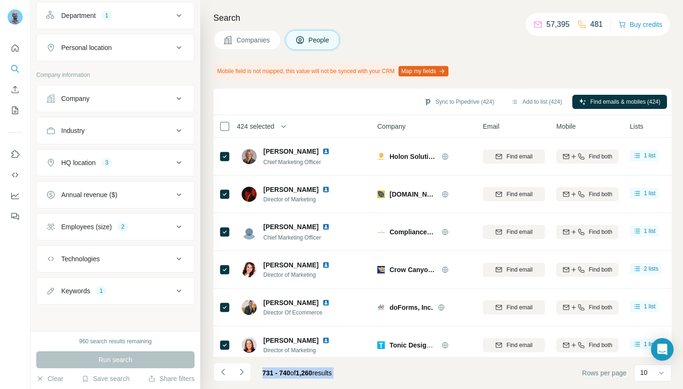
click at [246, 372] on div at bounding box center [241, 371] width 19 height 19
click at [246, 372] on button "Navigate to next page" at bounding box center [241, 371] width 19 height 19
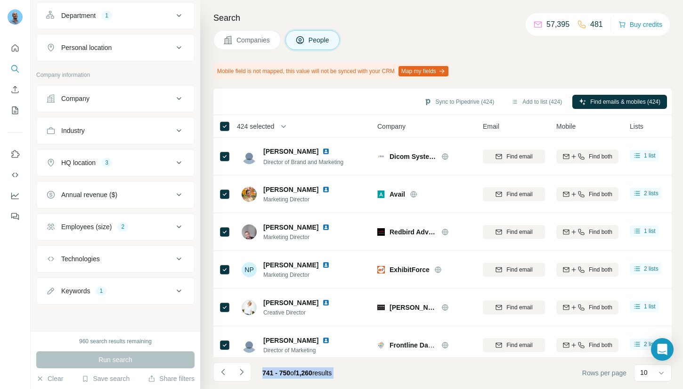
click at [246, 372] on div at bounding box center [241, 371] width 19 height 19
click at [246, 372] on button "Navigate to next page" at bounding box center [241, 371] width 19 height 19
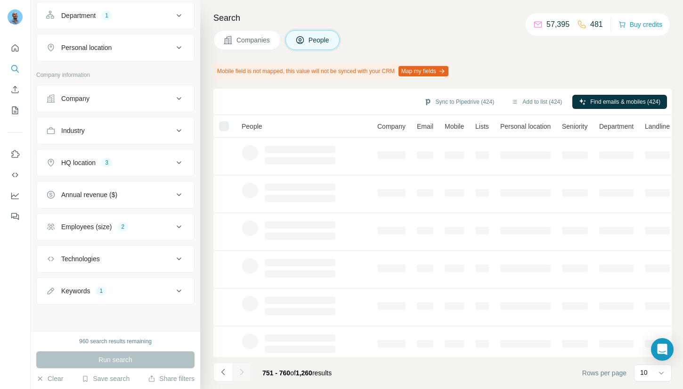
click at [246, 372] on div at bounding box center [241, 371] width 19 height 19
click at [246, 372] on button "Navigate to next page" at bounding box center [241, 371] width 19 height 19
click at [246, 372] on div at bounding box center [241, 371] width 19 height 19
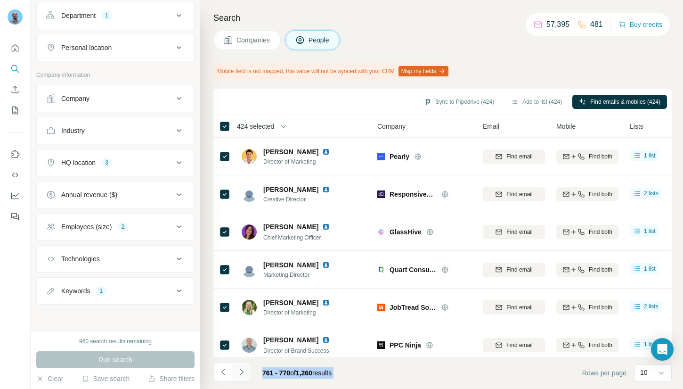
click at [246, 372] on button "Navigate to next page" at bounding box center [241, 371] width 19 height 19
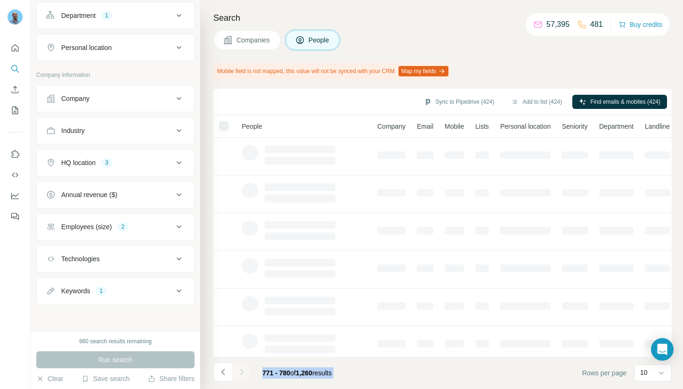
click at [246, 372] on div at bounding box center [241, 371] width 19 height 19
click at [246, 372] on button "Navigate to next page" at bounding box center [241, 371] width 19 height 19
click at [246, 372] on div at bounding box center [241, 371] width 19 height 19
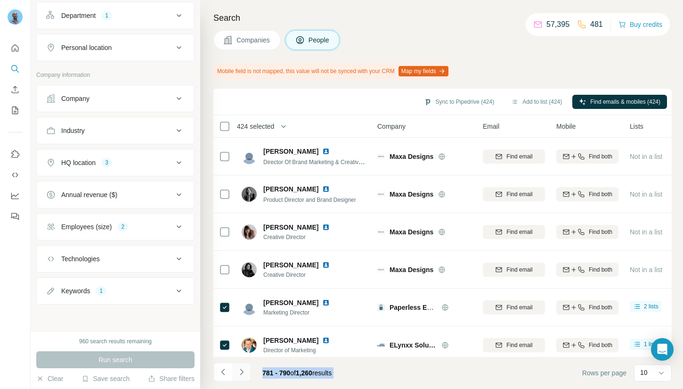
click at [246, 372] on button "Navigate to next page" at bounding box center [241, 371] width 19 height 19
click at [246, 372] on div at bounding box center [241, 371] width 19 height 19
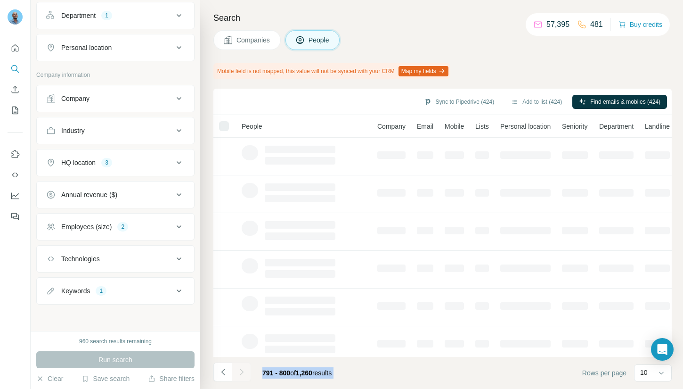
click at [246, 372] on div at bounding box center [241, 371] width 19 height 19
click at [246, 372] on button "Navigate to next page" at bounding box center [241, 371] width 19 height 19
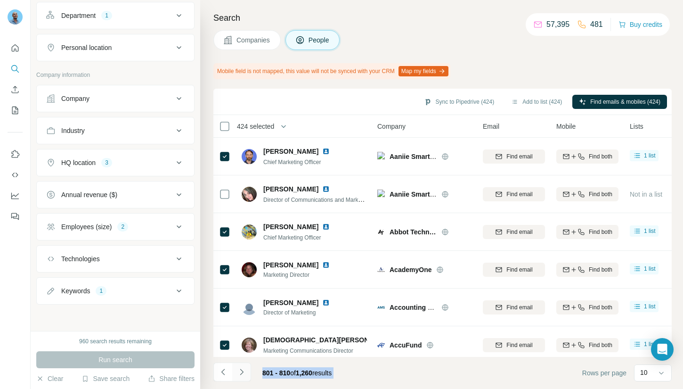
click at [246, 372] on button "Navigate to next page" at bounding box center [241, 371] width 19 height 19
click at [246, 372] on div at bounding box center [241, 371] width 19 height 19
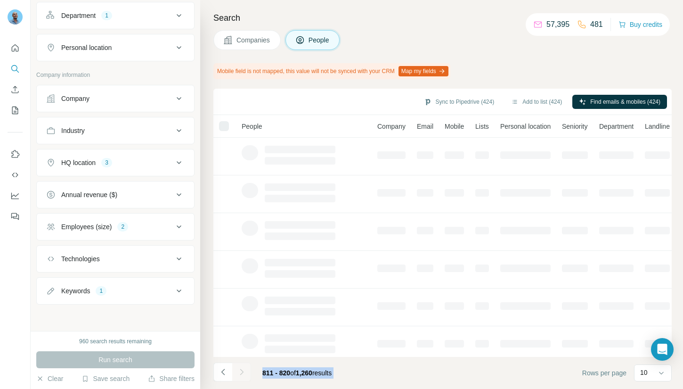
click at [246, 372] on div at bounding box center [241, 371] width 19 height 19
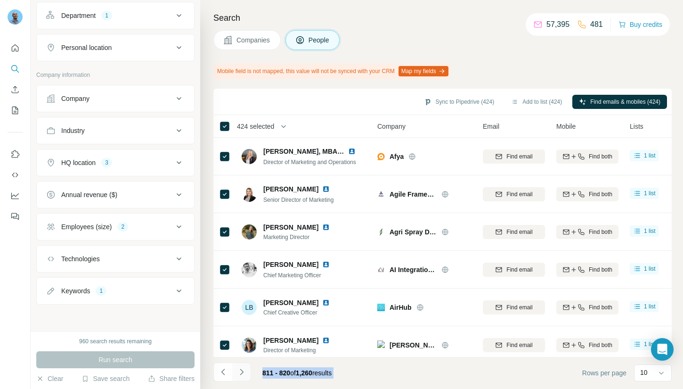
click at [246, 372] on button "Navigate to next page" at bounding box center [241, 371] width 19 height 19
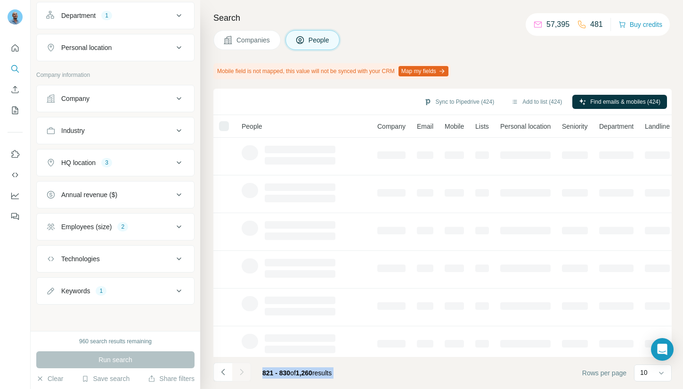
click at [246, 372] on div at bounding box center [241, 371] width 19 height 19
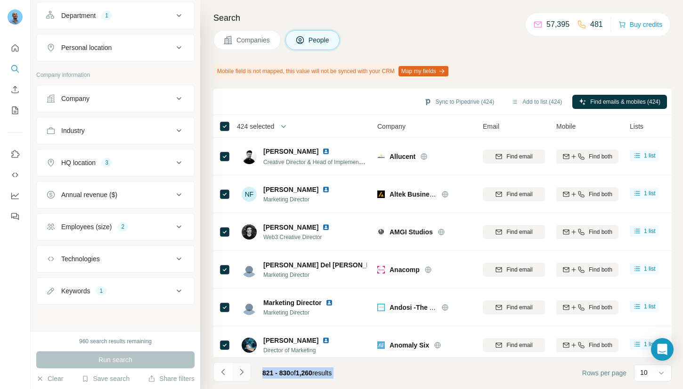
click at [246, 372] on button "Navigate to next page" at bounding box center [241, 371] width 19 height 19
click at [246, 372] on div at bounding box center [241, 371] width 19 height 19
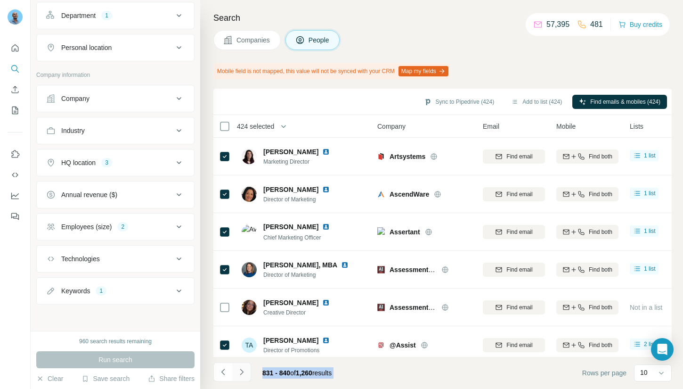
click at [246, 372] on button "Navigate to next page" at bounding box center [241, 371] width 19 height 19
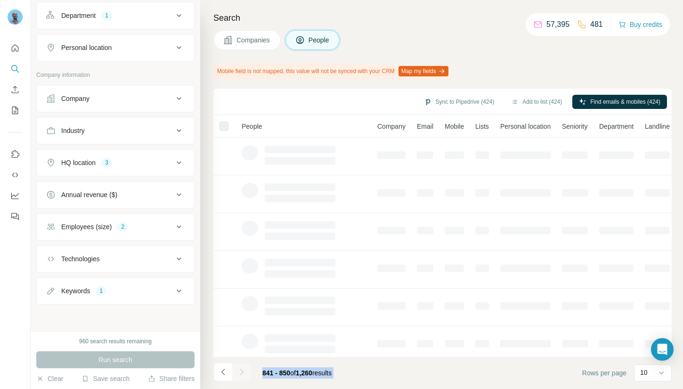
click at [246, 372] on div at bounding box center [241, 371] width 19 height 19
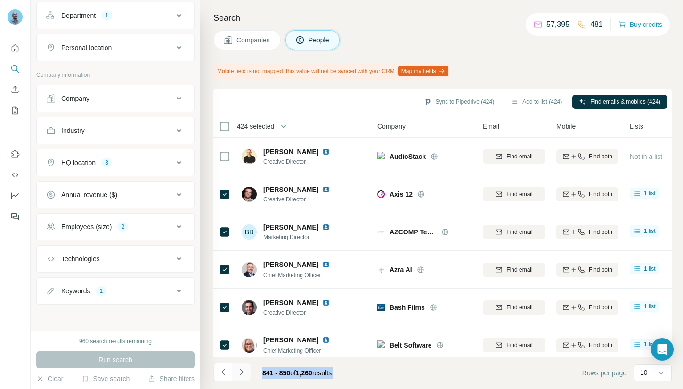
click at [246, 372] on button "Navigate to next page" at bounding box center [241, 371] width 19 height 19
click at [246, 372] on div at bounding box center [241, 371] width 19 height 19
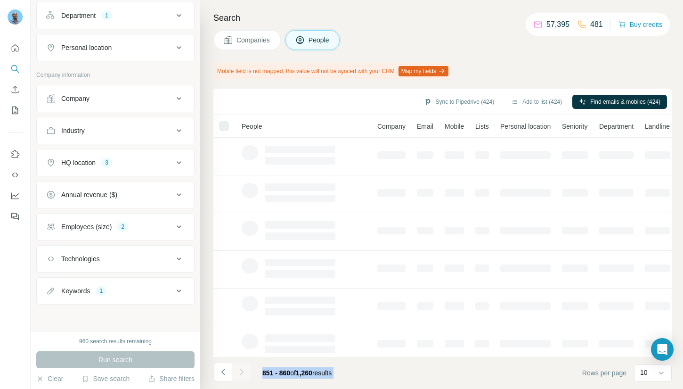
click at [246, 372] on div at bounding box center [241, 371] width 19 height 19
click at [246, 372] on button "Navigate to next page" at bounding box center [241, 371] width 19 height 19
click at [246, 372] on div at bounding box center [241, 371] width 19 height 19
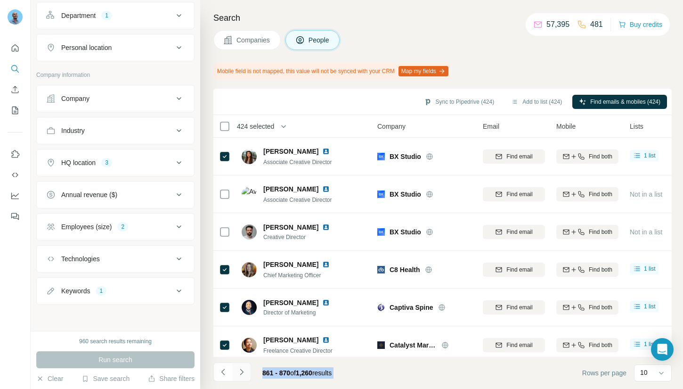
click at [246, 372] on button "Navigate to next page" at bounding box center [241, 371] width 19 height 19
click at [246, 372] on div at bounding box center [241, 371] width 19 height 19
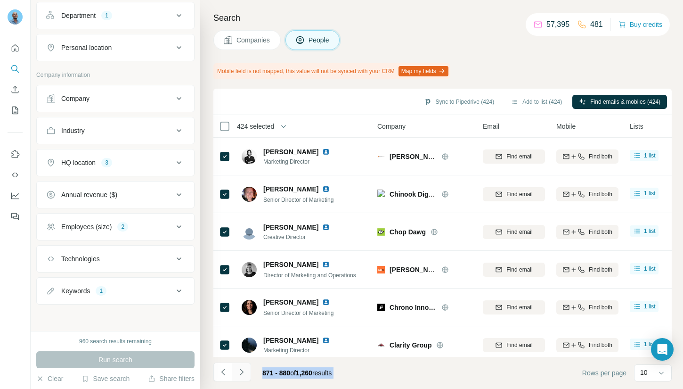
click at [246, 372] on button "Navigate to next page" at bounding box center [241, 371] width 19 height 19
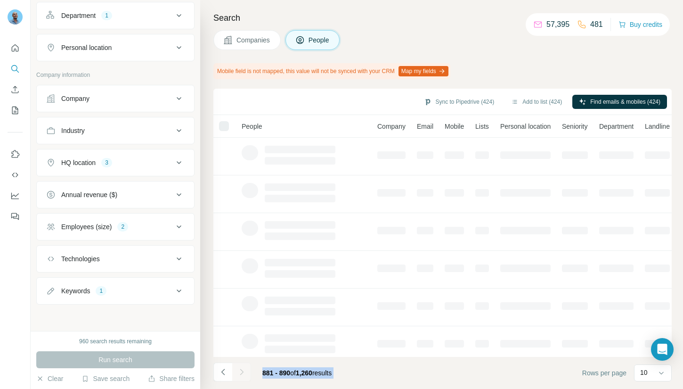
click at [246, 372] on div at bounding box center [241, 371] width 19 height 19
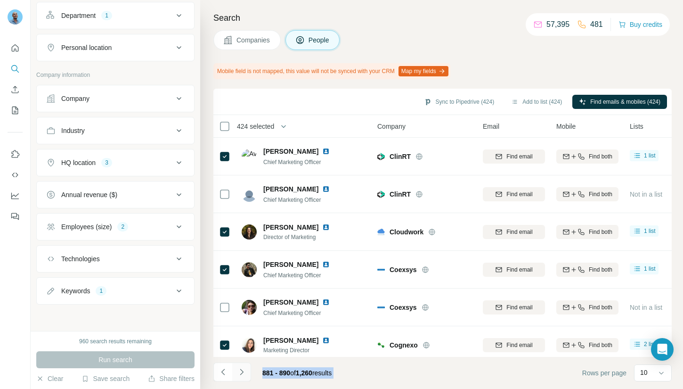
click at [246, 372] on button "Navigate to next page" at bounding box center [241, 371] width 19 height 19
click at [246, 372] on div at bounding box center [241, 371] width 19 height 19
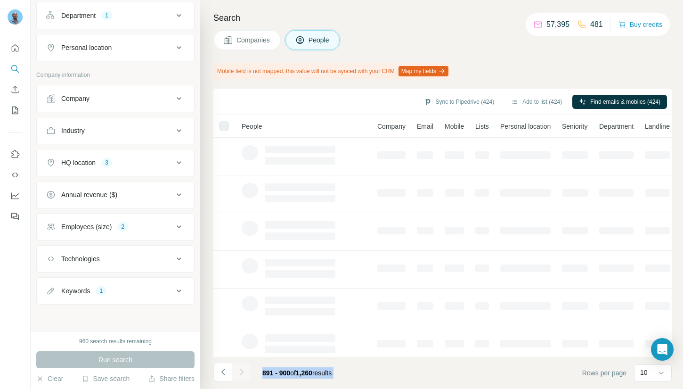
click at [246, 372] on div at bounding box center [241, 371] width 19 height 19
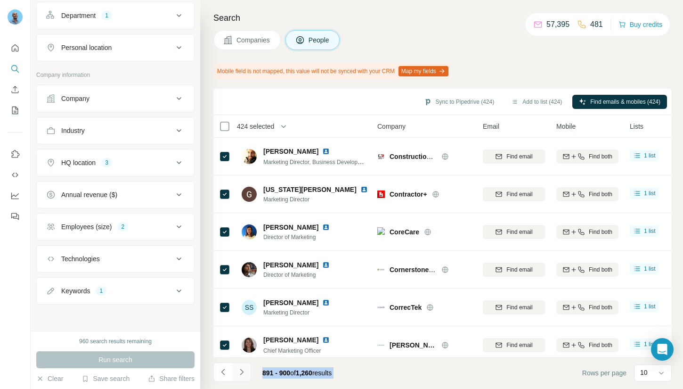
click at [246, 372] on button "Navigate to next page" at bounding box center [241, 371] width 19 height 19
click at [246, 372] on div at bounding box center [241, 371] width 19 height 19
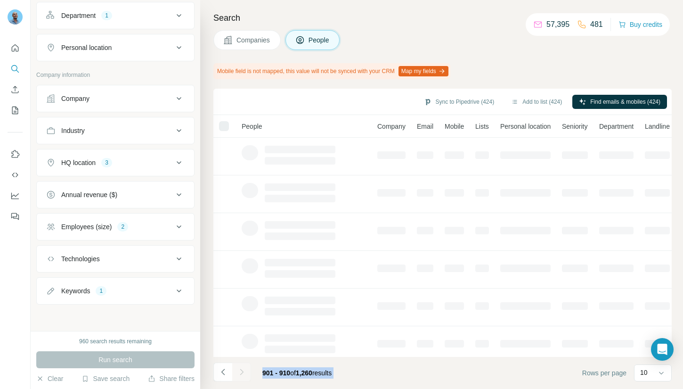
click at [246, 372] on div at bounding box center [241, 371] width 19 height 19
click at [246, 372] on button "Navigate to next page" at bounding box center [241, 371] width 19 height 19
click at [246, 372] on div at bounding box center [241, 371] width 19 height 19
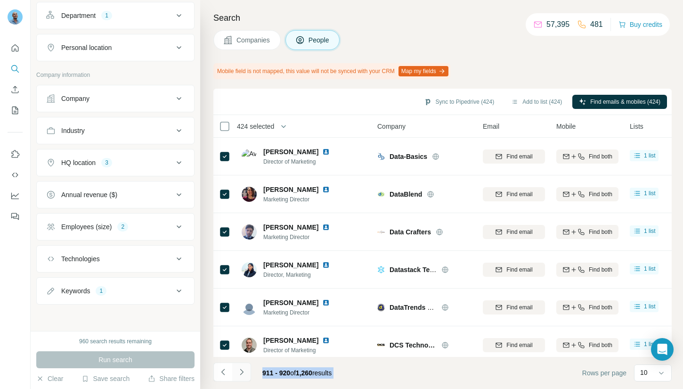
click at [246, 372] on button "Navigate to next page" at bounding box center [241, 371] width 19 height 19
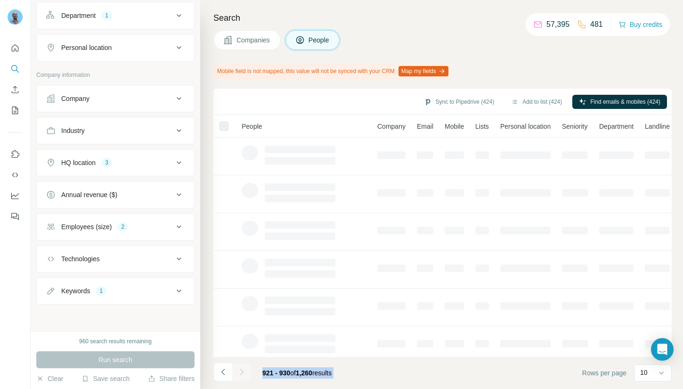
click at [246, 372] on div at bounding box center [241, 371] width 19 height 19
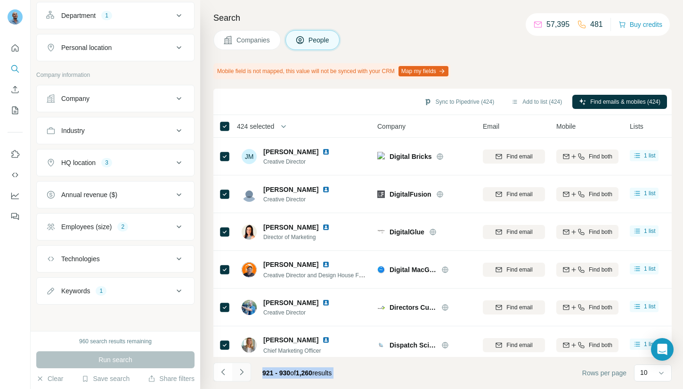
click at [246, 372] on button "Navigate to next page" at bounding box center [241, 371] width 19 height 19
click at [246, 372] on div at bounding box center [241, 371] width 19 height 19
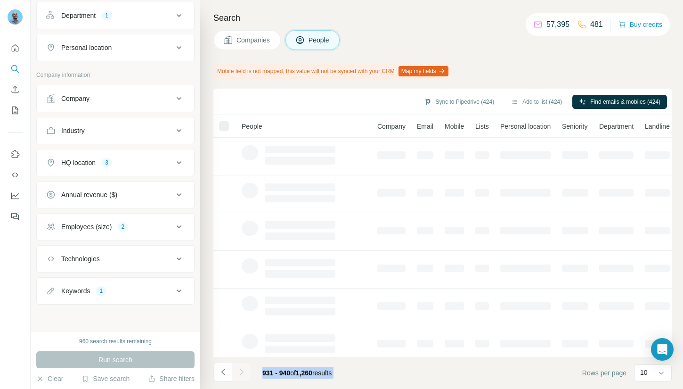
click at [246, 372] on div at bounding box center [241, 371] width 19 height 19
click at [246, 372] on button "Navigate to next page" at bounding box center [241, 371] width 19 height 19
click at [246, 372] on div at bounding box center [241, 371] width 19 height 19
click at [246, 372] on button "Navigate to next page" at bounding box center [241, 371] width 19 height 19
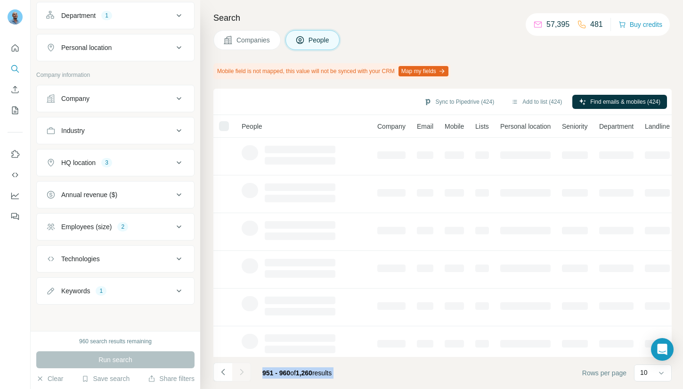
click at [246, 372] on div at bounding box center [241, 371] width 19 height 19
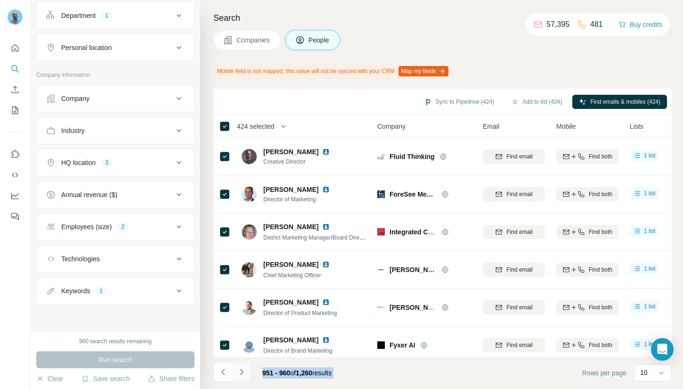
click at [246, 372] on button "Navigate to next page" at bounding box center [241, 371] width 19 height 19
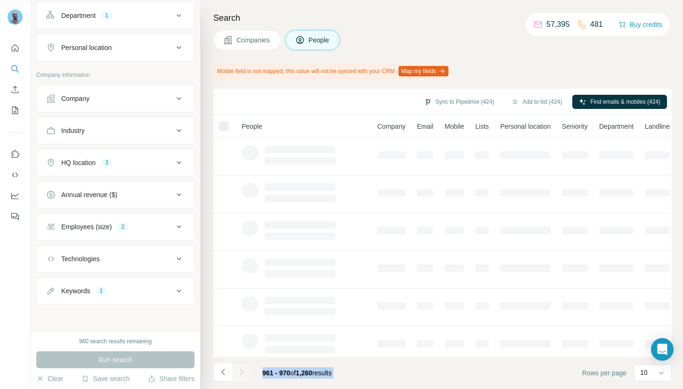
click at [246, 372] on div at bounding box center [241, 371] width 19 height 19
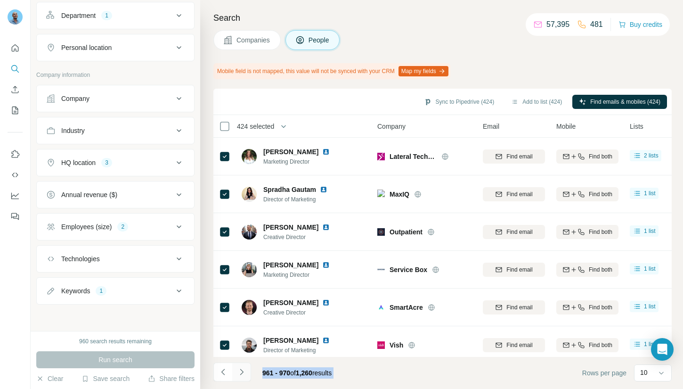
click at [246, 372] on button "Navigate to next page" at bounding box center [241, 371] width 19 height 19
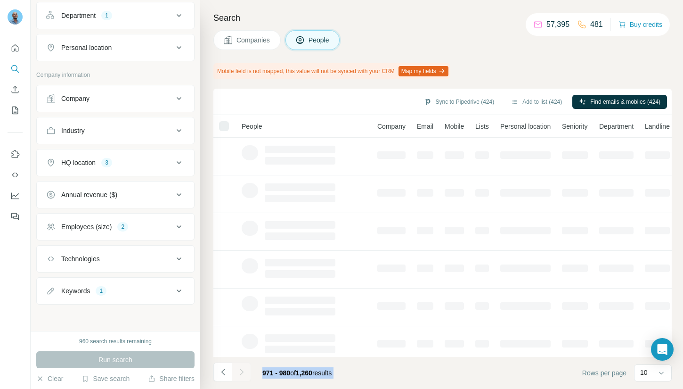
click at [246, 372] on div at bounding box center [241, 371] width 19 height 19
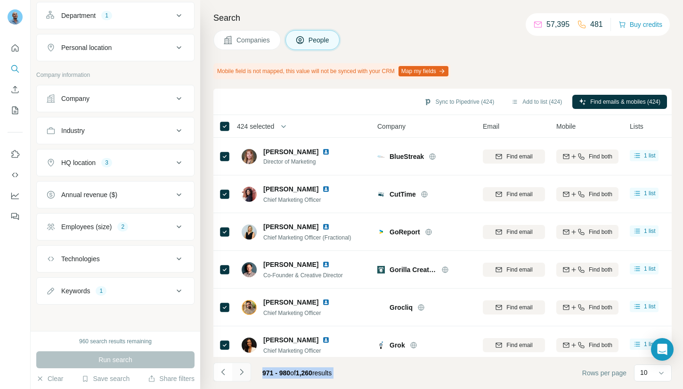
click at [244, 375] on button "Navigate to next page" at bounding box center [241, 371] width 19 height 19
click at [244, 375] on div at bounding box center [241, 371] width 19 height 19
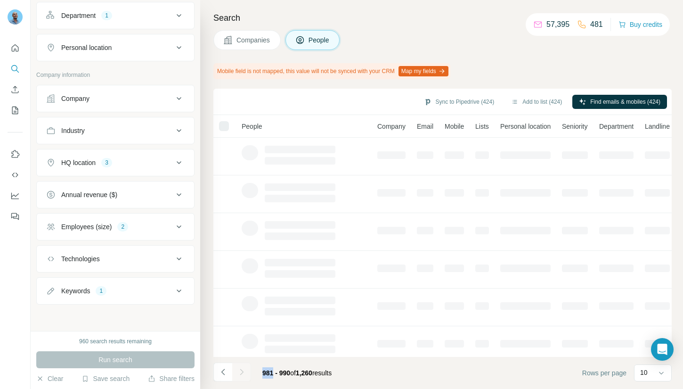
click at [244, 375] on div at bounding box center [241, 371] width 19 height 19
click at [244, 375] on icon "Navigate to next page" at bounding box center [241, 371] width 9 height 9
click at [244, 375] on div at bounding box center [241, 371] width 19 height 19
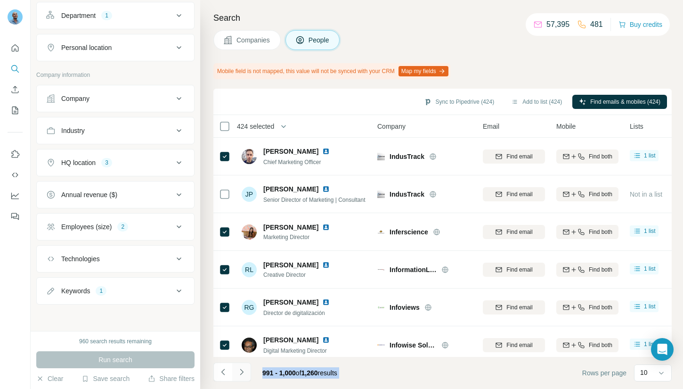
click at [244, 375] on icon "Navigate to next page" at bounding box center [241, 371] width 9 height 9
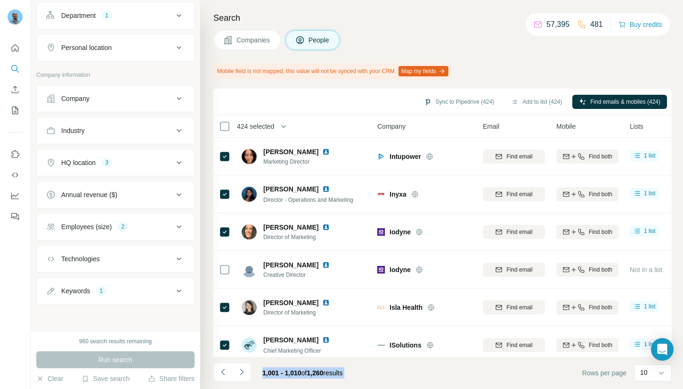
click at [244, 375] on icon "Navigate to next page" at bounding box center [241, 371] width 9 height 9
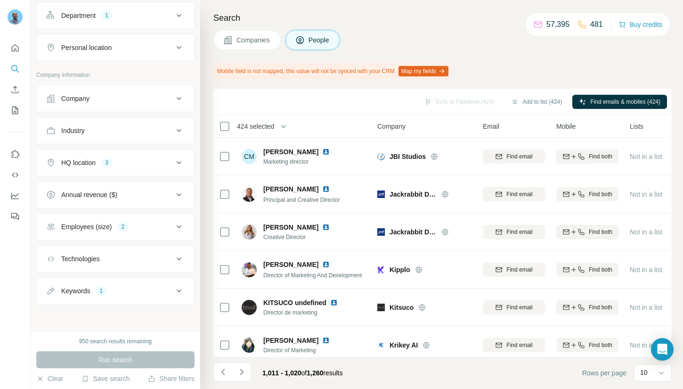
click at [269, 124] on span "424 selected" at bounding box center [255, 126] width 37 height 9
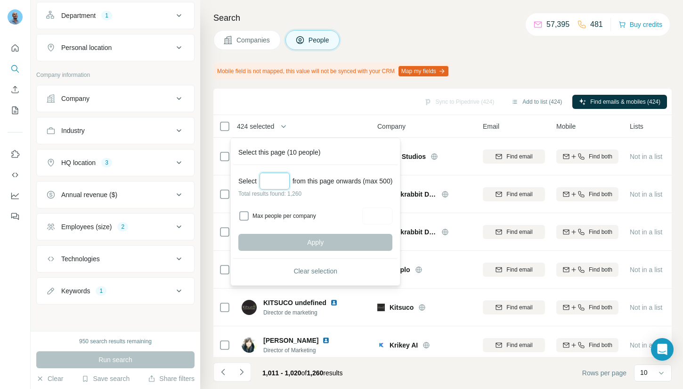
click at [273, 177] on input "Select a number (up to 500)" at bounding box center [275, 180] width 30 height 17
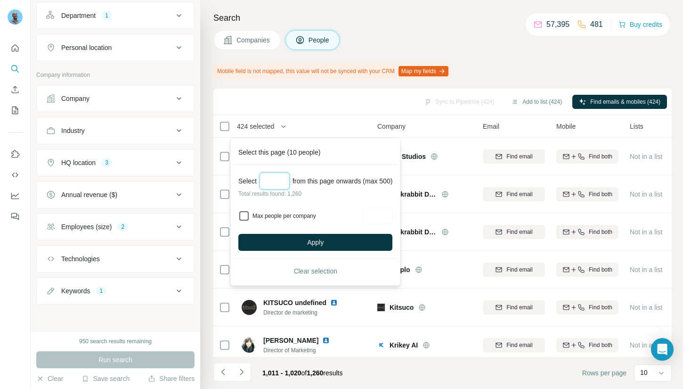
type input "***"
click at [368, 219] on input "Max people per company" at bounding box center [377, 215] width 30 height 17
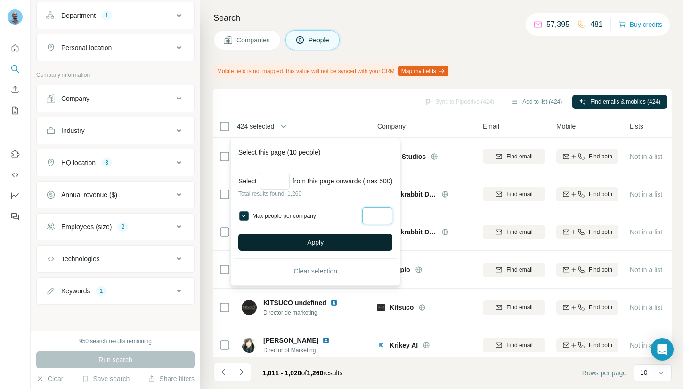
type input "*"
click at [339, 236] on button "Apply" at bounding box center [315, 242] width 154 height 17
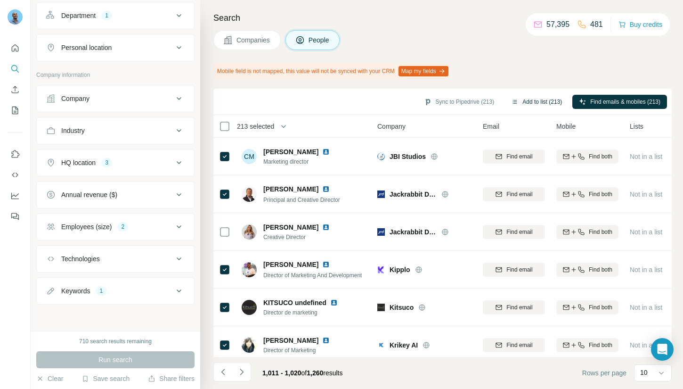
click at [540, 107] on button "Add to list (213)" at bounding box center [537, 102] width 64 height 14
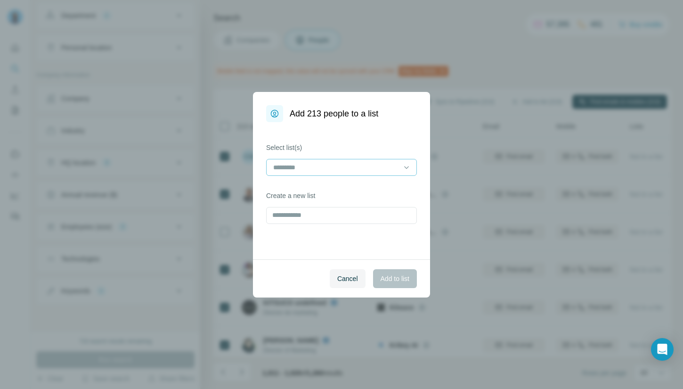
click at [351, 167] on input at bounding box center [335, 167] width 127 height 10
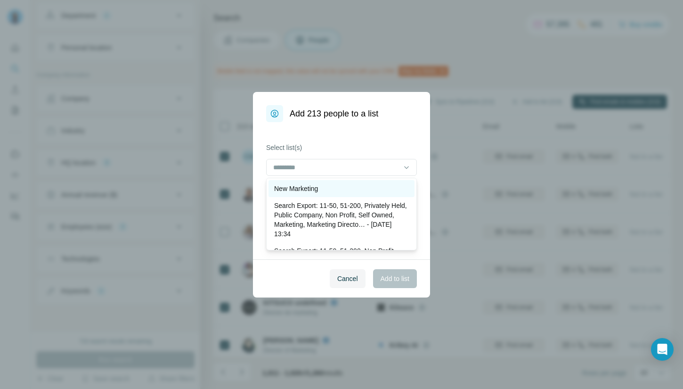
click at [319, 182] on div "New Marketing" at bounding box center [342, 188] width 146 height 17
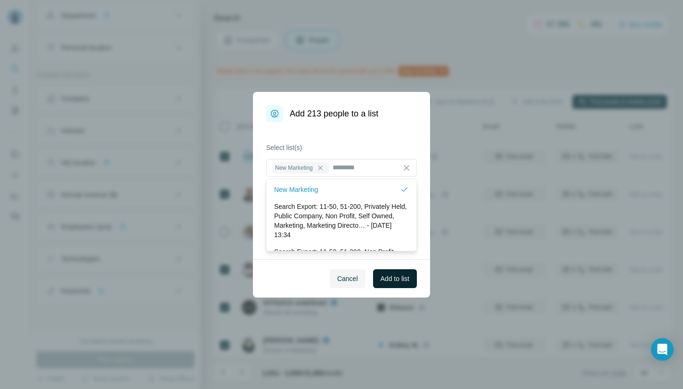
click at [392, 273] on button "Add to list" at bounding box center [395, 278] width 44 height 19
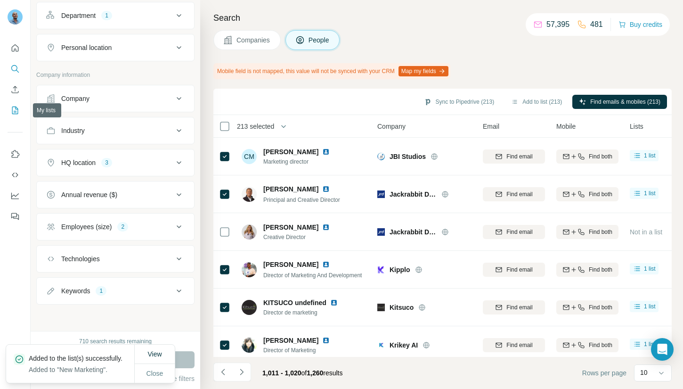
click at [16, 111] on icon "My lists" at bounding box center [14, 110] width 9 height 9
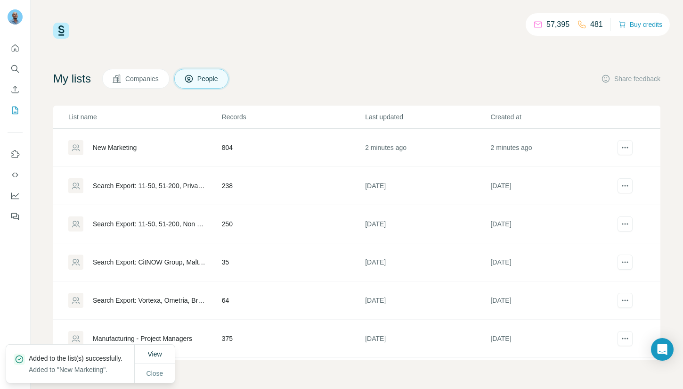
click at [130, 148] on div "New Marketing" at bounding box center [115, 147] width 44 height 9
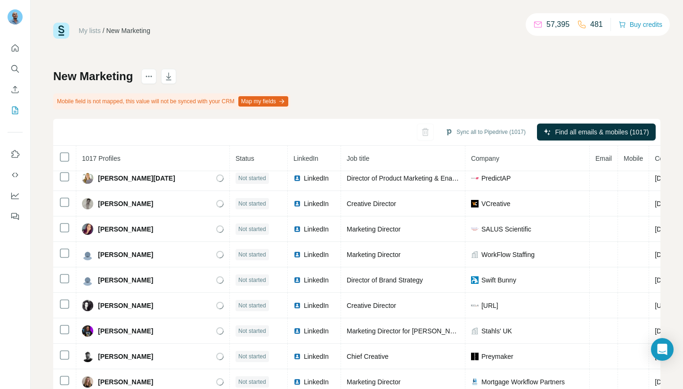
scroll to position [28, 0]
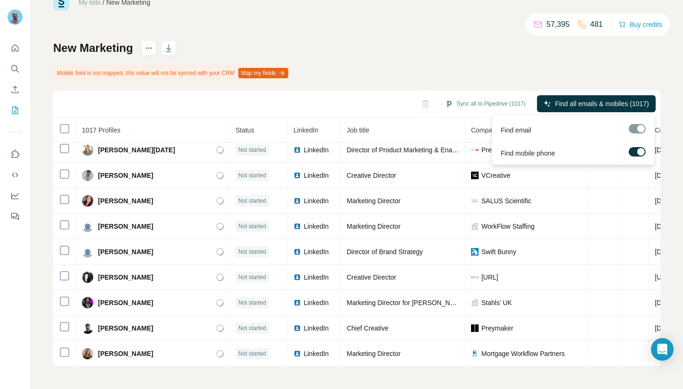
click at [639, 151] on div at bounding box center [641, 152] width 8 height 8
click at [578, 104] on icon "button" at bounding box center [579, 104] width 8 height 8
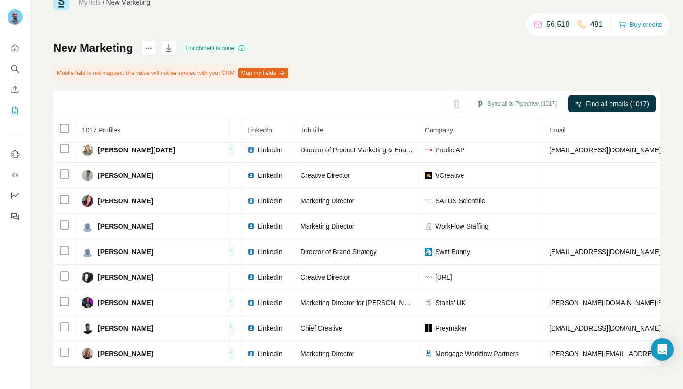
scroll to position [367, 46]
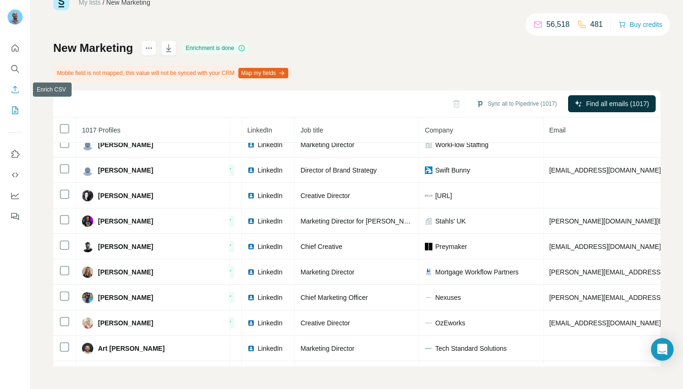
click at [16, 93] on icon "Enrich CSV" at bounding box center [15, 89] width 7 height 7
click at [16, 106] on icon "My lists" at bounding box center [14, 110] width 9 height 9
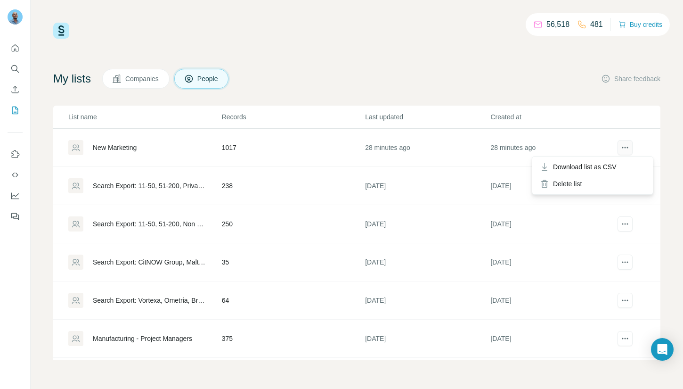
click at [622, 149] on icon "actions" at bounding box center [624, 147] width 9 height 9
click at [598, 167] on td "[DATE]" at bounding box center [552, 186] width 125 height 38
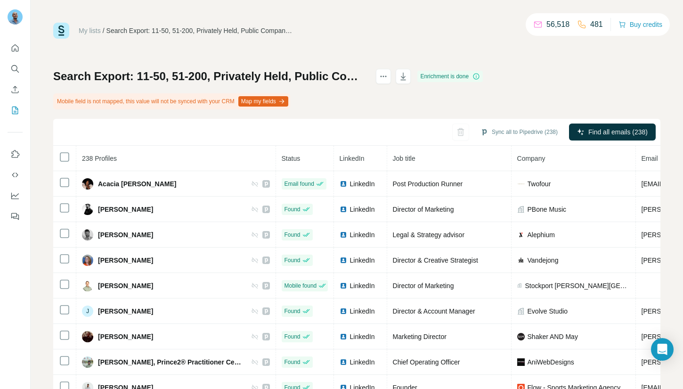
click at [91, 33] on link "My lists" at bounding box center [90, 31] width 22 height 8
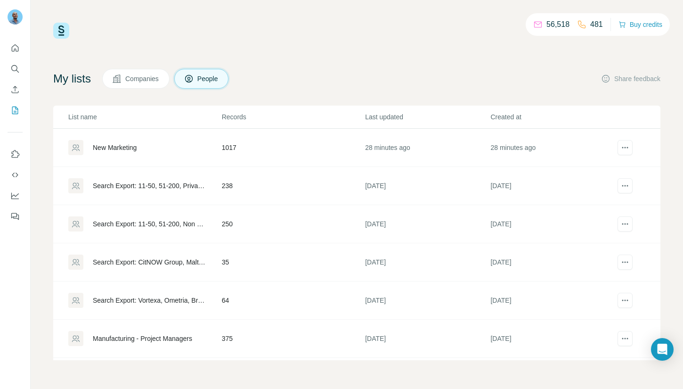
click at [140, 146] on div "New Marketing" at bounding box center [144, 147] width 153 height 15
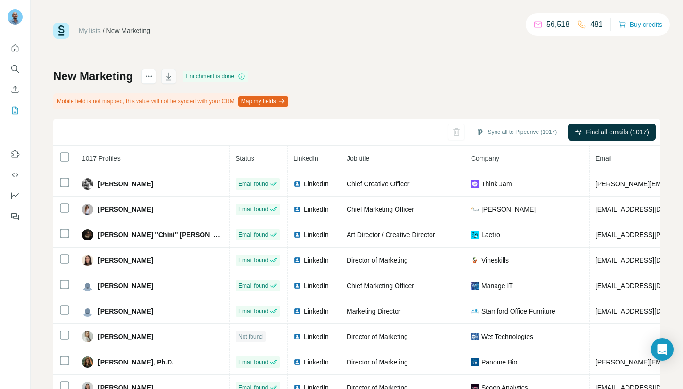
click at [171, 78] on icon "button" at bounding box center [169, 77] width 5 height 3
